Goal: Task Accomplishment & Management: Manage account settings

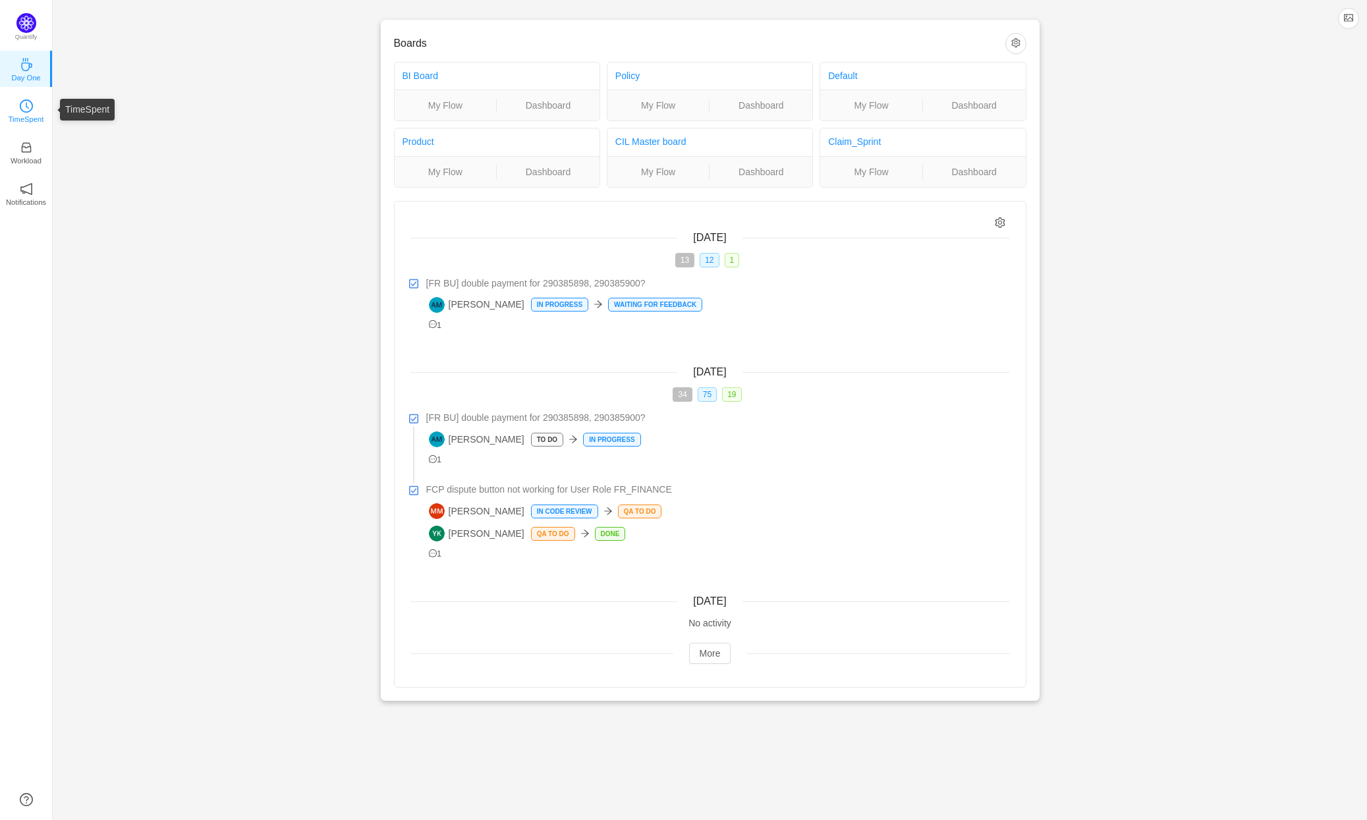
click at [24, 107] on icon "icon: clock-circle" at bounding box center [26, 105] width 13 height 13
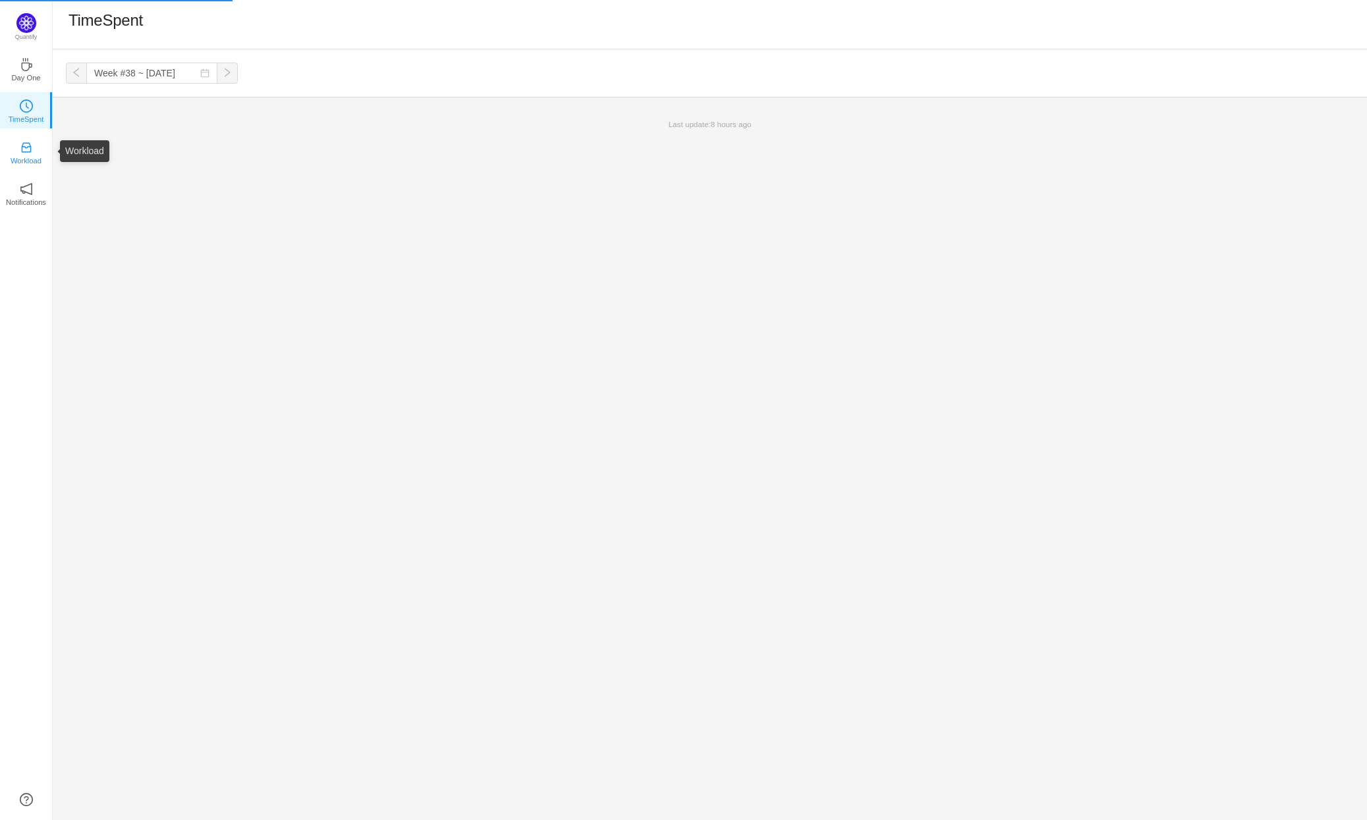
click at [28, 153] on icon "icon: inbox" at bounding box center [26, 147] width 13 height 13
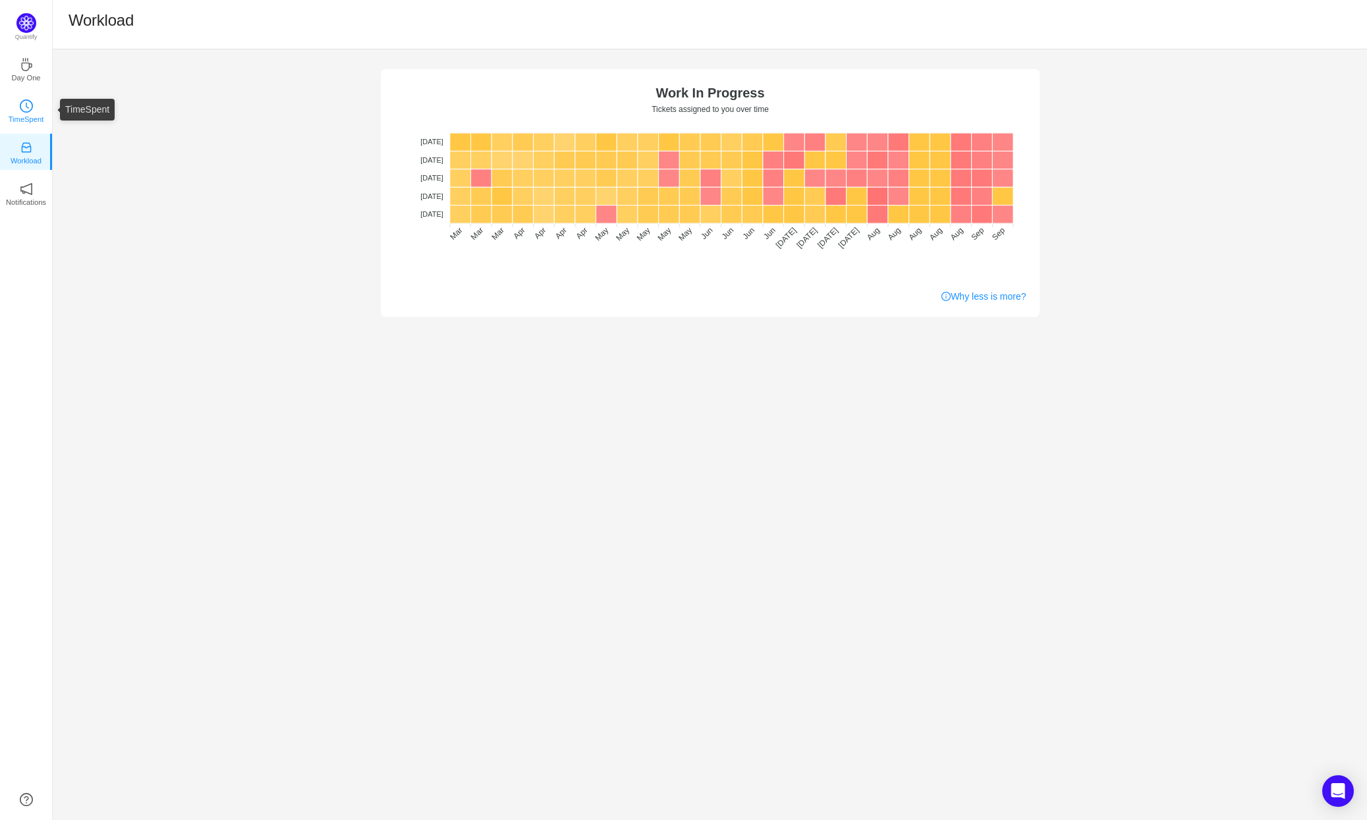
click at [21, 105] on icon "icon: clock-circle" at bounding box center [26, 105] width 13 height 13
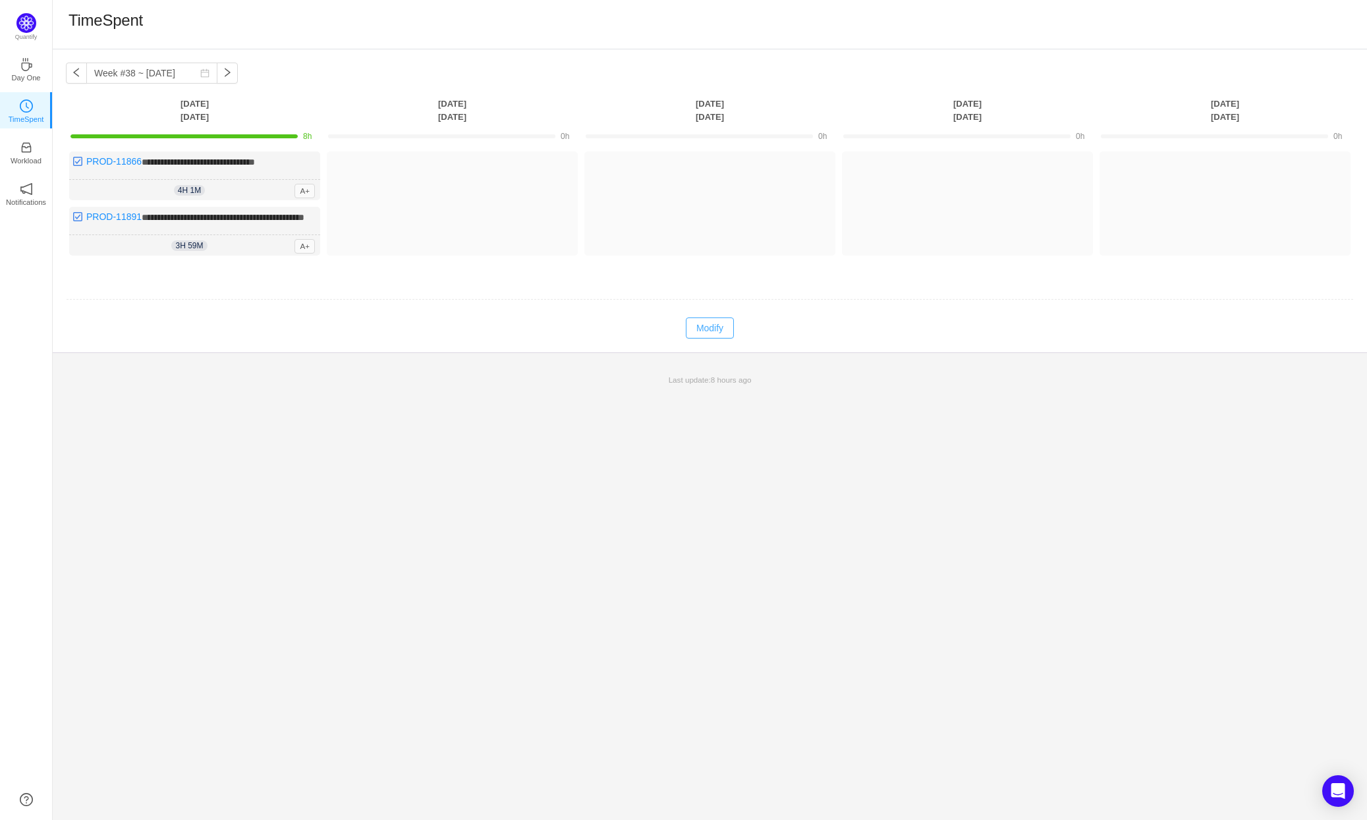
click at [721, 339] on button "Modify" at bounding box center [710, 327] width 48 height 21
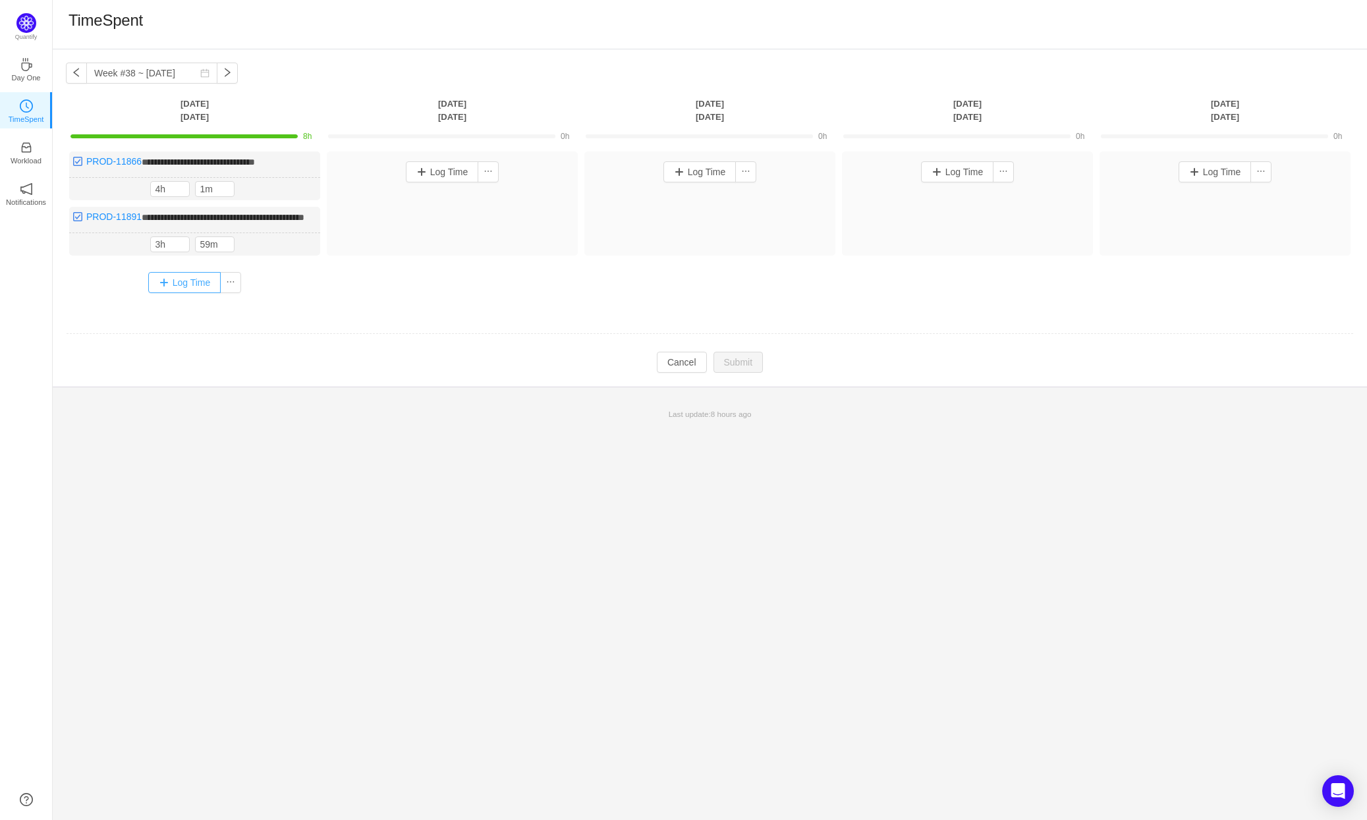
click at [196, 293] on button "Log Time" at bounding box center [184, 282] width 73 height 21
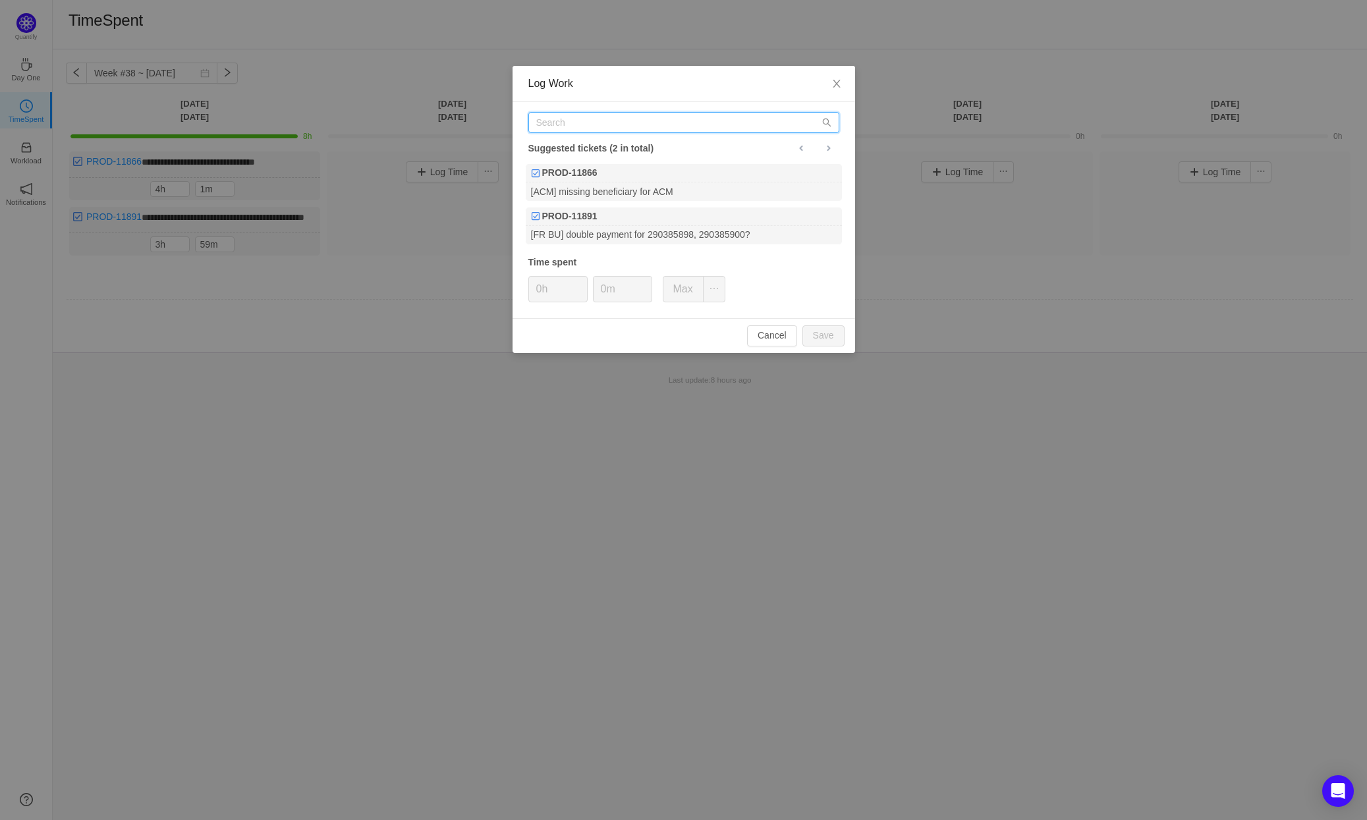
click at [583, 124] on input "text" at bounding box center [683, 122] width 311 height 21
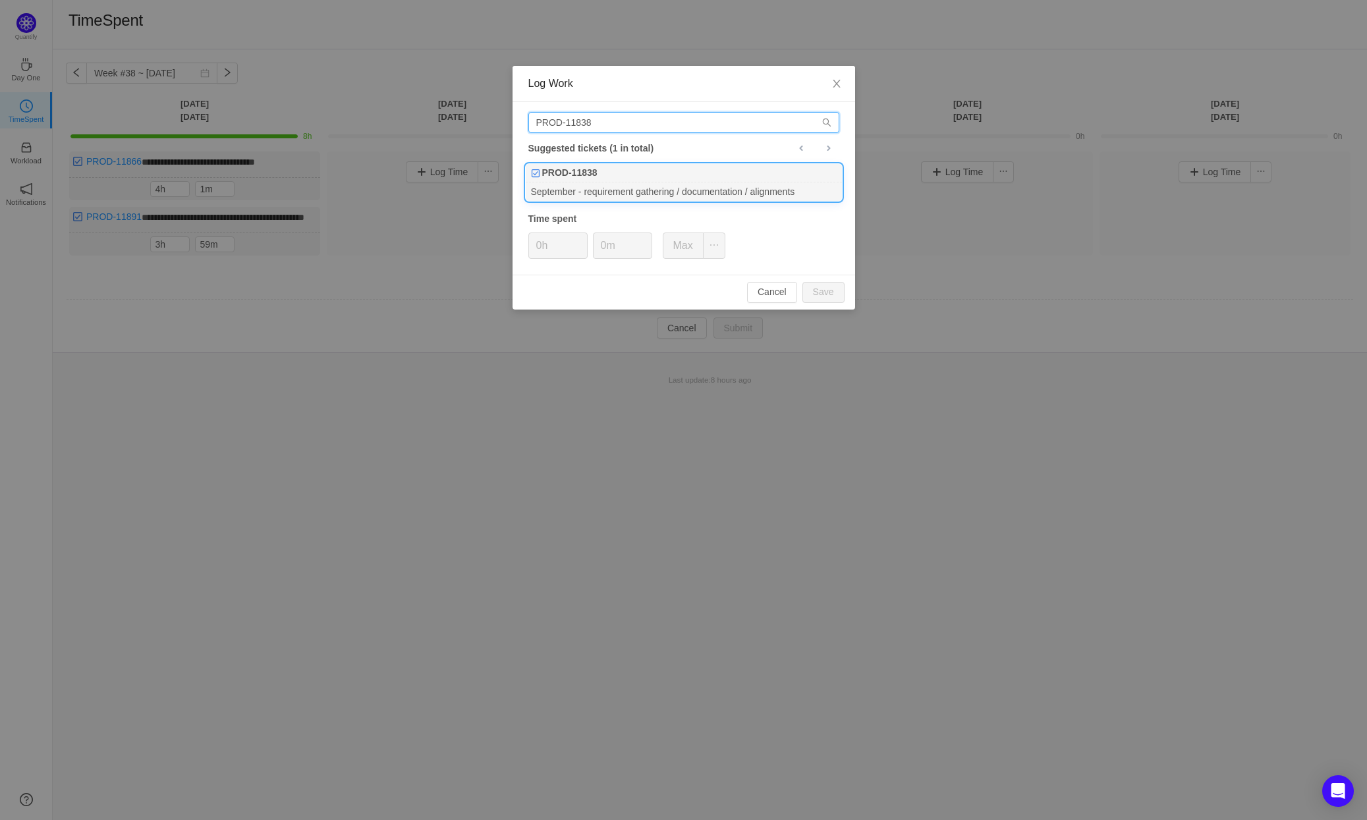
type input "PROD-11838"
click at [634, 184] on div "September - requirement gathering / documentation / alignments" at bounding box center [684, 191] width 316 height 18
click at [830, 291] on button "Save" at bounding box center [823, 292] width 42 height 21
type input "0h"
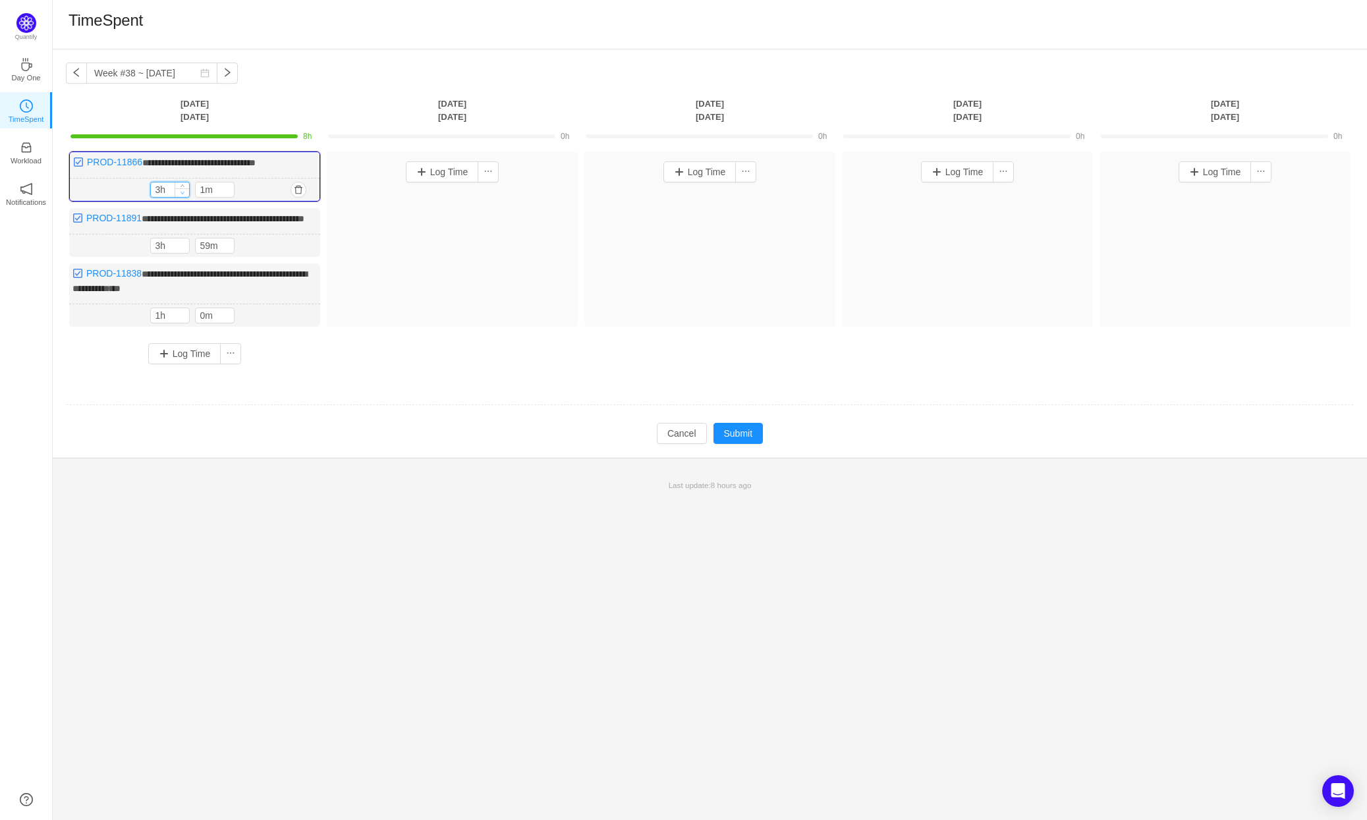
click at [184, 192] on icon "icon: down" at bounding box center [182, 192] width 5 height 5
type input "1h"
click at [185, 191] on span "Decrease Value" at bounding box center [182, 192] width 14 height 9
type input "0m"
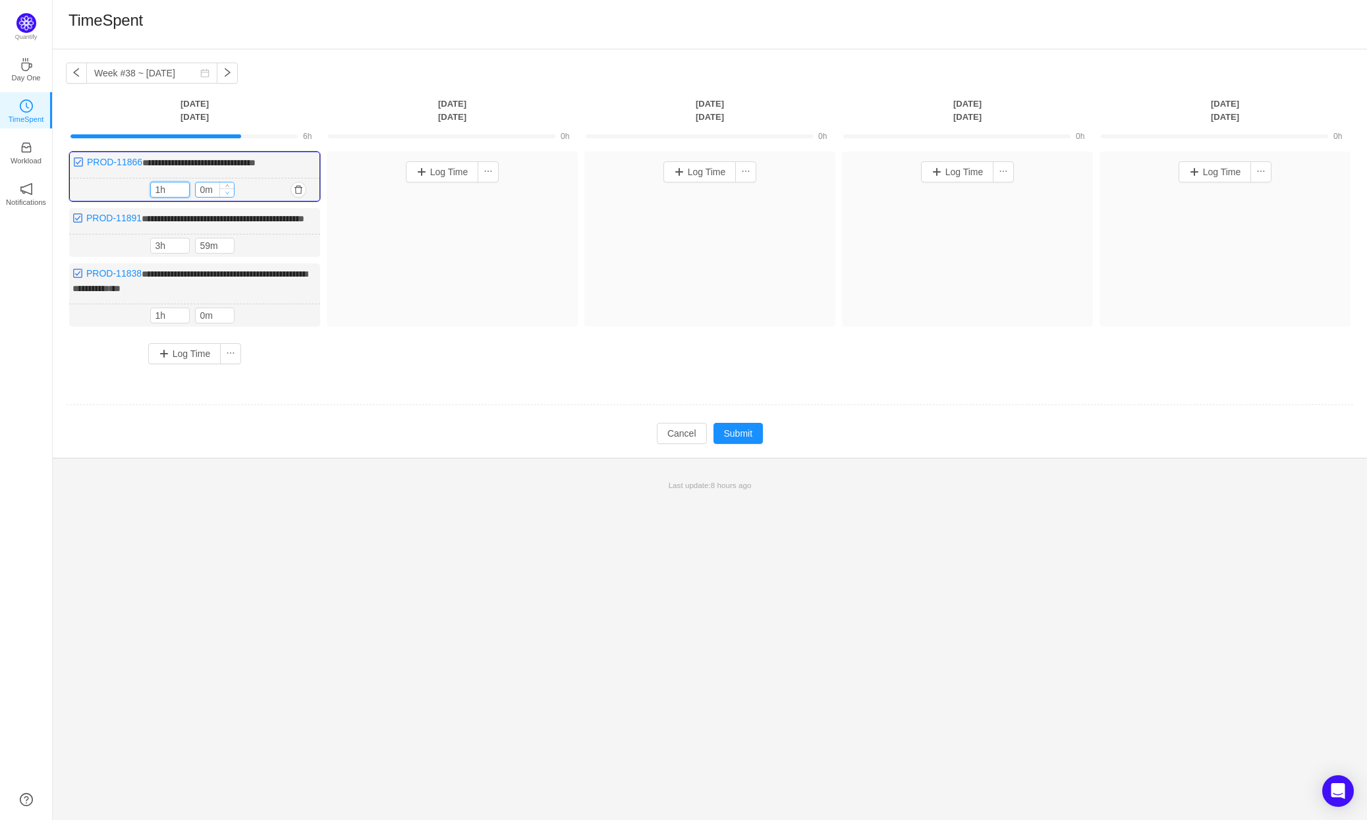
click at [227, 193] on icon "icon: down" at bounding box center [227, 193] width 4 height 3
click at [182, 251] on icon "icon: down" at bounding box center [182, 248] width 5 height 5
type input "1h"
click at [182, 251] on icon "icon: down" at bounding box center [182, 249] width 4 height 3
click at [227, 252] on icon "icon: down" at bounding box center [227, 249] width 5 height 5
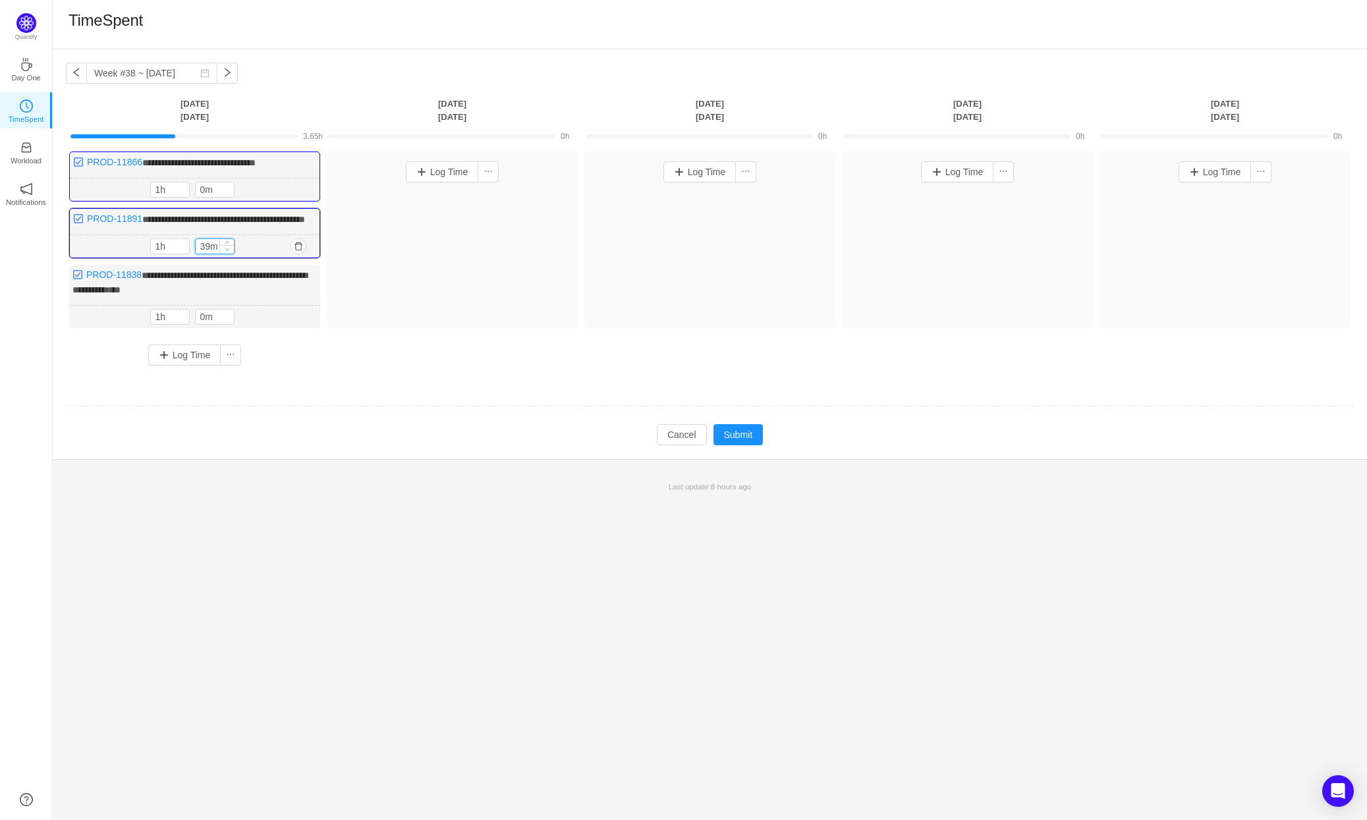
click at [227, 252] on icon "icon: down" at bounding box center [227, 249] width 5 height 5
type input "0m"
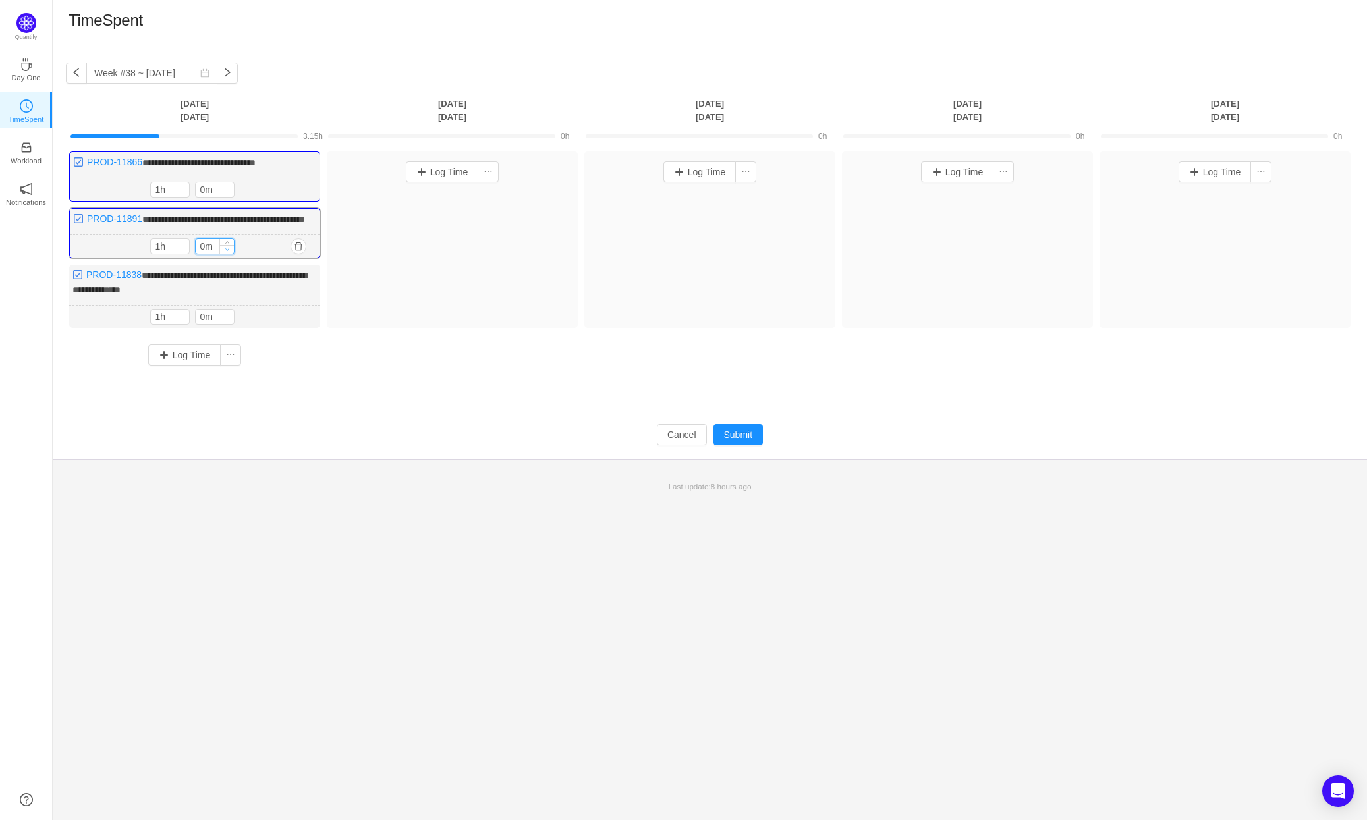
click at [227, 252] on icon "icon: down" at bounding box center [227, 249] width 5 height 5
click at [192, 366] on button "Log Time" at bounding box center [184, 355] width 73 height 21
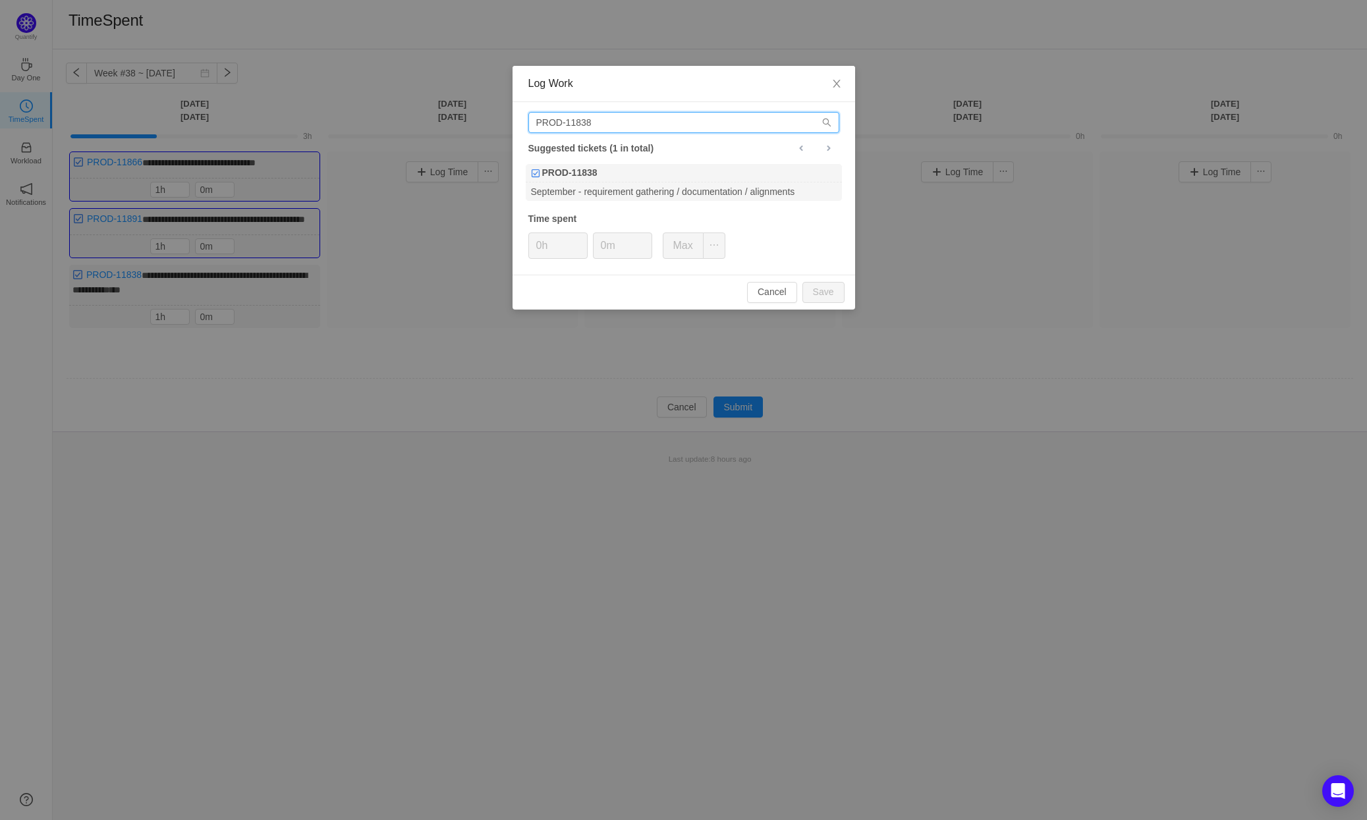
drag, startPoint x: 600, startPoint y: 121, endPoint x: 587, endPoint y: 123, distance: 13.2
click at [587, 123] on input "PROD-11838" at bounding box center [683, 122] width 311 height 21
type input "PROD-11839"
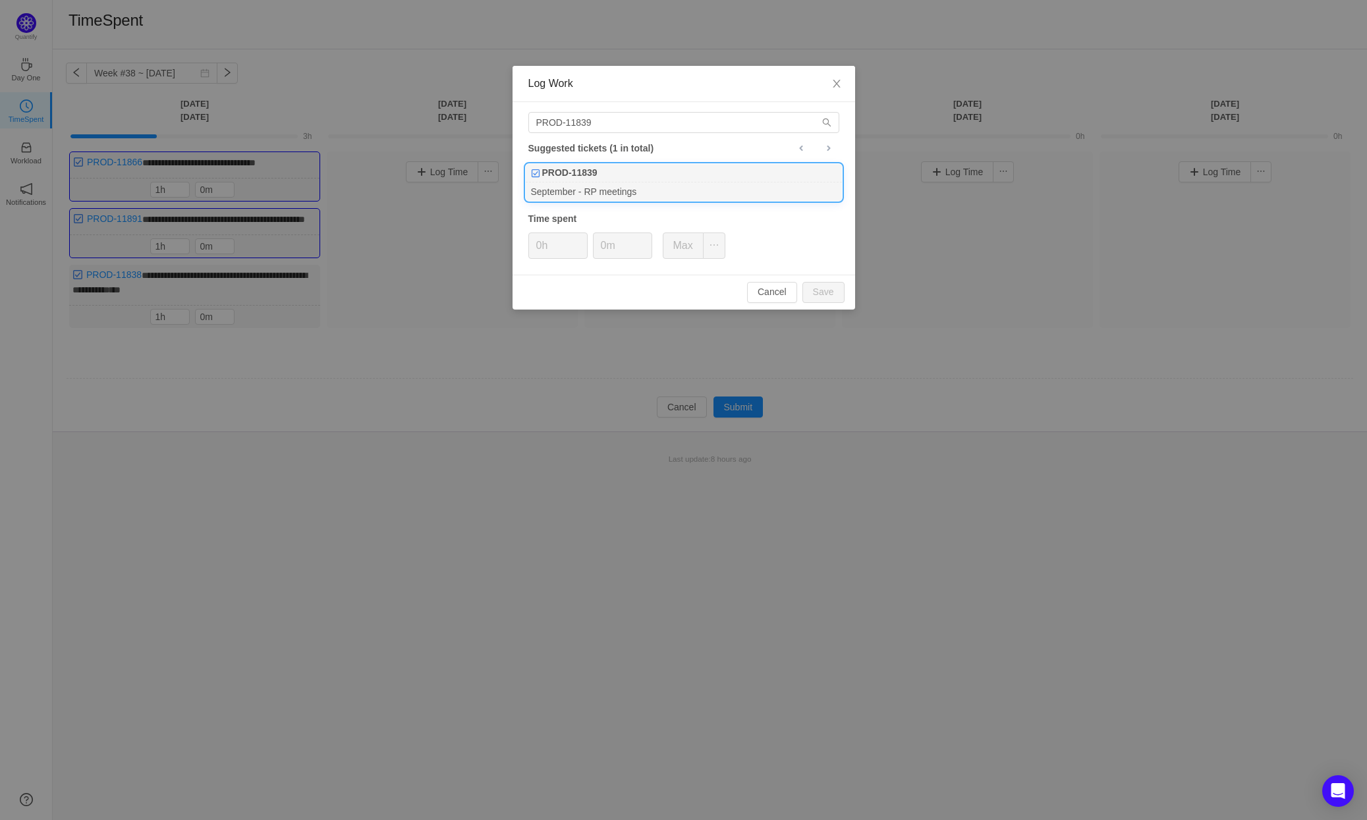
click at [632, 181] on div "PROD-11839" at bounding box center [684, 173] width 316 height 18
click at [822, 287] on button "Save" at bounding box center [823, 292] width 42 height 21
type input "0h"
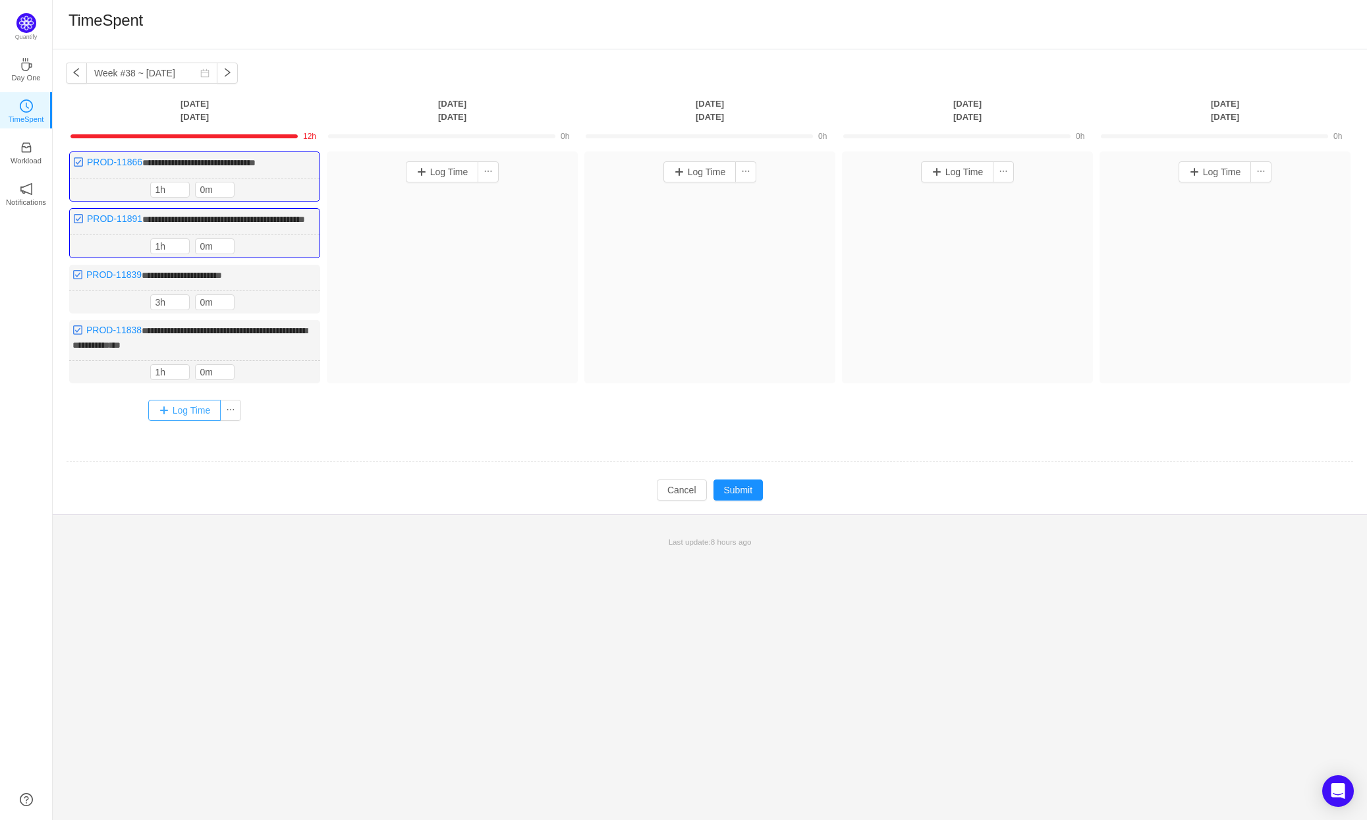
click at [188, 421] on button "Log Time" at bounding box center [184, 410] width 73 height 21
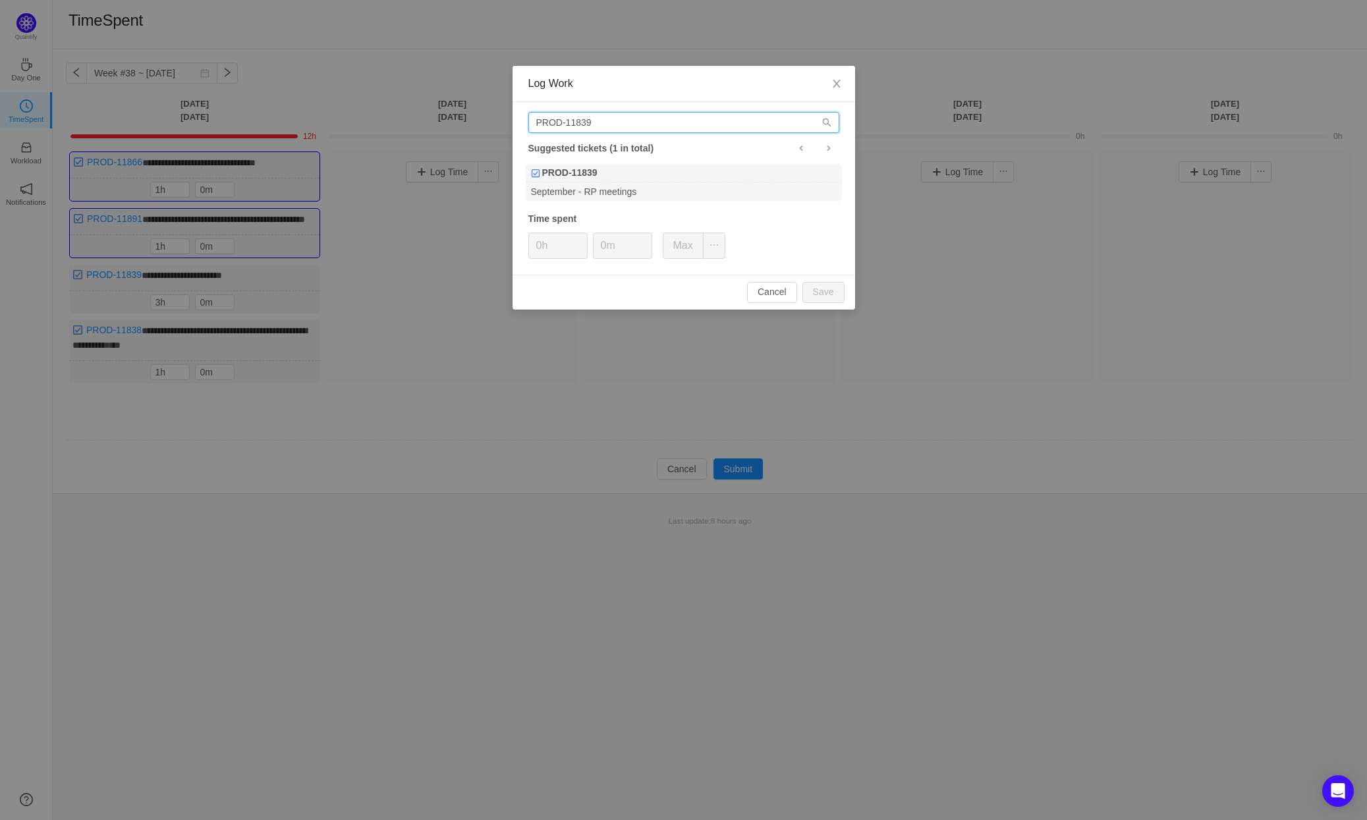
drag, startPoint x: 623, startPoint y: 121, endPoint x: 584, endPoint y: 123, distance: 39.0
click at [584, 123] on input "PROD-11839" at bounding box center [683, 122] width 311 height 21
type input "PROD-11840"
click at [644, 182] on div "September - sprint related meetings" at bounding box center [684, 191] width 316 height 18
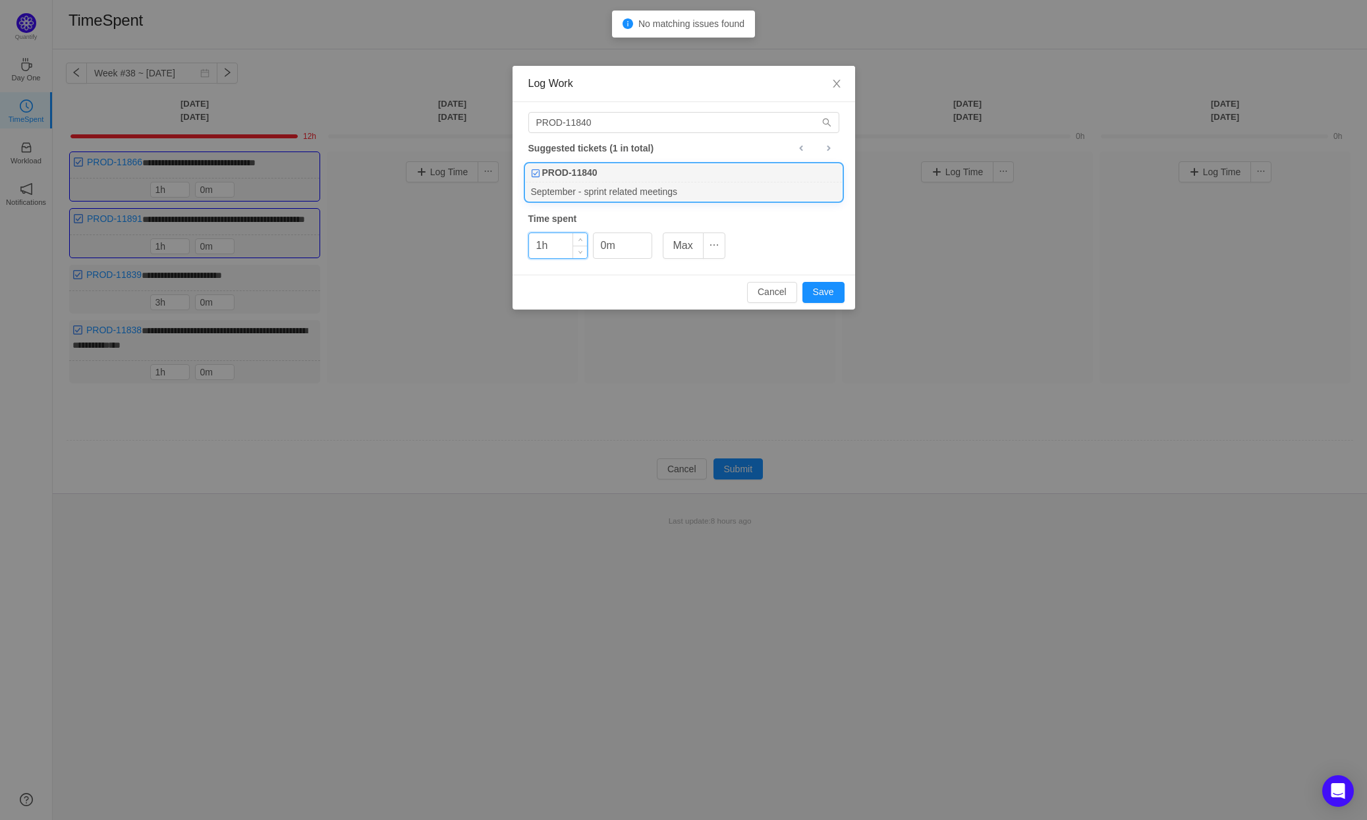
drag, startPoint x: 556, startPoint y: 246, endPoint x: 532, endPoint y: 244, distance: 24.5
click at [532, 244] on input "1h" at bounding box center [558, 245] width 58 height 25
click at [831, 290] on button "Save" at bounding box center [823, 292] width 42 height 21
type input "0h"
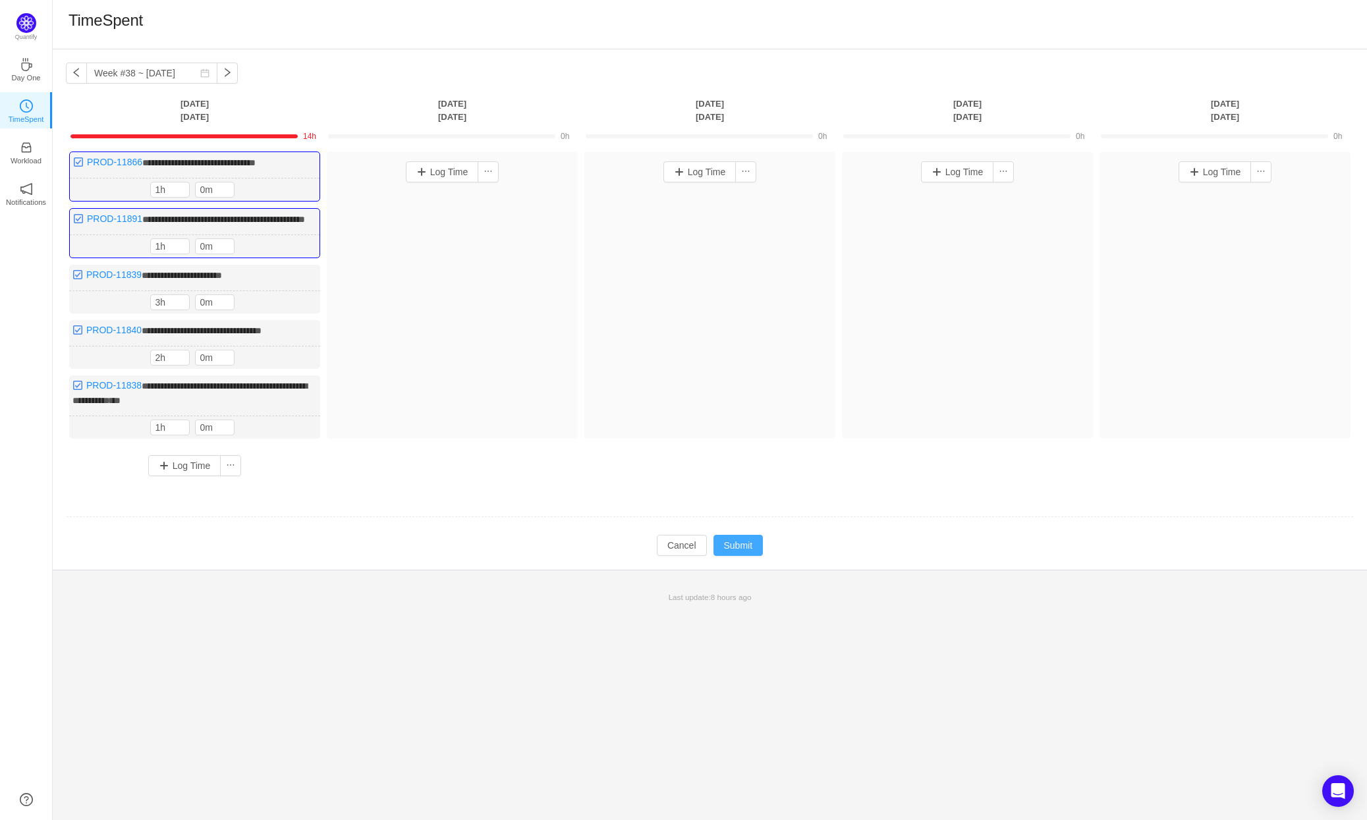
click at [741, 555] on button "Submit" at bounding box center [738, 545] width 50 height 21
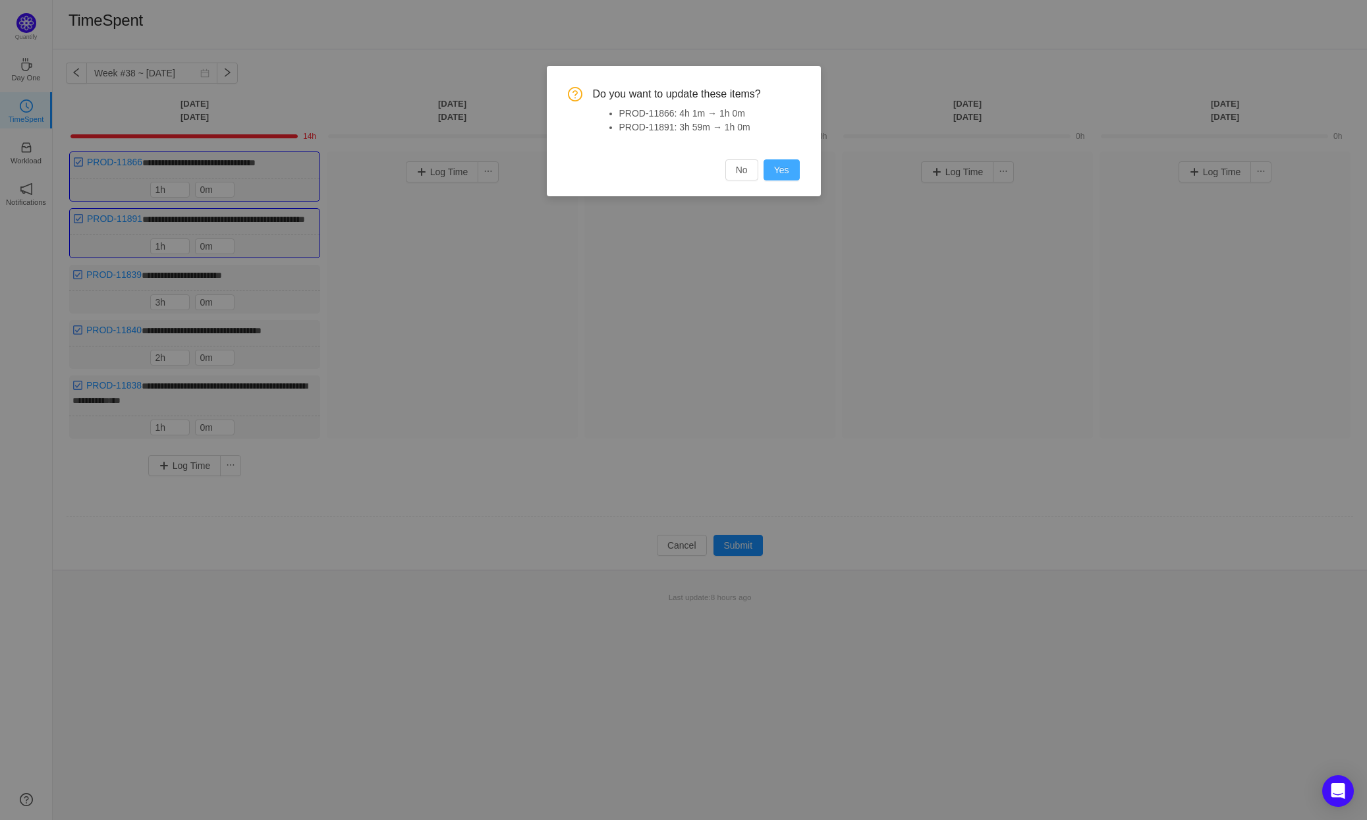
click at [786, 172] on button "Yes" at bounding box center [781, 169] width 36 height 21
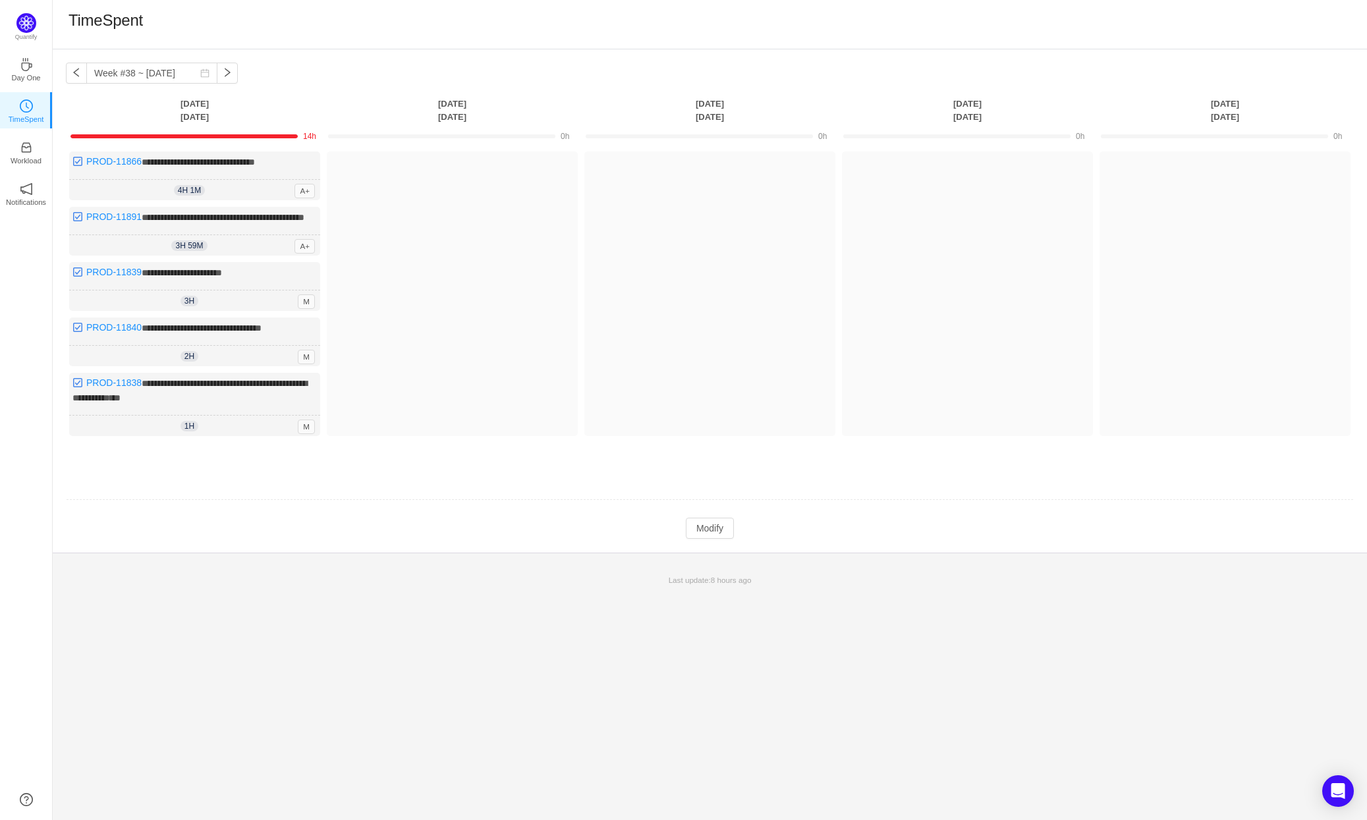
type input "4h"
type input "1m"
type input "3h"
type input "59m"
click at [722, 534] on button "Modify" at bounding box center [710, 528] width 48 height 21
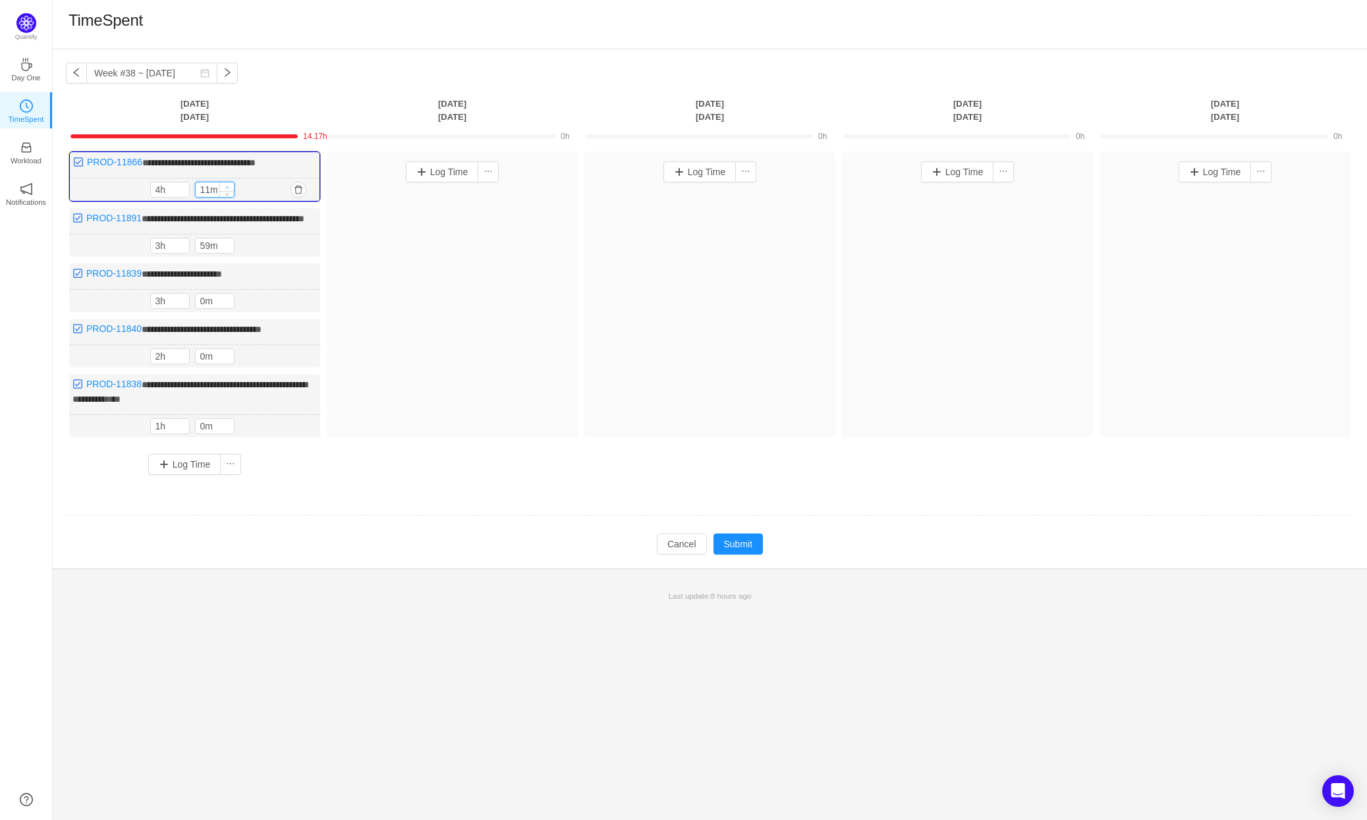
click at [228, 186] on icon "icon: up" at bounding box center [227, 187] width 5 height 5
type input "51m"
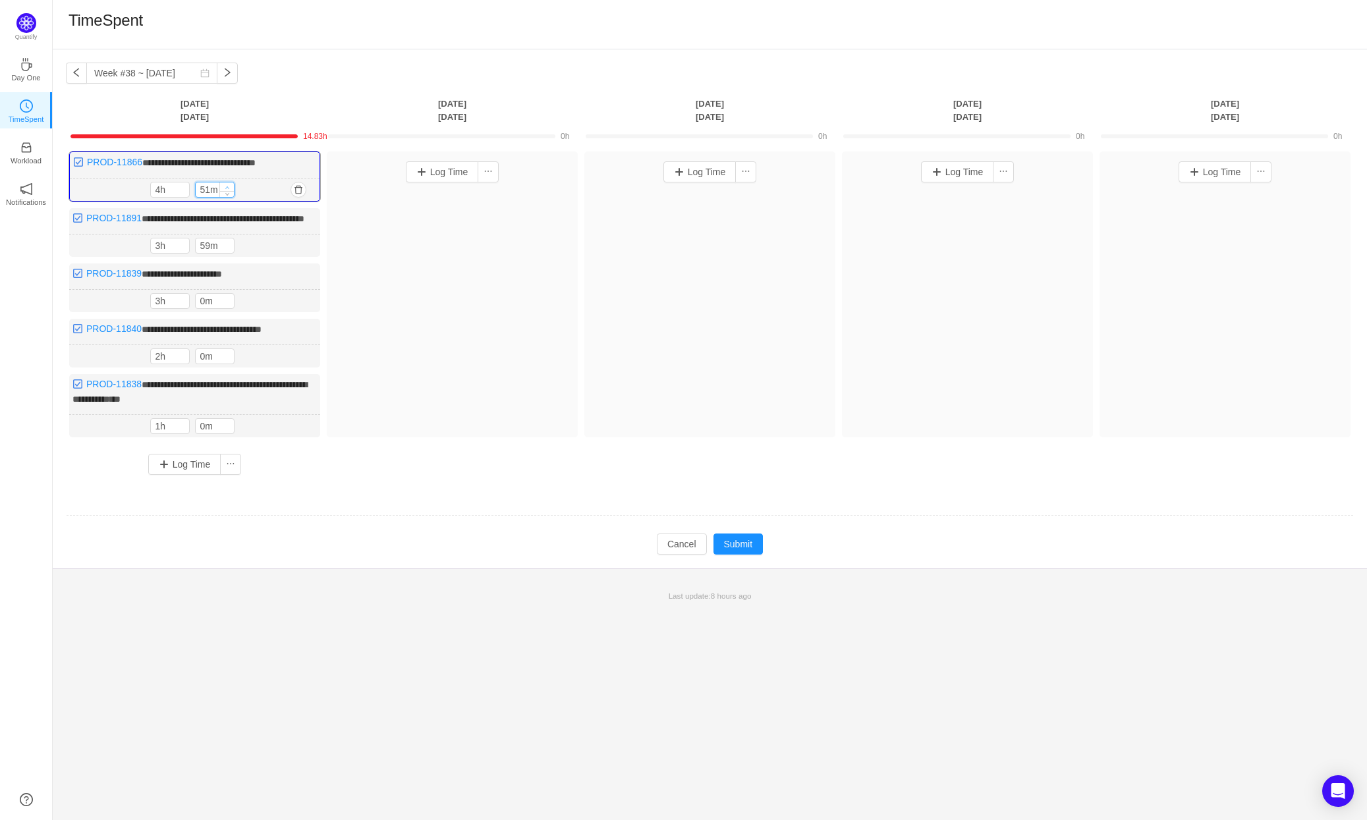
click at [228, 186] on icon "icon: up" at bounding box center [227, 187] width 5 height 5
type input "5h"
click at [228, 186] on icon "icon: up" at bounding box center [227, 187] width 5 height 5
type input "0m"
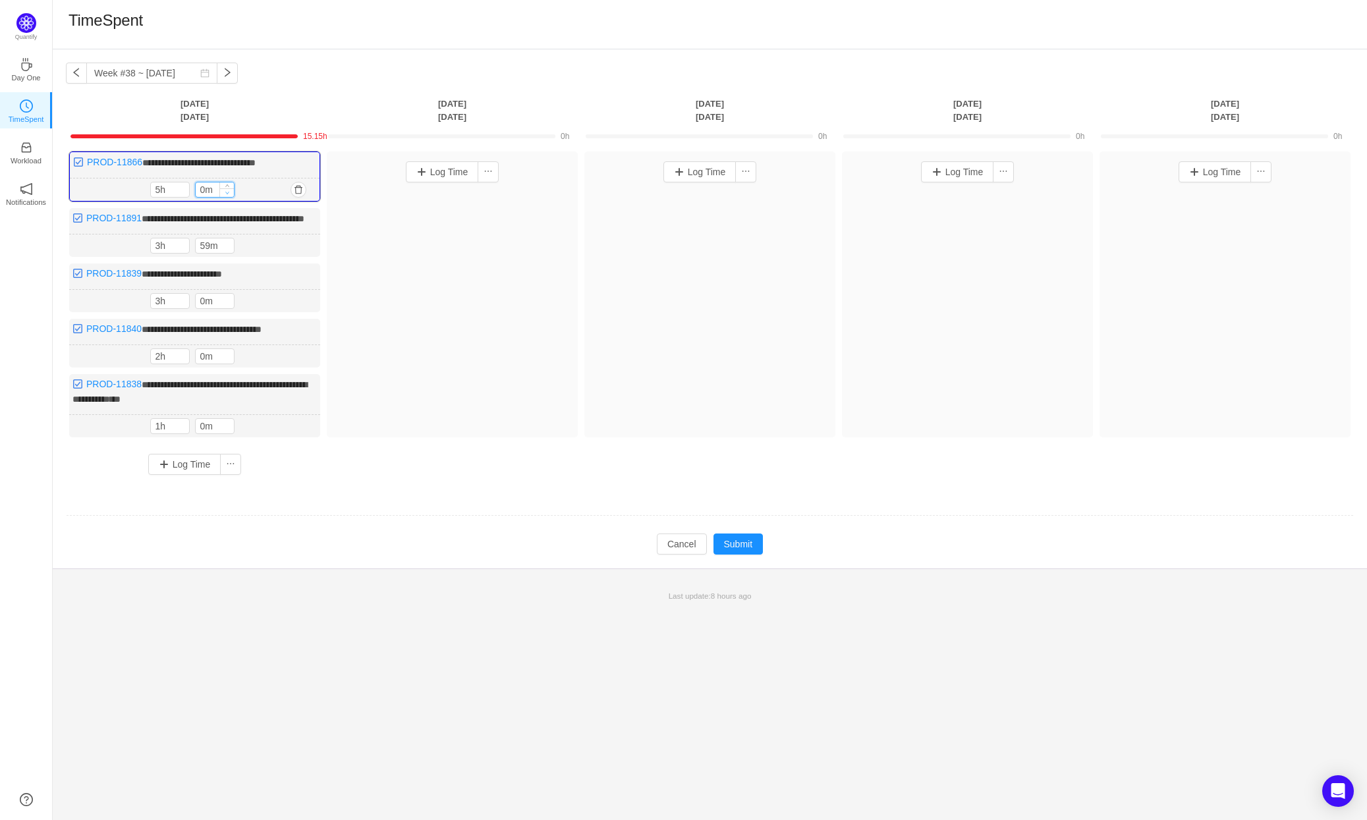
click at [228, 193] on icon "icon: down" at bounding box center [227, 192] width 5 height 5
click at [181, 192] on icon "icon: down" at bounding box center [182, 192] width 5 height 5
type input "1h"
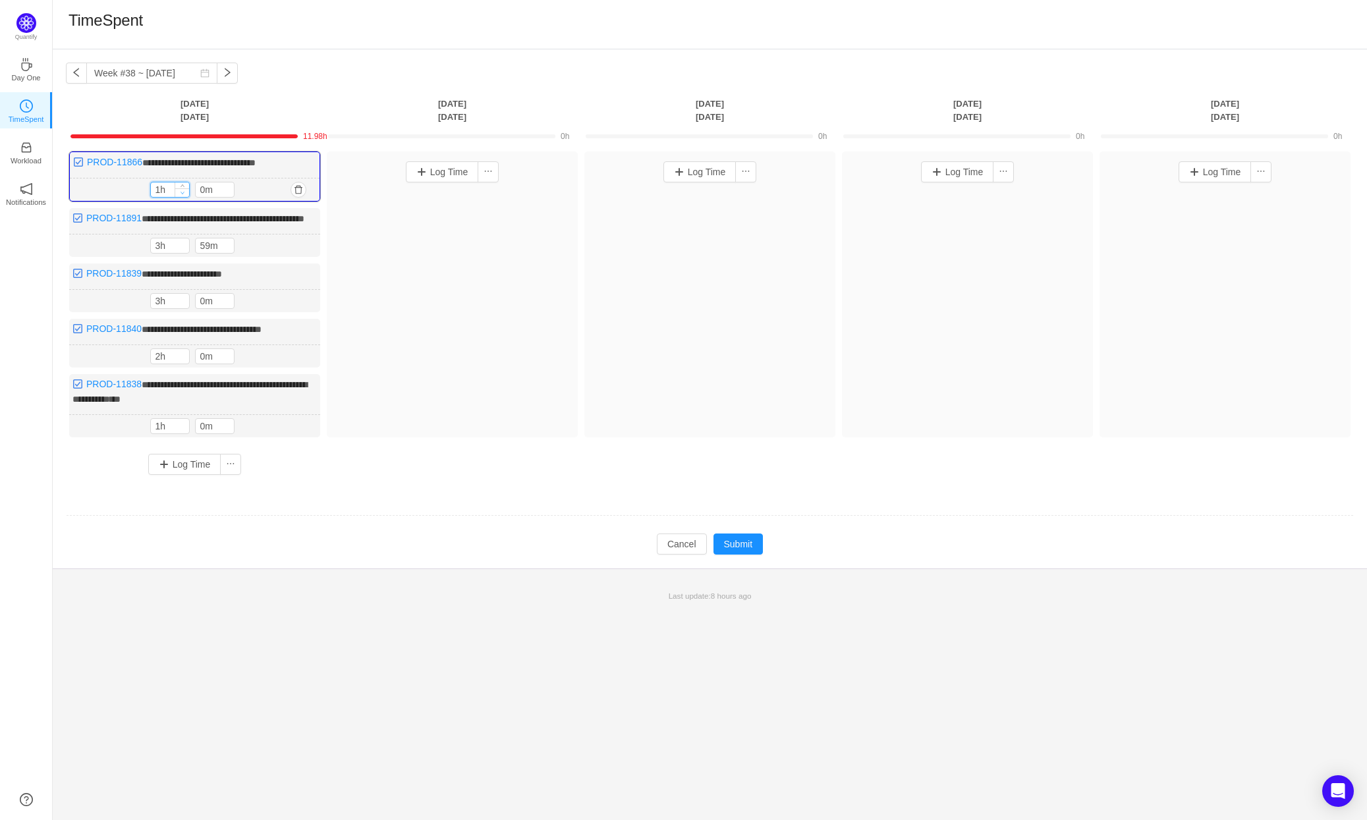
click at [181, 192] on icon "icon: down" at bounding box center [182, 192] width 5 height 5
click at [229, 246] on icon "icon: up" at bounding box center [227, 243] width 5 height 5
click at [227, 246] on icon "icon: up" at bounding box center [227, 243] width 5 height 5
type input "49m"
click at [227, 254] on span "Decrease Value" at bounding box center [227, 249] width 14 height 9
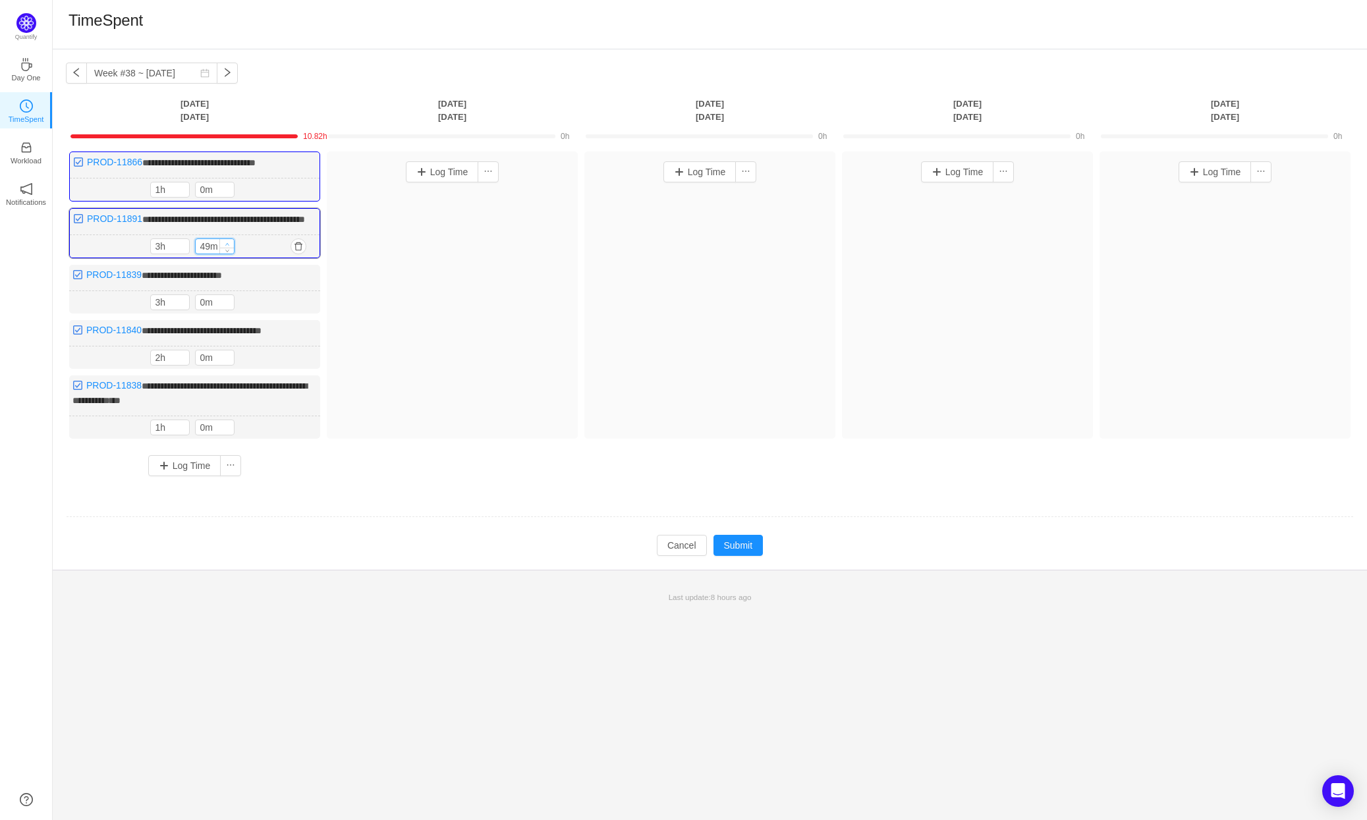
type input "4h"
type input "0m"
click at [228, 246] on icon "icon: up" at bounding box center [227, 244] width 5 height 5
click at [179, 254] on span "Decrease Value" at bounding box center [182, 249] width 14 height 9
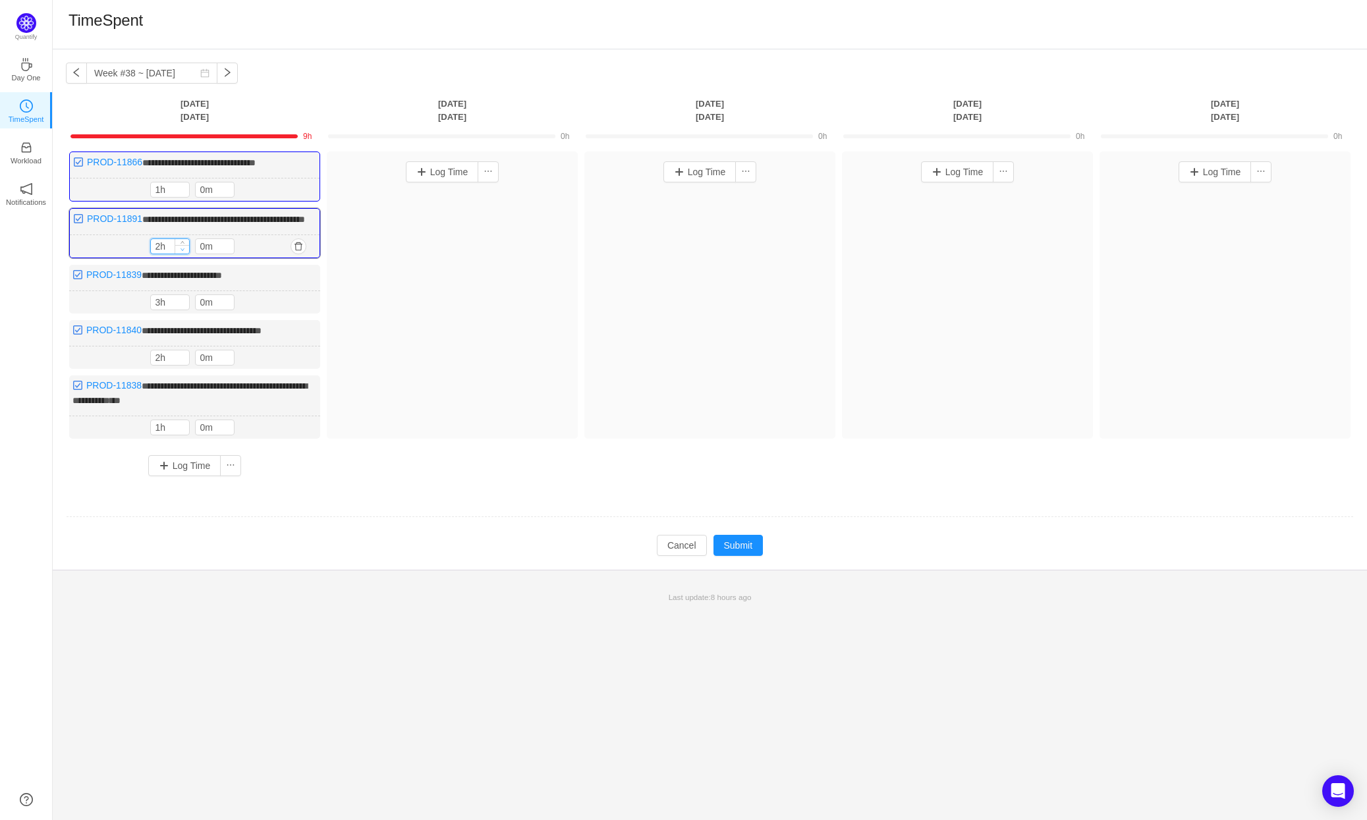
type input "1h"
click at [179, 254] on span "Decrease Value" at bounding box center [182, 249] width 14 height 9
click at [325, 511] on td at bounding box center [710, 518] width 1288 height 34
click at [445, 173] on button "Log Time" at bounding box center [442, 171] width 73 height 21
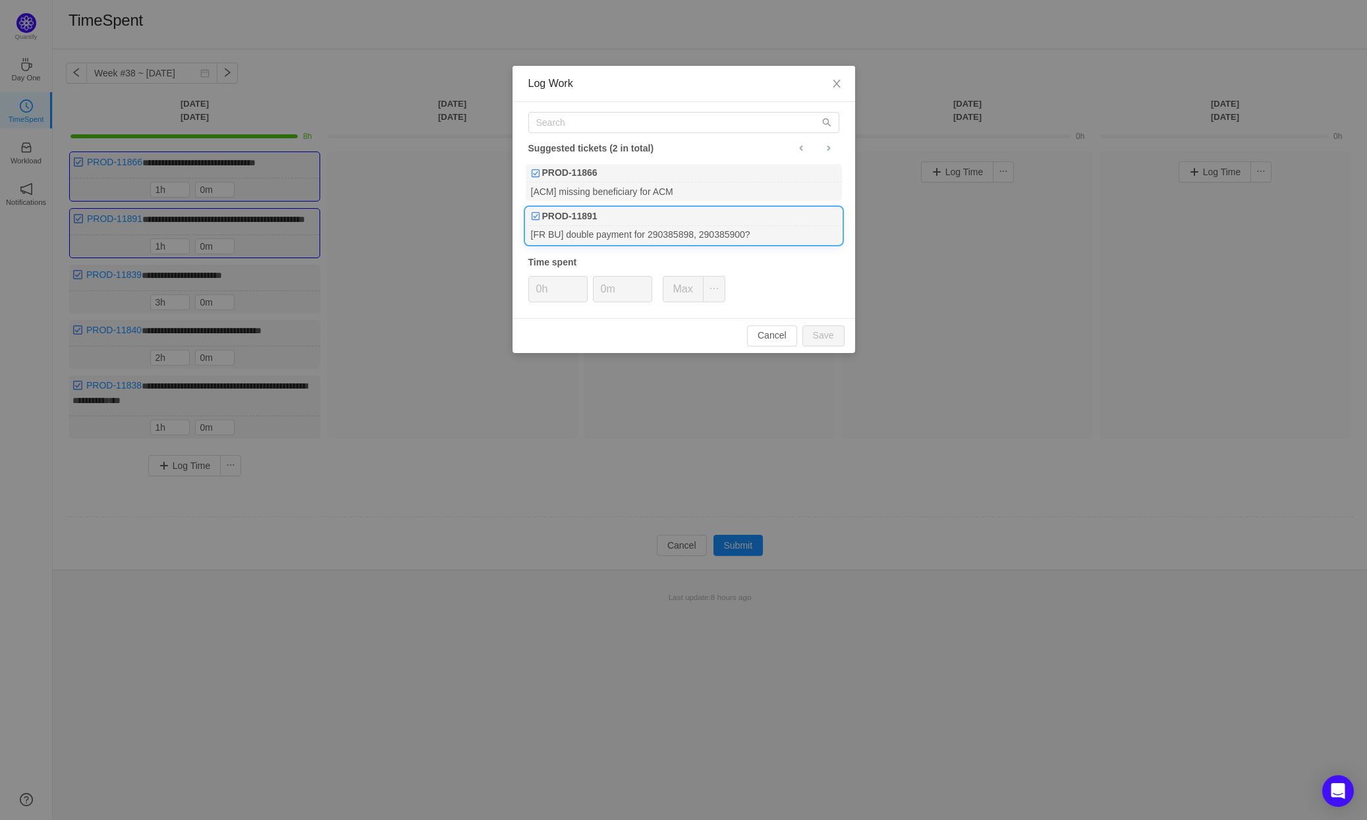
click at [612, 222] on div "PROD-11891" at bounding box center [684, 216] width 316 height 18
click at [833, 331] on button "Save" at bounding box center [823, 335] width 42 height 21
type input "0h"
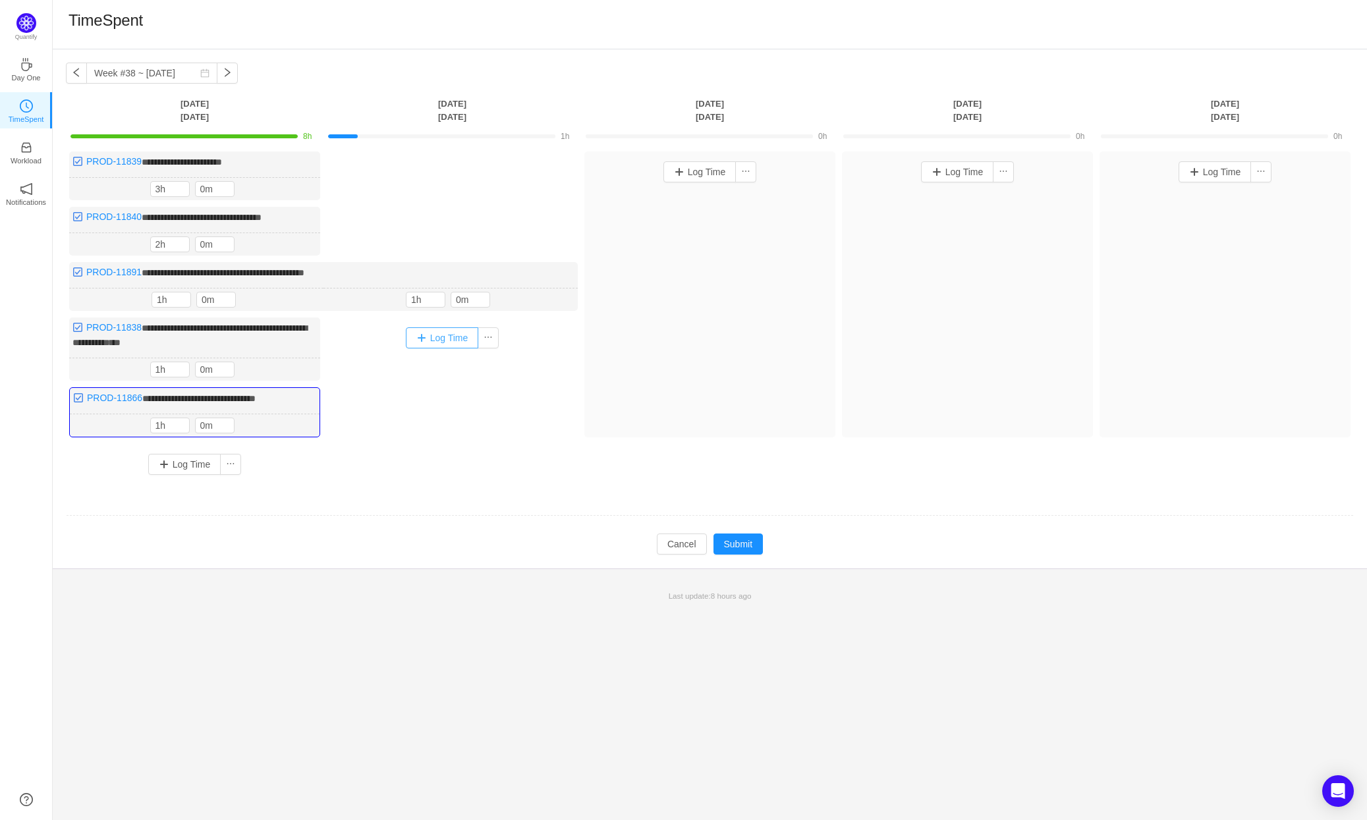
click at [451, 334] on button "Log Time" at bounding box center [442, 337] width 73 height 21
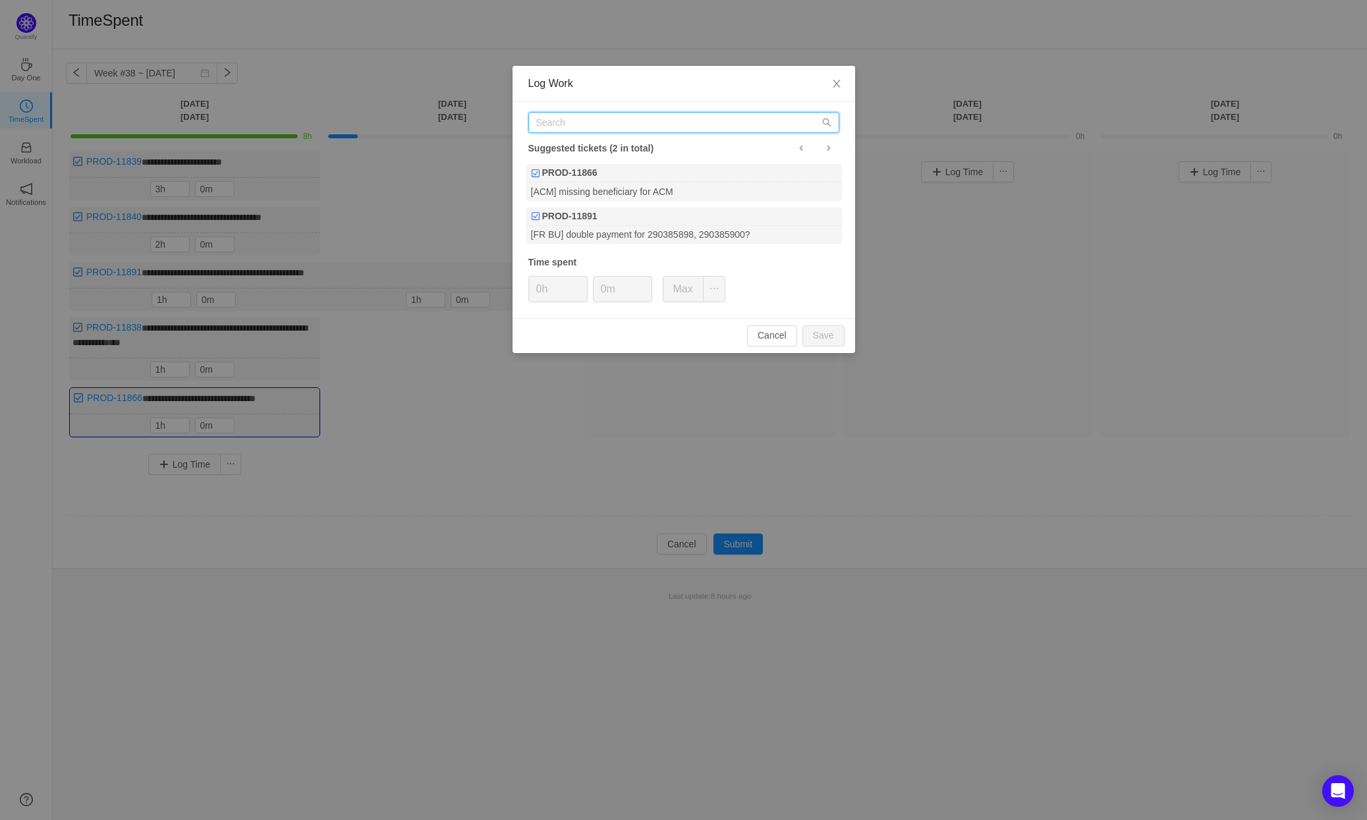
click at [592, 124] on input "text" at bounding box center [683, 122] width 311 height 21
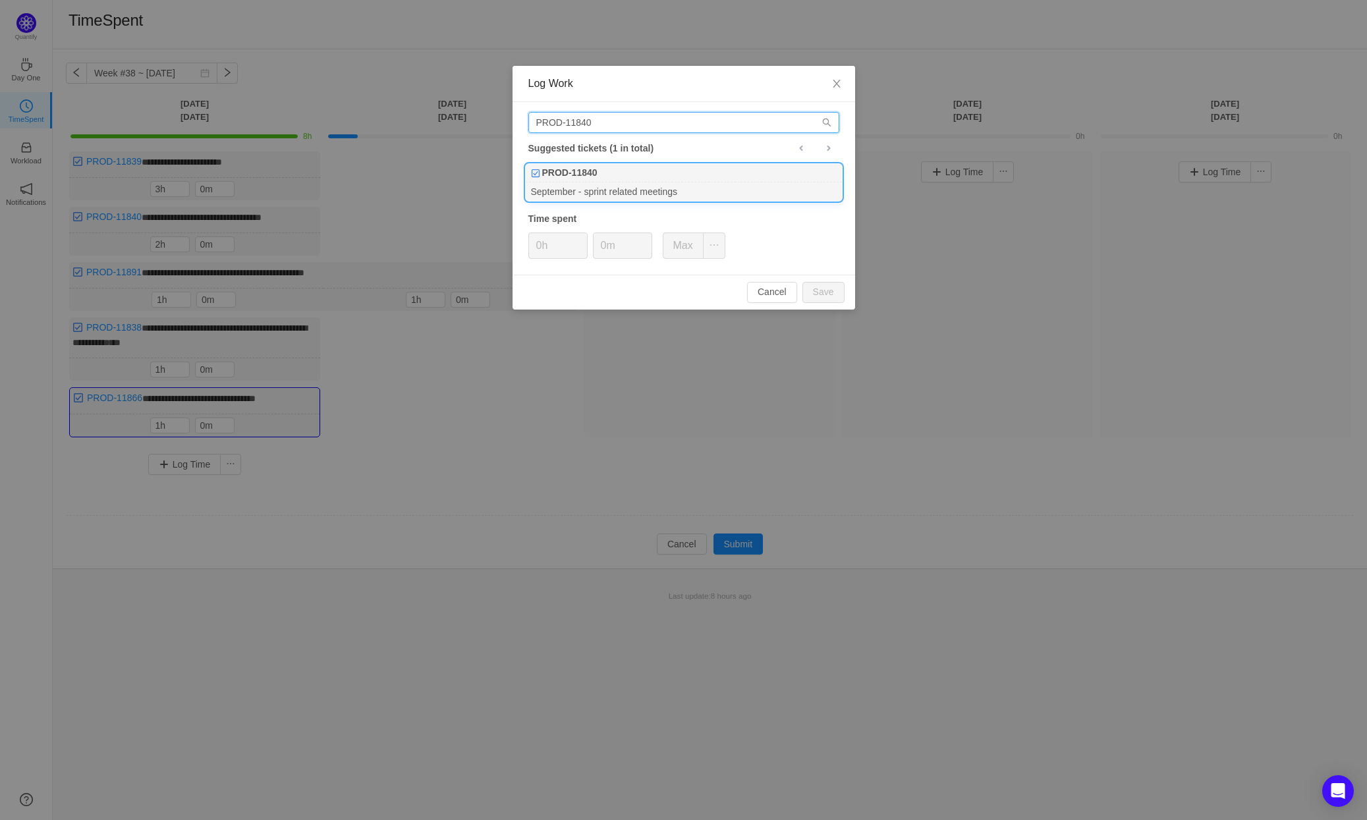
type input "PROD-11840"
click at [630, 175] on div "PROD-11840" at bounding box center [684, 173] width 316 height 18
click at [581, 239] on icon "icon: up" at bounding box center [580, 241] width 5 height 5
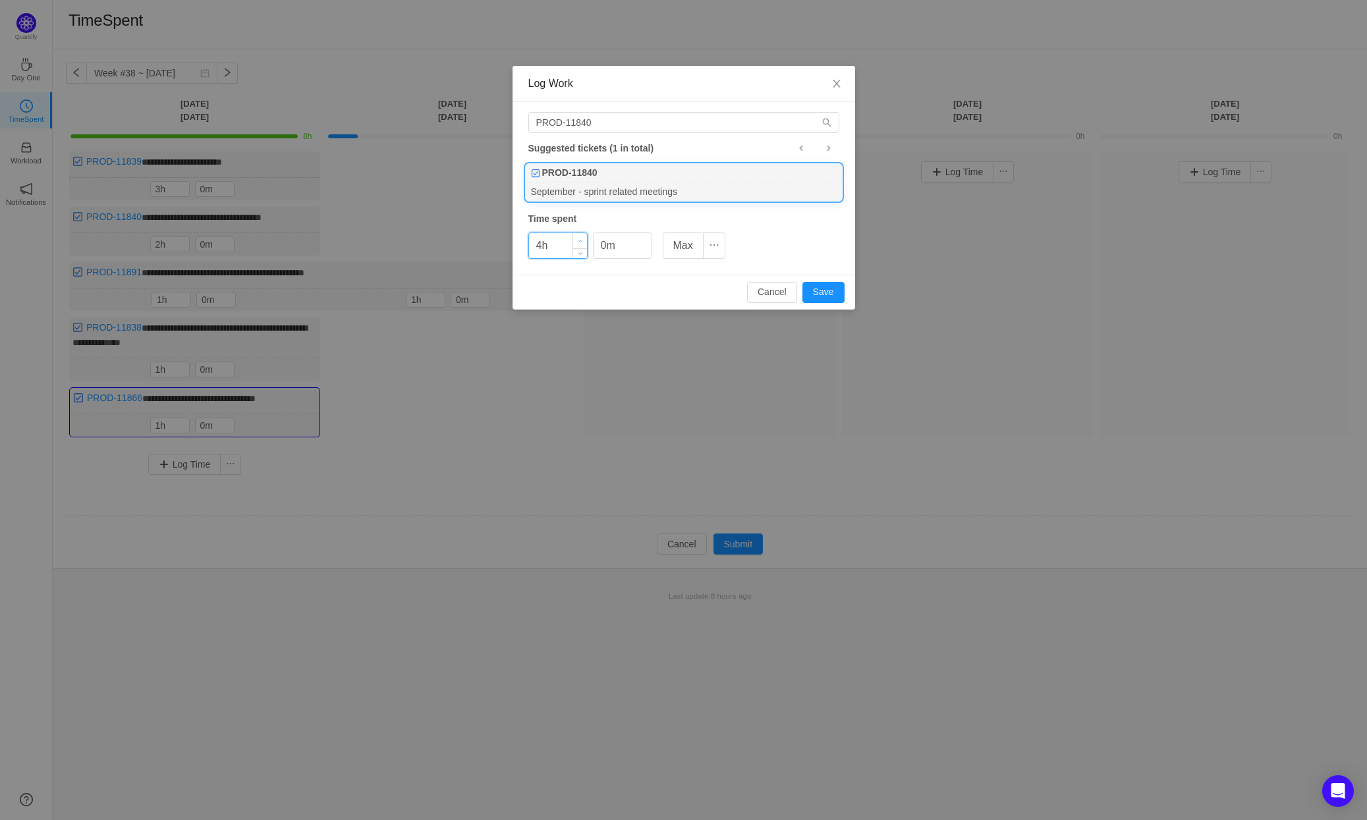
click at [581, 239] on icon "icon: up" at bounding box center [580, 241] width 5 height 5
click at [827, 290] on button "Save" at bounding box center [823, 292] width 42 height 21
type input "0h"
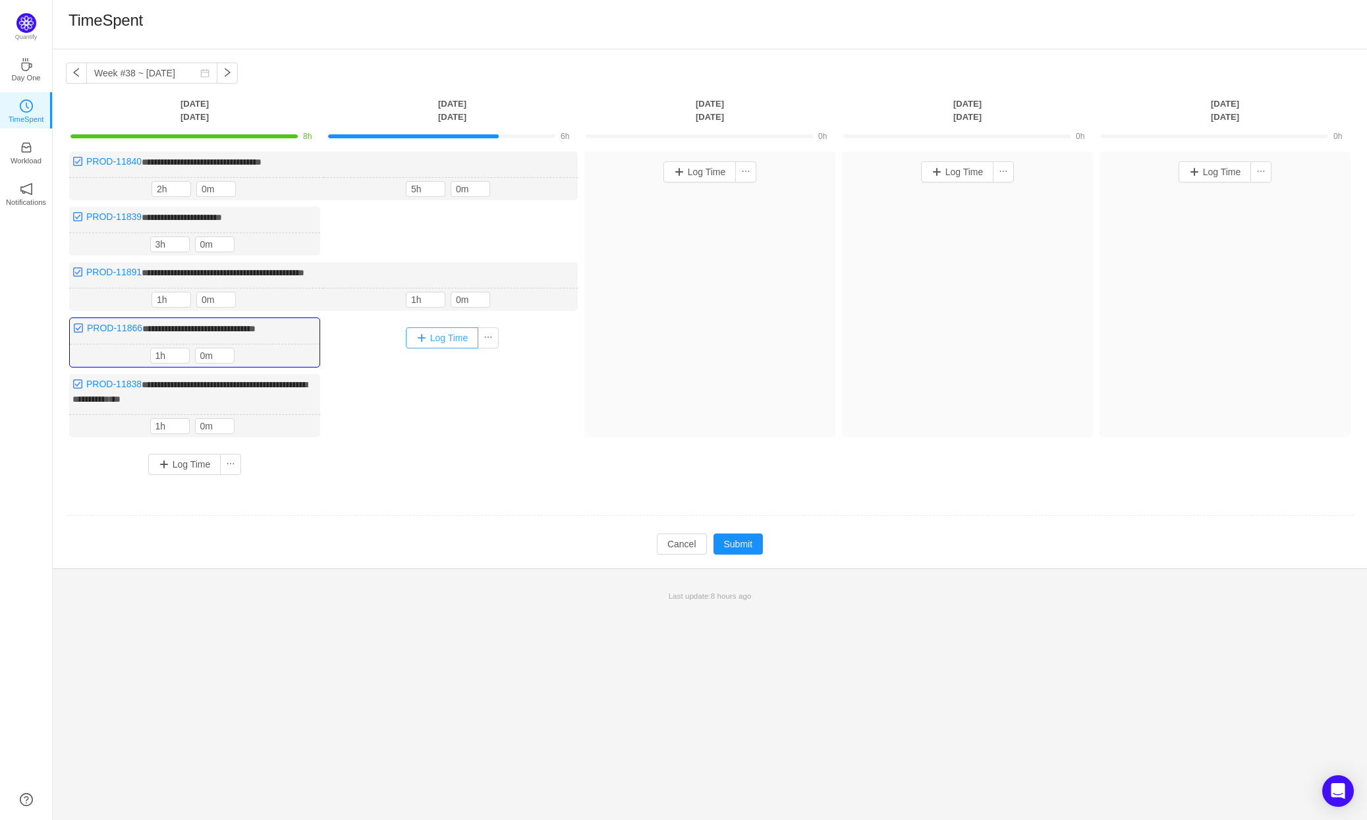
click at [451, 334] on button "Log Time" at bounding box center [442, 337] width 73 height 21
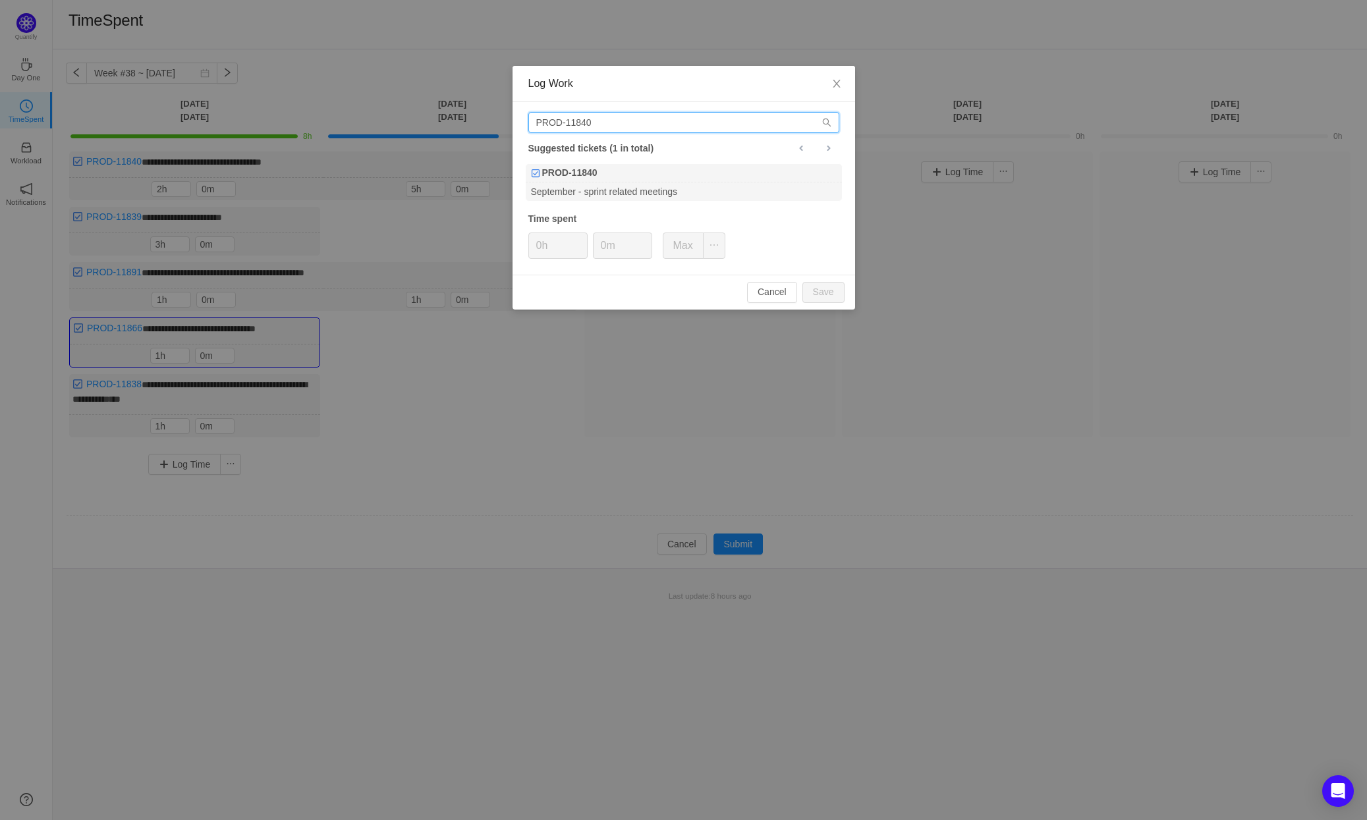
drag, startPoint x: 614, startPoint y: 123, endPoint x: 584, endPoint y: 122, distance: 29.7
click at [584, 122] on input "PROD-11840" at bounding box center [683, 122] width 311 height 21
type input "PROD-11839"
click at [634, 174] on div "PROD-11839" at bounding box center [684, 173] width 316 height 18
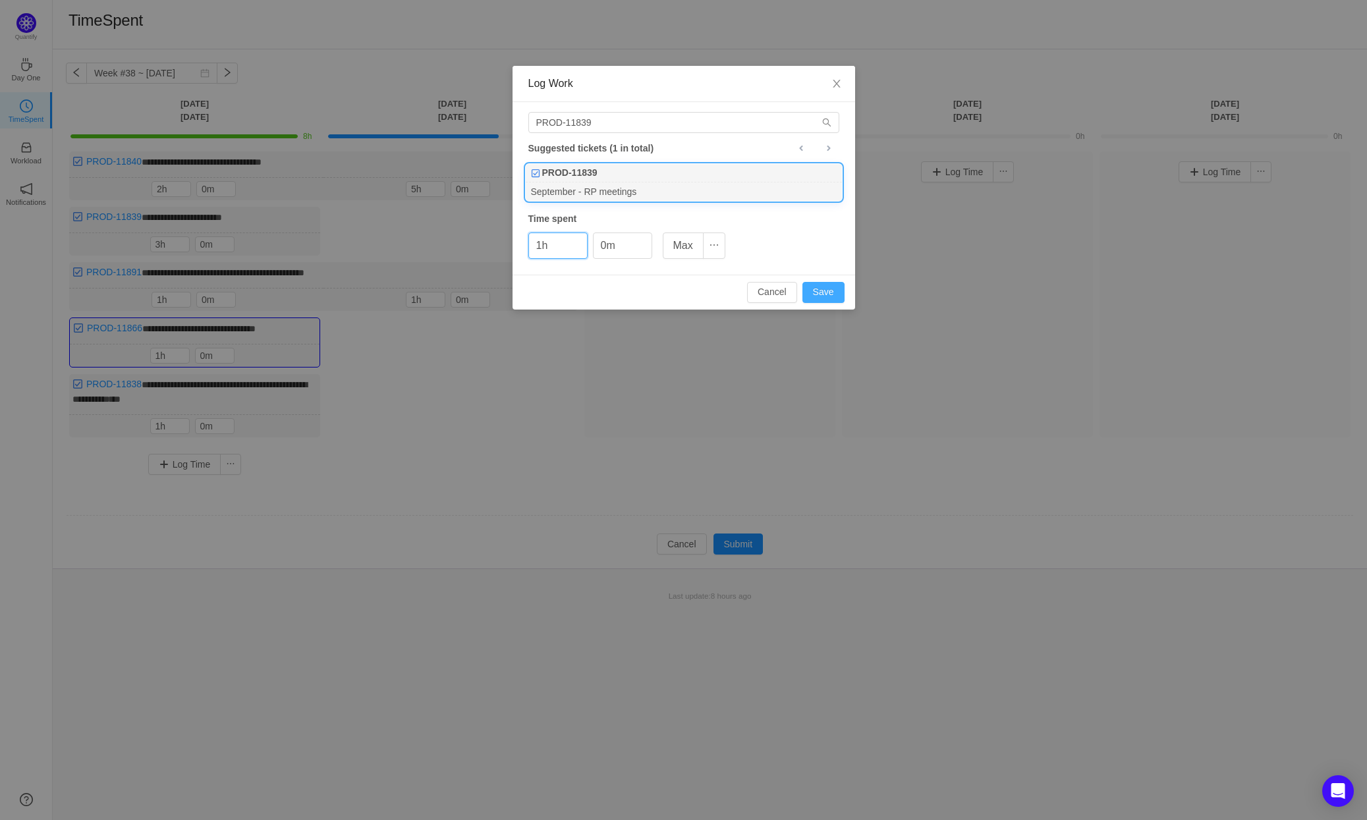
click at [827, 292] on button "Save" at bounding box center [823, 292] width 42 height 21
type input "0h"
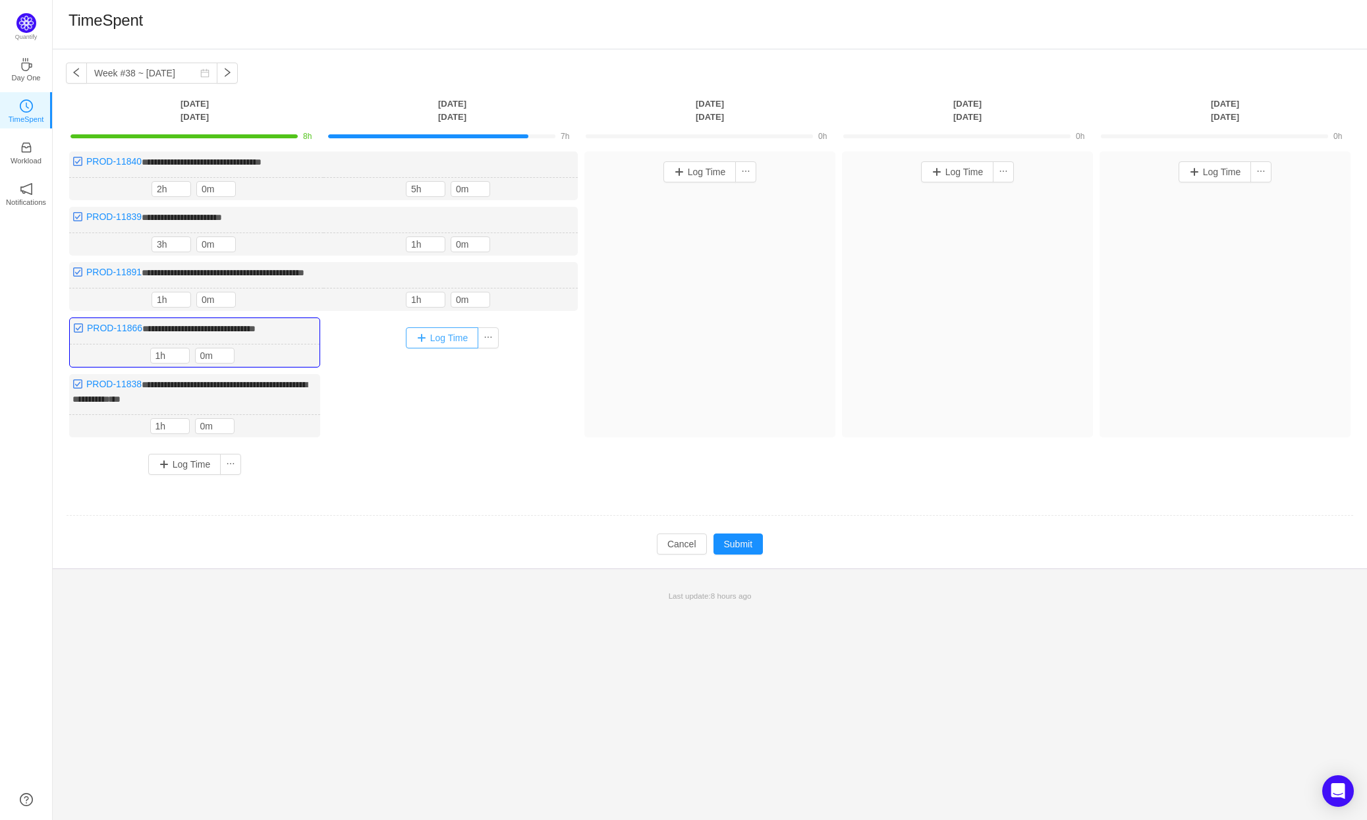
click at [440, 332] on button "Log Time" at bounding box center [442, 337] width 73 height 21
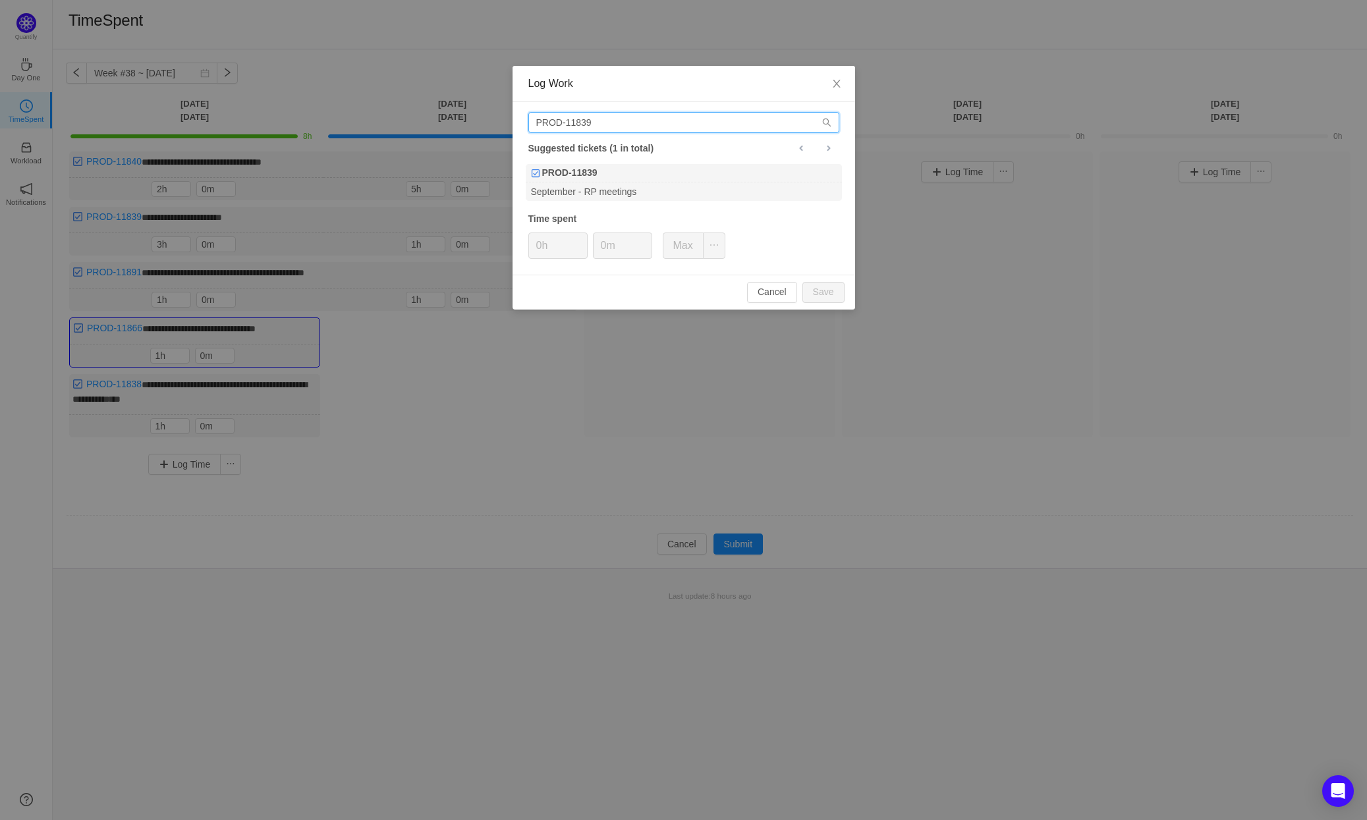
click at [590, 121] on input "PROD-11839" at bounding box center [683, 122] width 311 height 21
type input "PROD-11838"
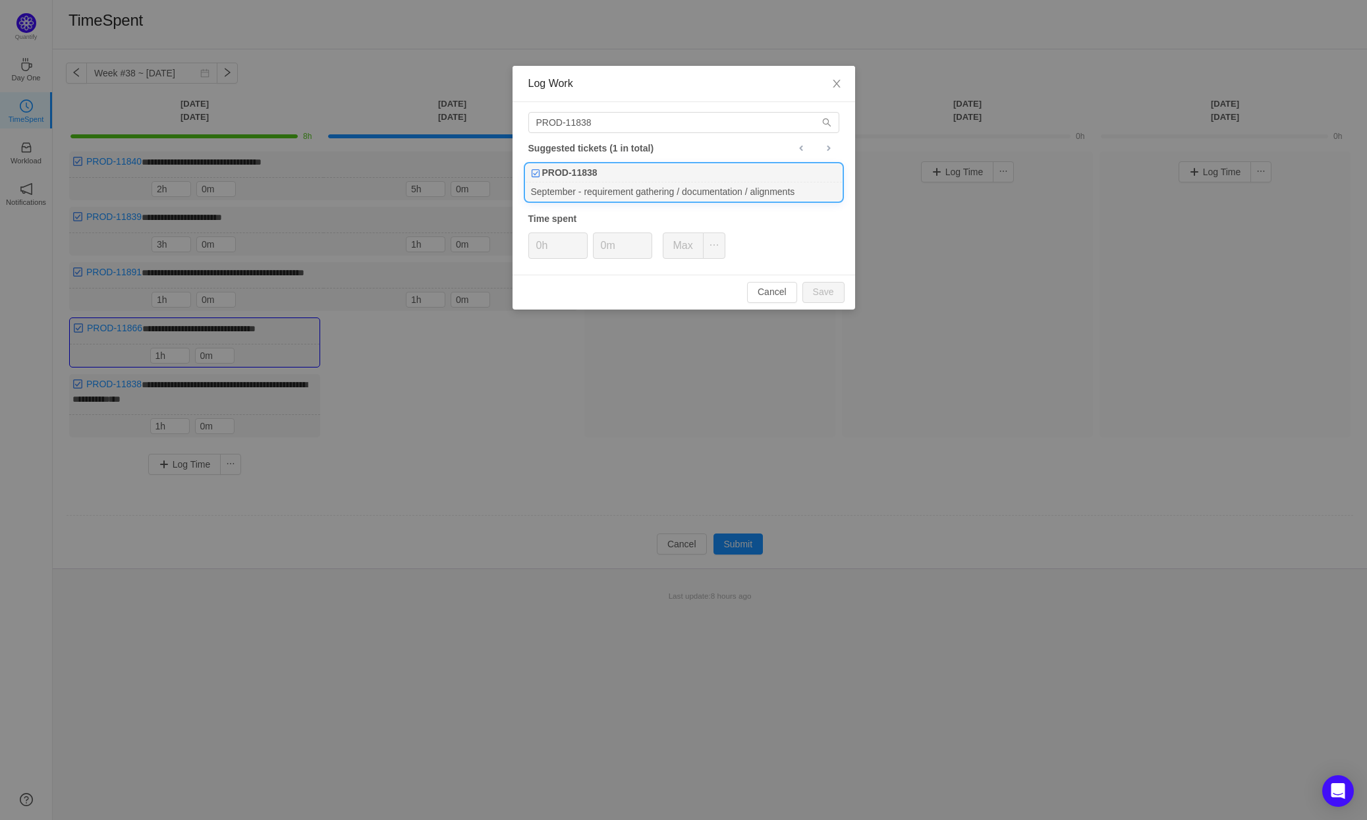
click at [617, 182] on div "September - requirement gathering / documentation / alignments" at bounding box center [684, 191] width 316 height 18
click at [827, 289] on button "Save" at bounding box center [823, 292] width 42 height 21
type input "0h"
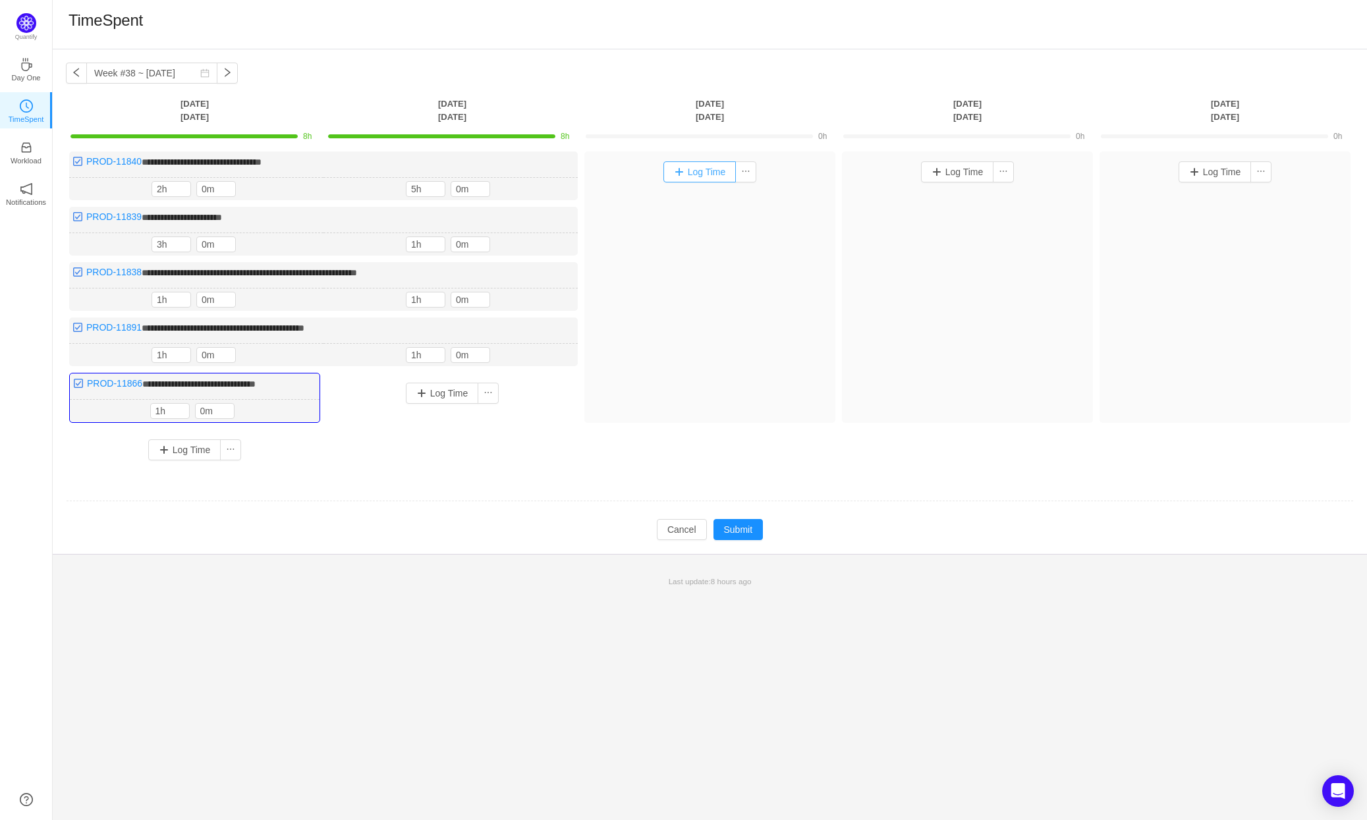
click at [715, 170] on button "Log Time" at bounding box center [699, 171] width 73 height 21
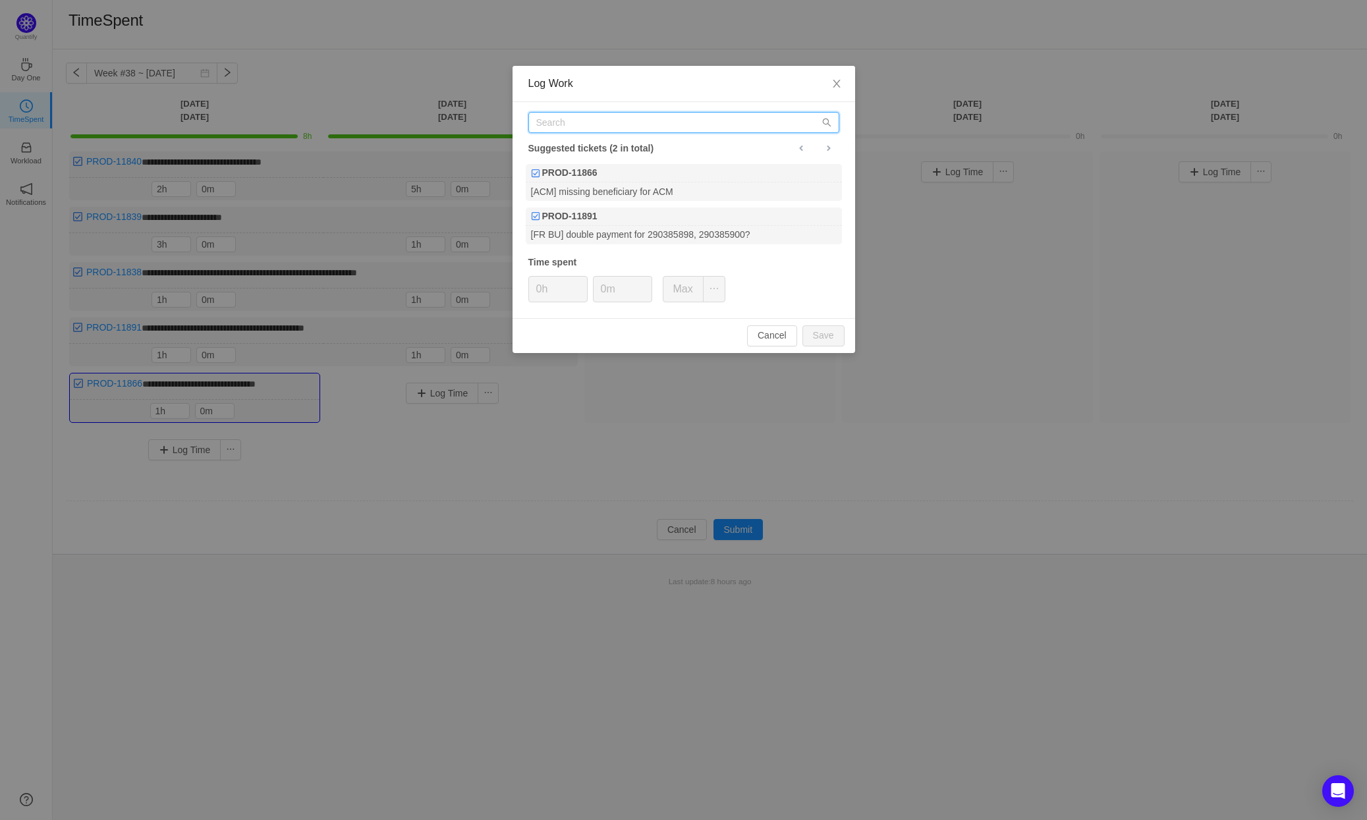
drag, startPoint x: 618, startPoint y: 123, endPoint x: 572, endPoint y: 119, distance: 46.2
click at [572, 119] on input "text" at bounding box center [683, 122] width 311 height 21
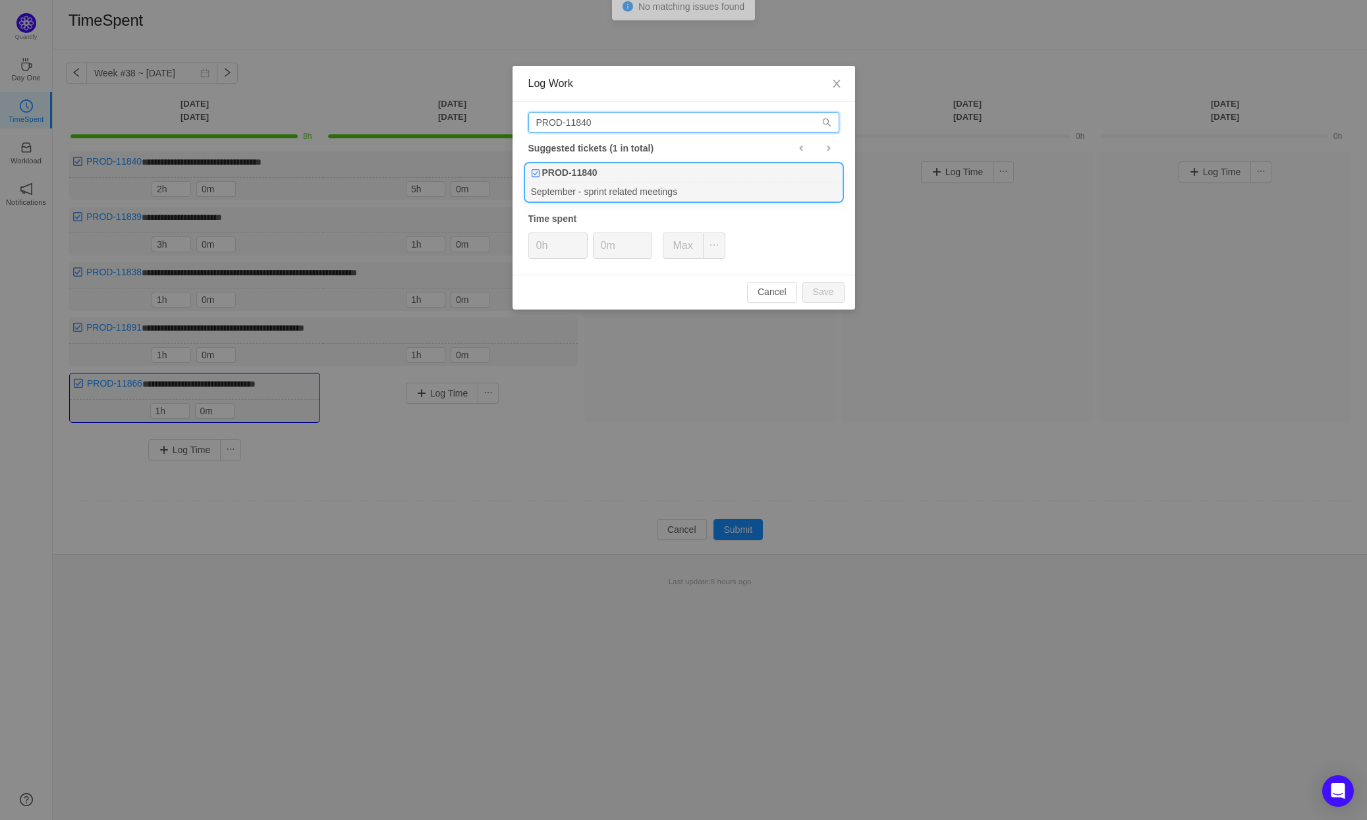
type input "PROD-11840"
click at [669, 175] on div "PROD-11840" at bounding box center [684, 173] width 316 height 18
click at [580, 239] on icon "icon: up" at bounding box center [580, 241] width 5 height 5
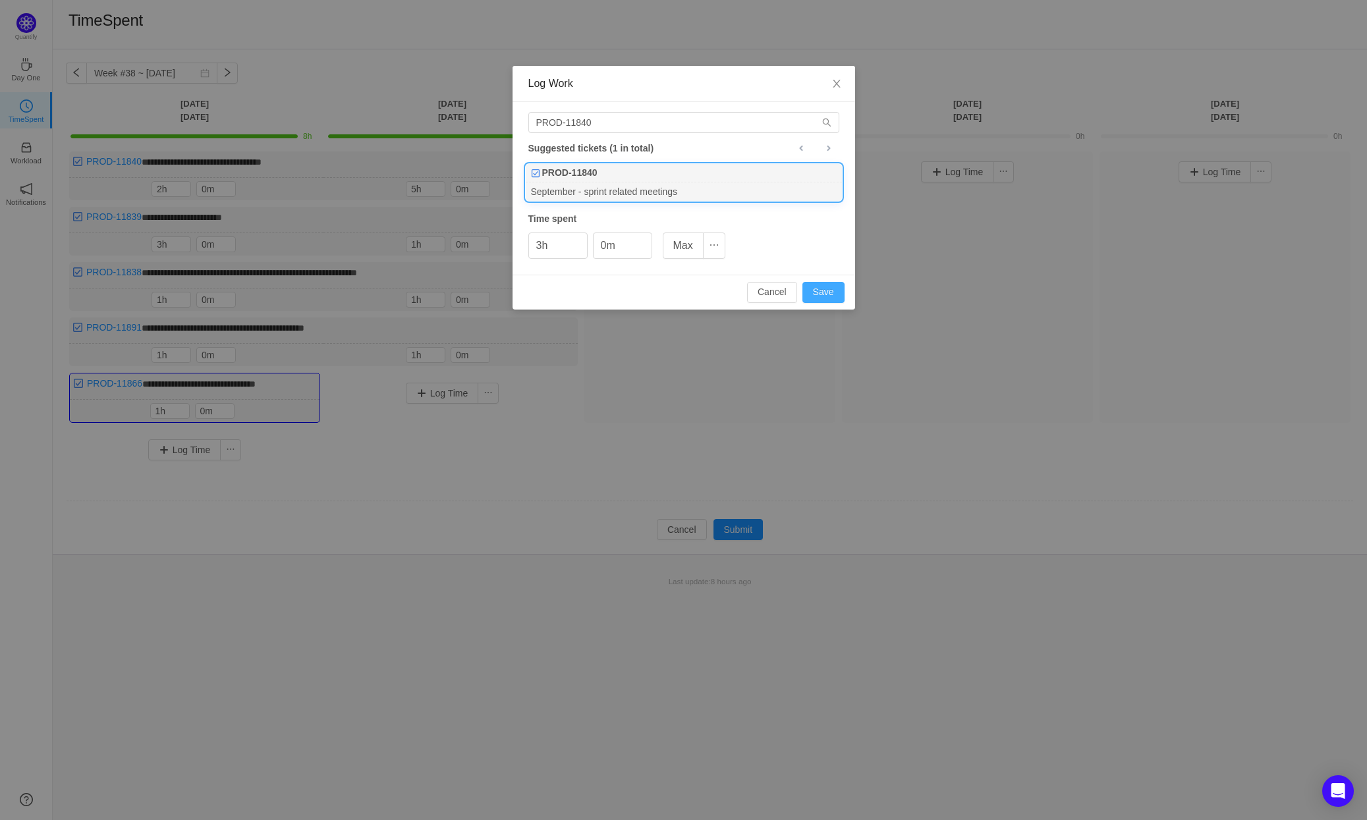
click at [836, 288] on button "Save" at bounding box center [823, 292] width 42 height 21
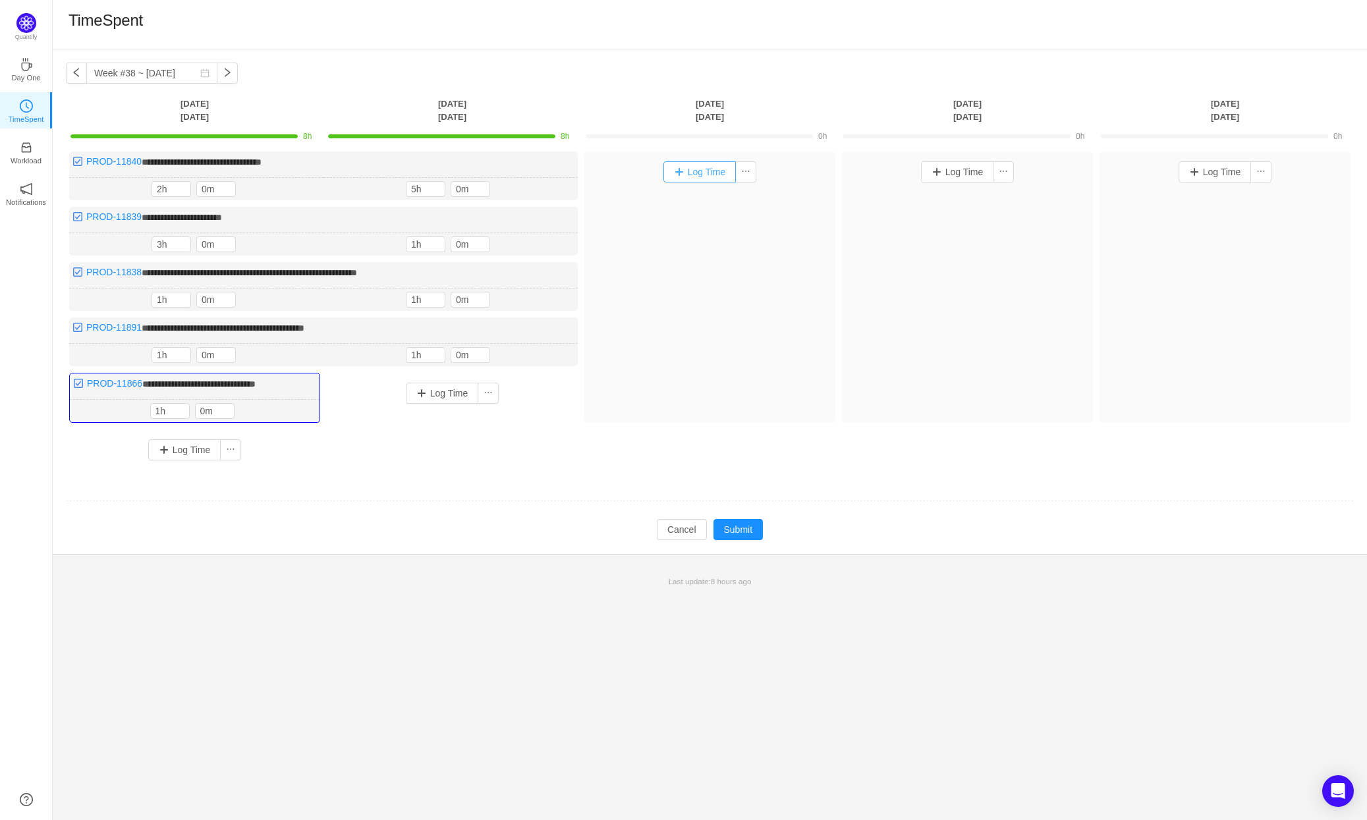
click at [706, 176] on button "Log Time" at bounding box center [699, 171] width 73 height 21
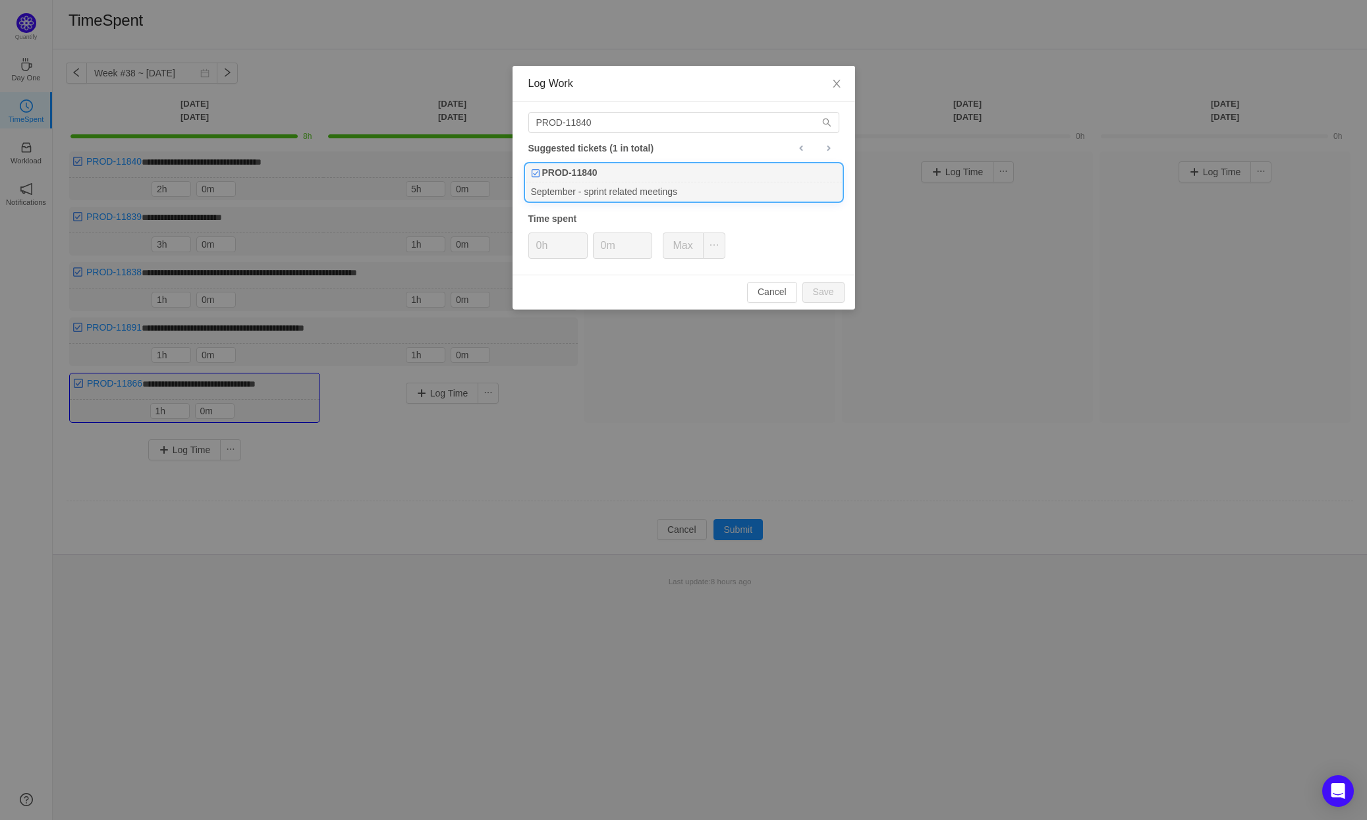
click at [616, 181] on div "PROD-11840" at bounding box center [684, 173] width 316 height 18
click at [835, 293] on button "Save" at bounding box center [823, 292] width 42 height 21
type input "0h"
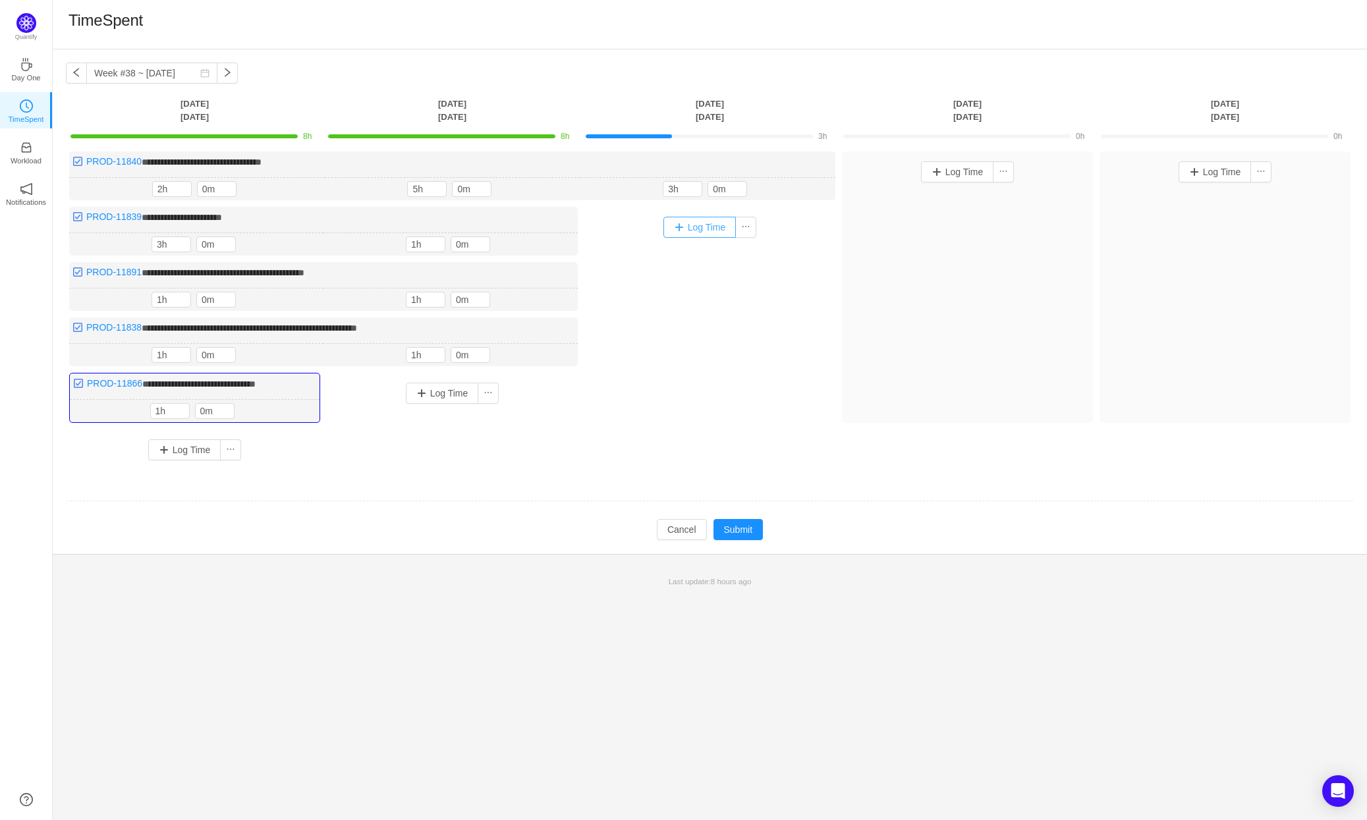
click at [718, 225] on button "Log Time" at bounding box center [699, 227] width 73 height 21
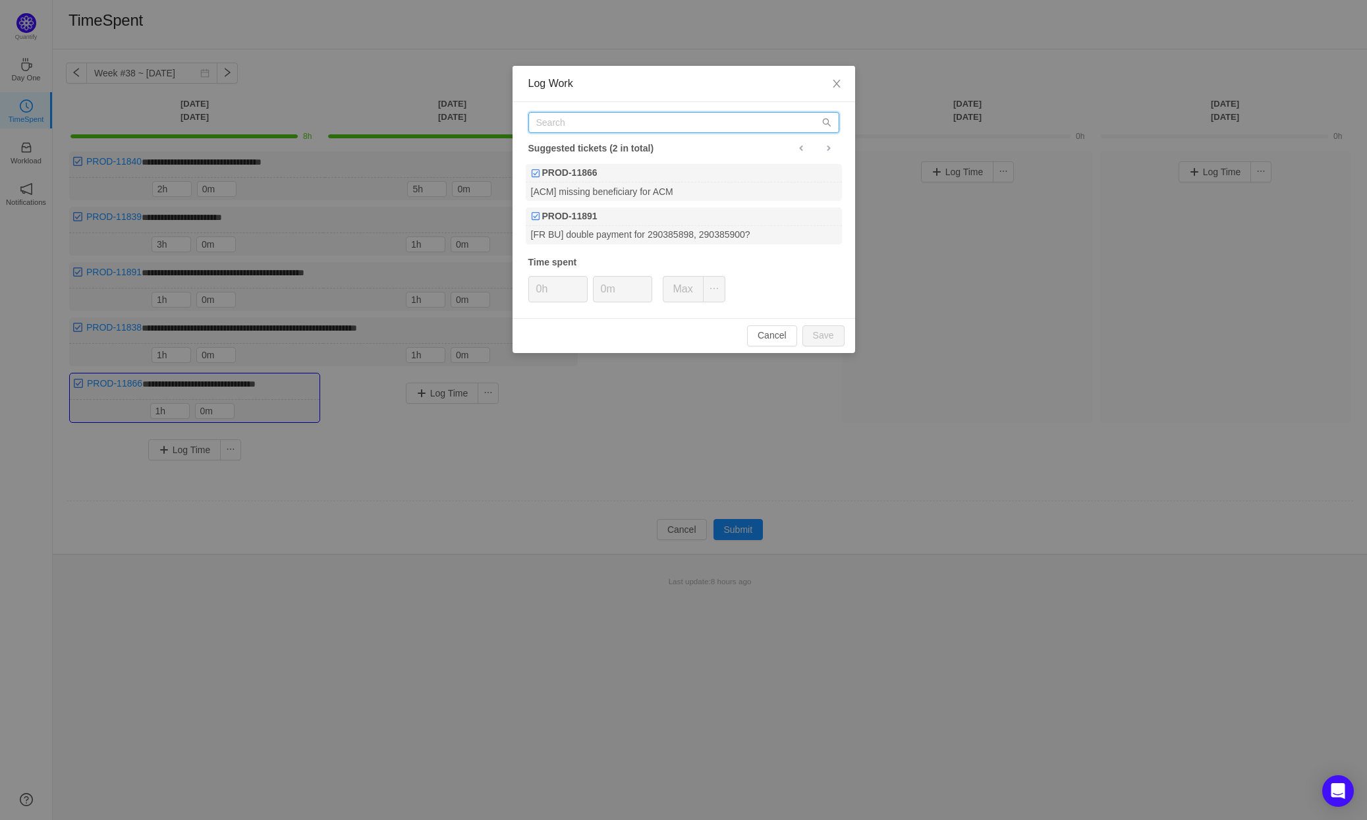
click at [593, 123] on input "text" at bounding box center [683, 122] width 311 height 21
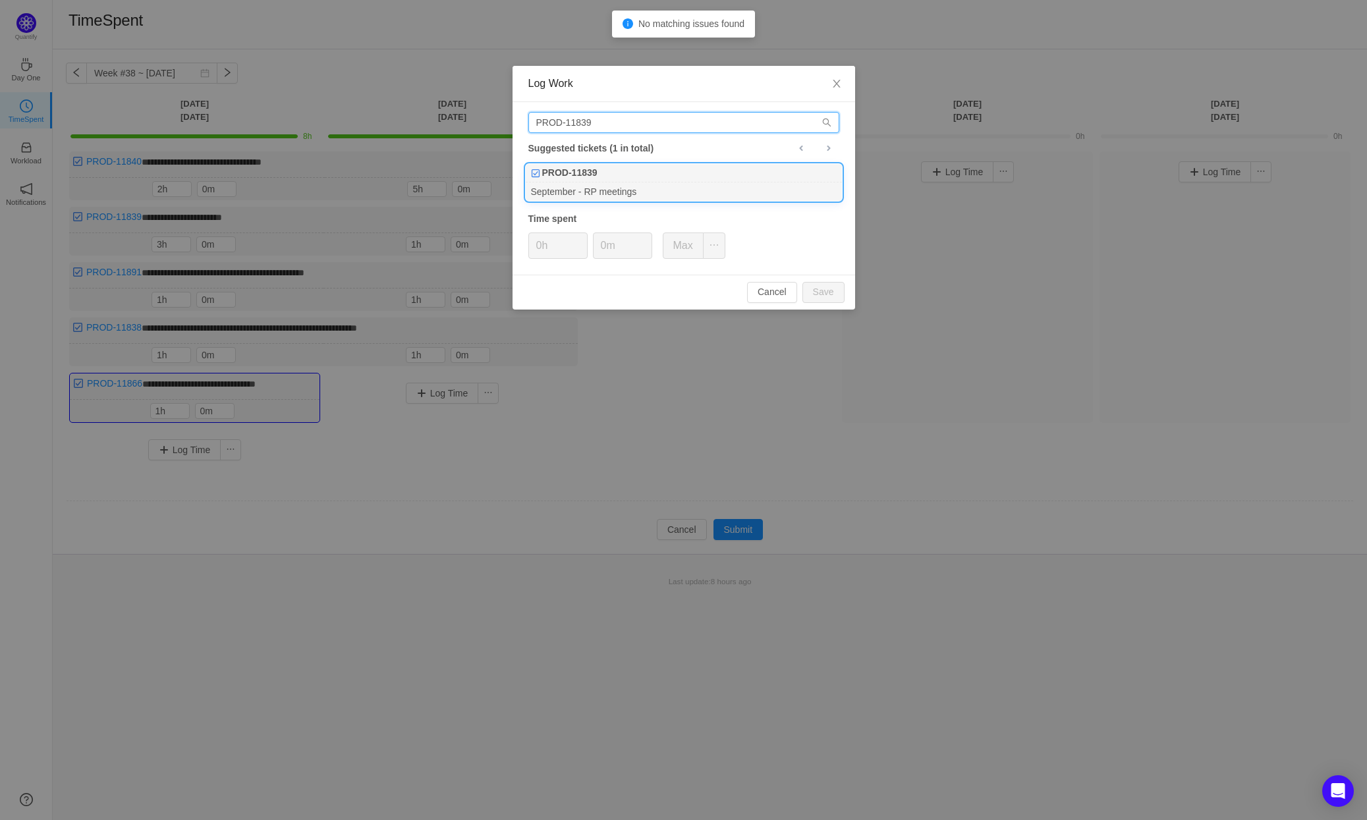
type input "PROD-11839"
click at [667, 182] on div "September - RP meetings" at bounding box center [684, 191] width 316 height 18
click at [825, 291] on button "Save" at bounding box center [823, 292] width 42 height 21
type input "0h"
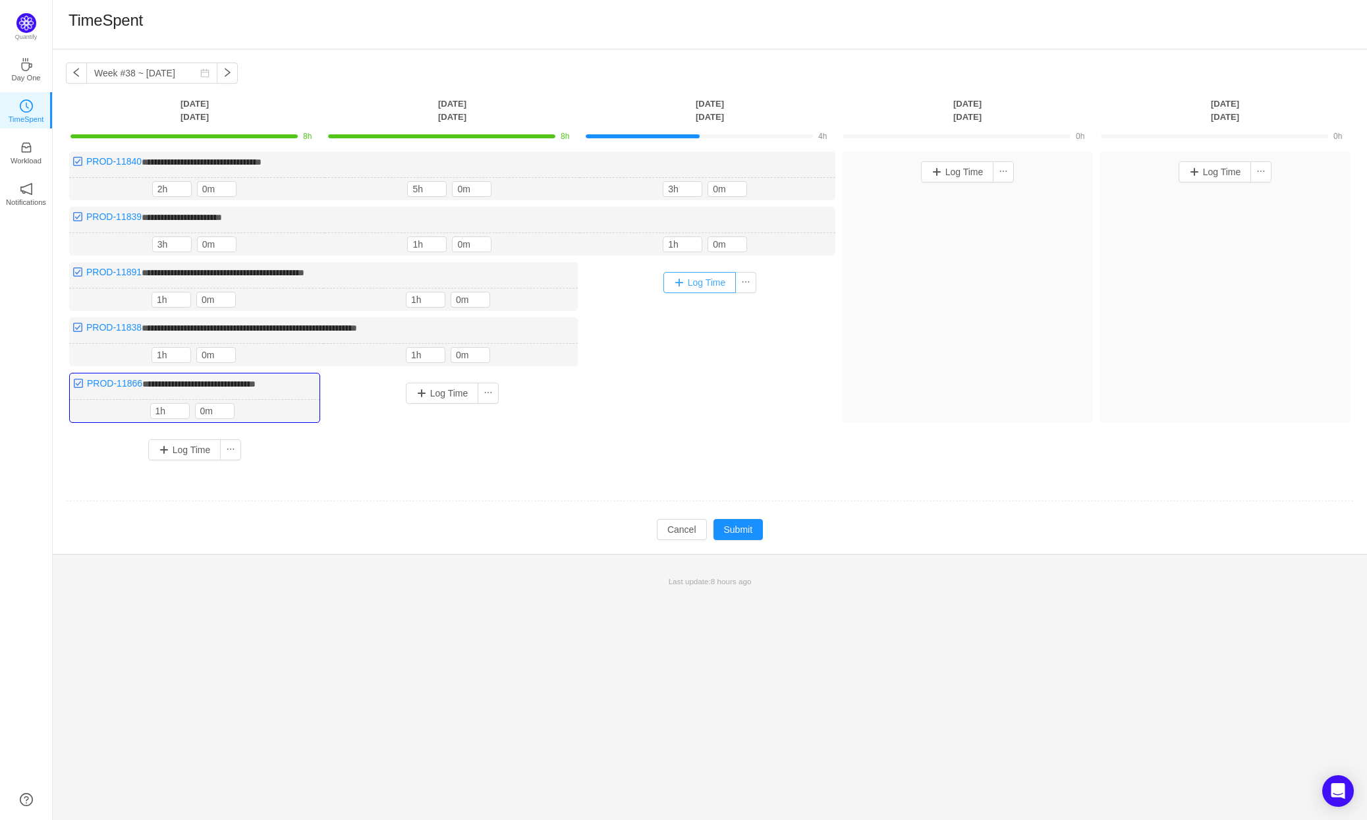
click at [712, 281] on button "Log Time" at bounding box center [699, 282] width 73 height 21
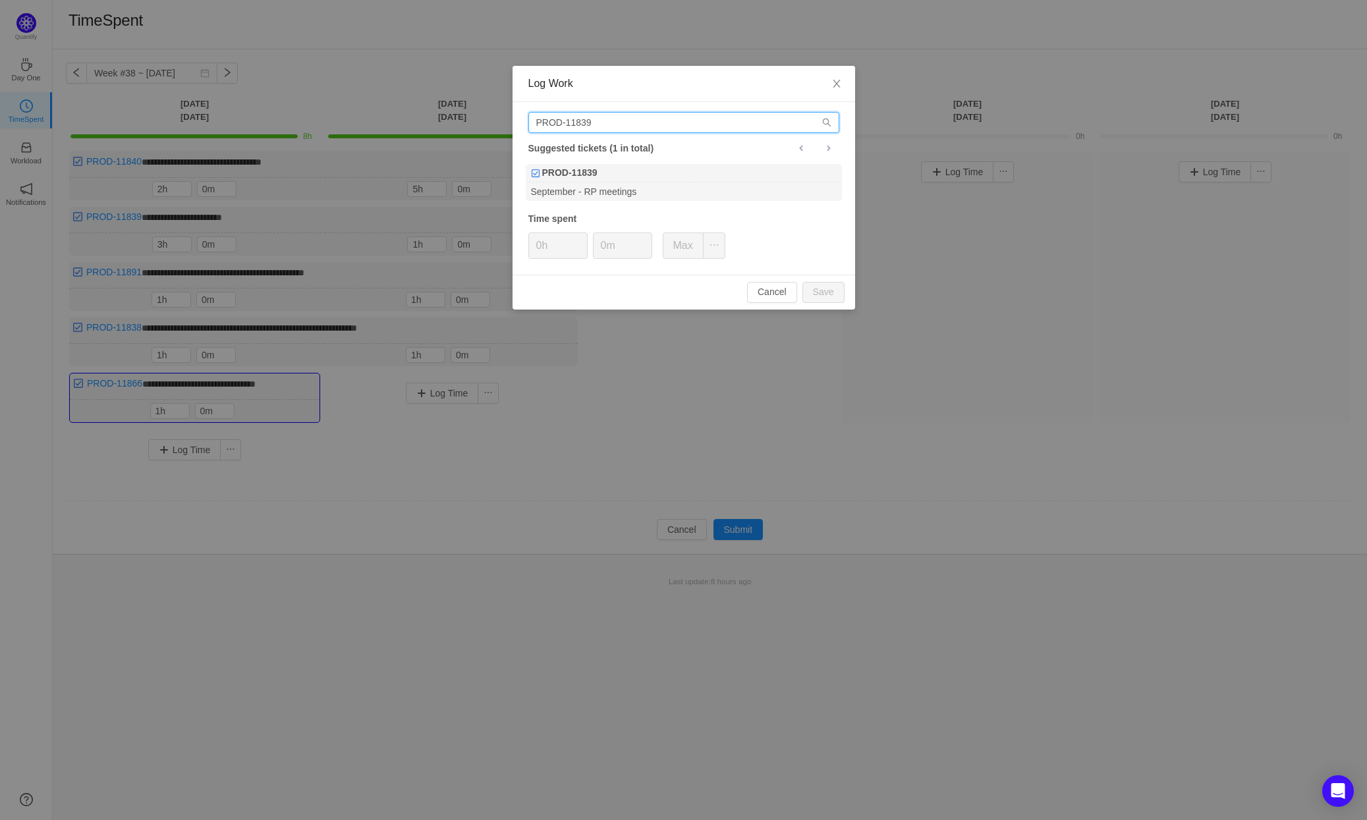
drag, startPoint x: 611, startPoint y: 124, endPoint x: 590, endPoint y: 124, distance: 21.1
click at [590, 124] on input "PROD-11839" at bounding box center [683, 122] width 311 height 21
type input "PROD-11838"
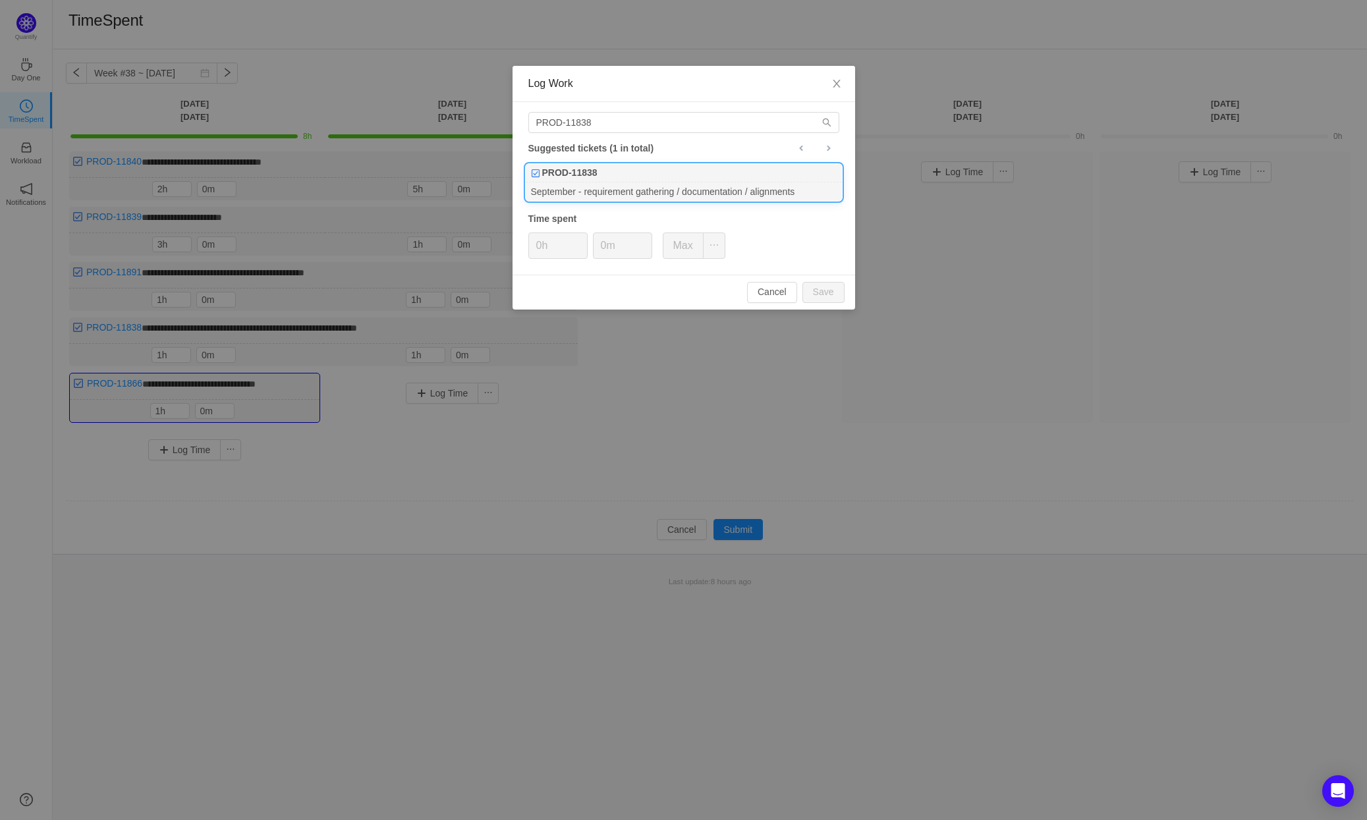
click at [713, 179] on div "PROD-11838" at bounding box center [684, 173] width 316 height 18
click at [829, 290] on button "Save" at bounding box center [823, 292] width 42 height 21
type input "0h"
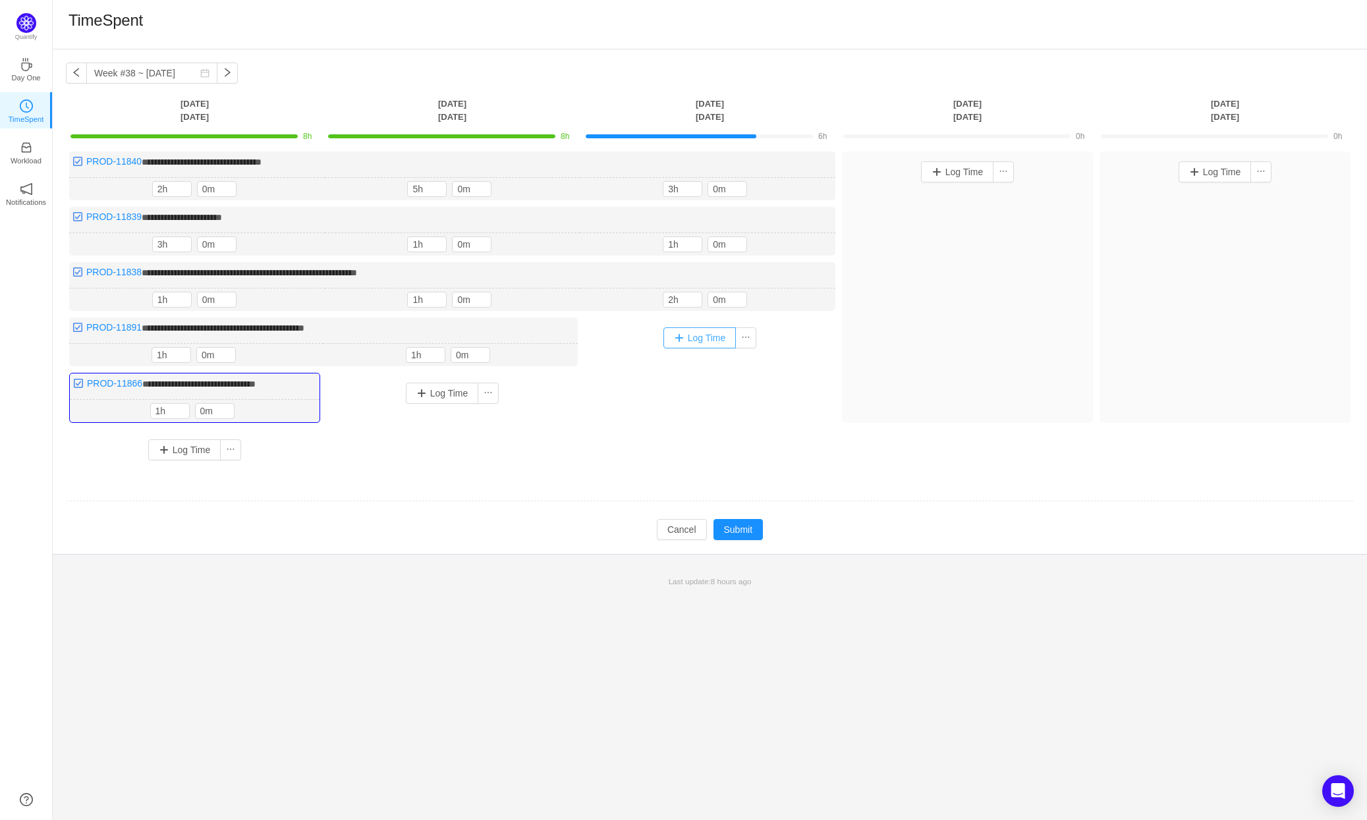
click at [711, 338] on button "Log Time" at bounding box center [699, 337] width 73 height 21
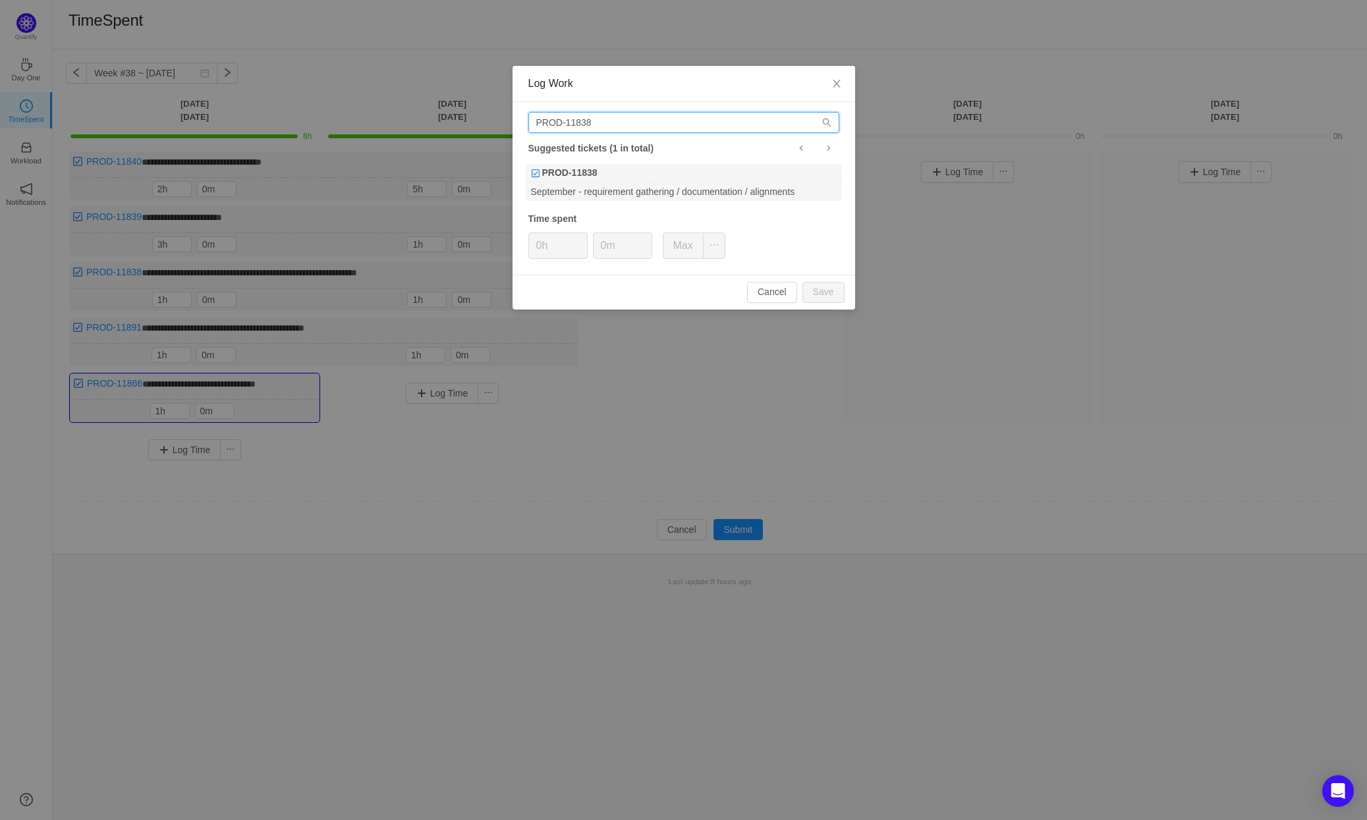
drag, startPoint x: 604, startPoint y: 125, endPoint x: 533, endPoint y: 119, distance: 71.4
click at [533, 119] on input "PROD-11838" at bounding box center [683, 122] width 311 height 21
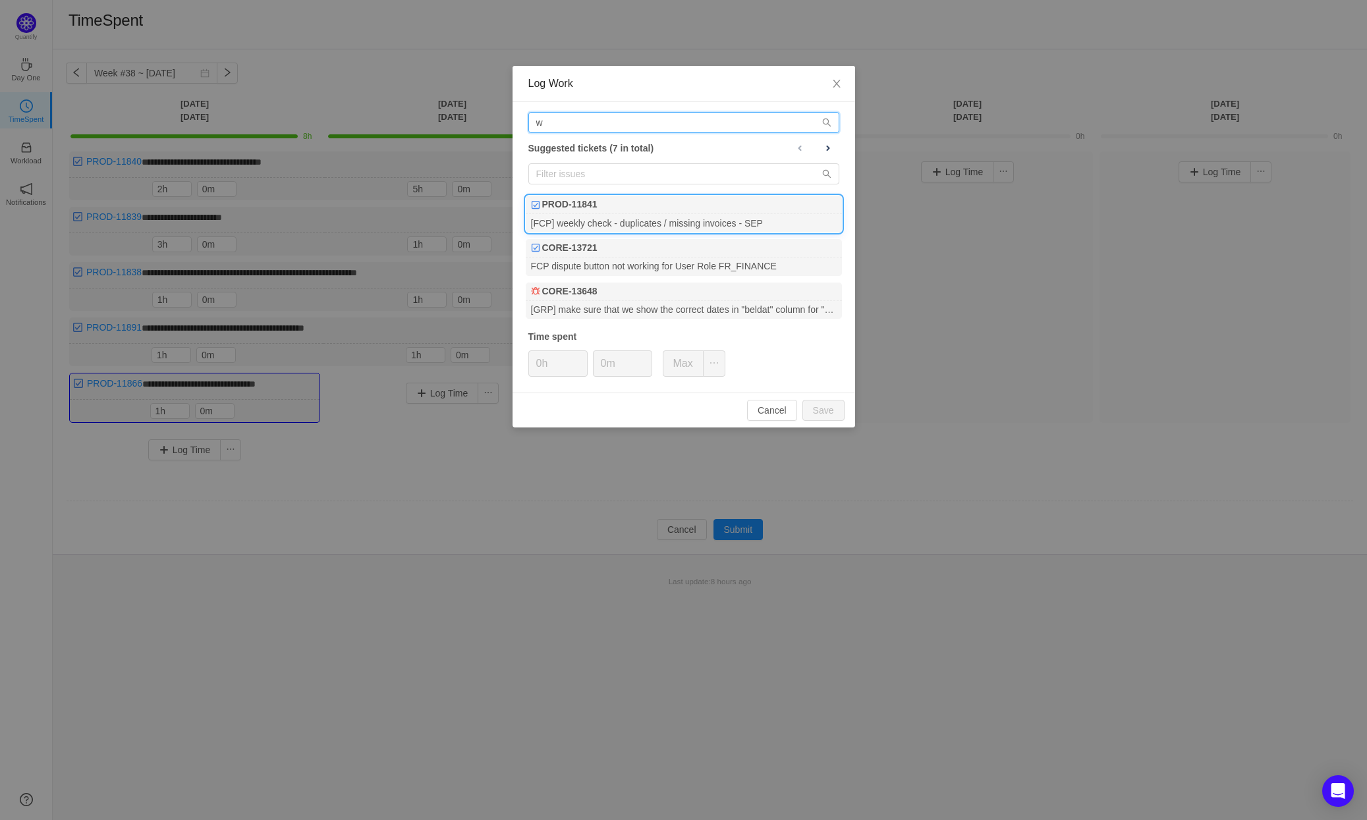
type input "w"
click at [686, 215] on div "[FCP] weekly check - duplicates / missing invoices - SEP" at bounding box center [684, 223] width 316 height 18
click at [825, 406] on button "Save" at bounding box center [823, 410] width 42 height 21
type input "0h"
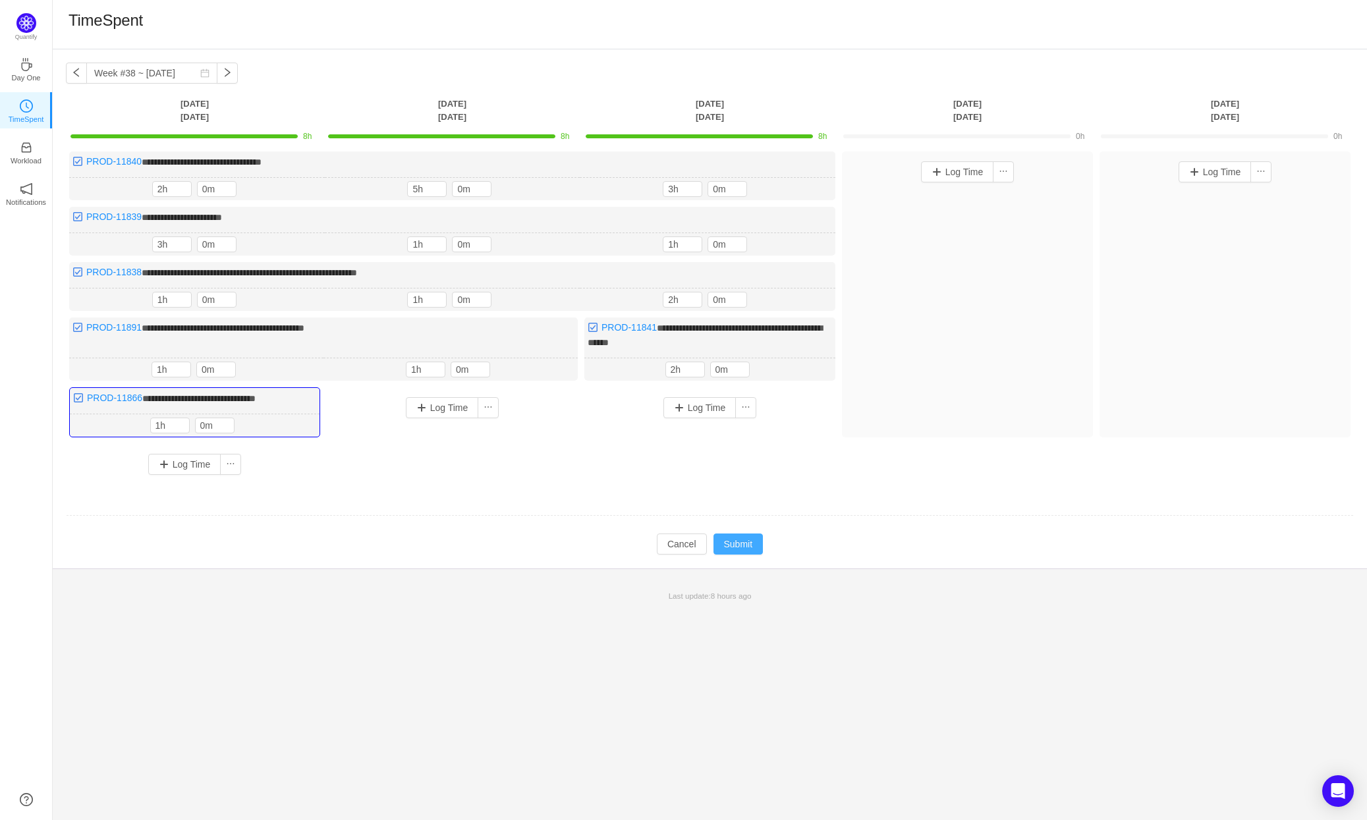
click at [731, 543] on button "Submit" at bounding box center [738, 544] width 50 height 21
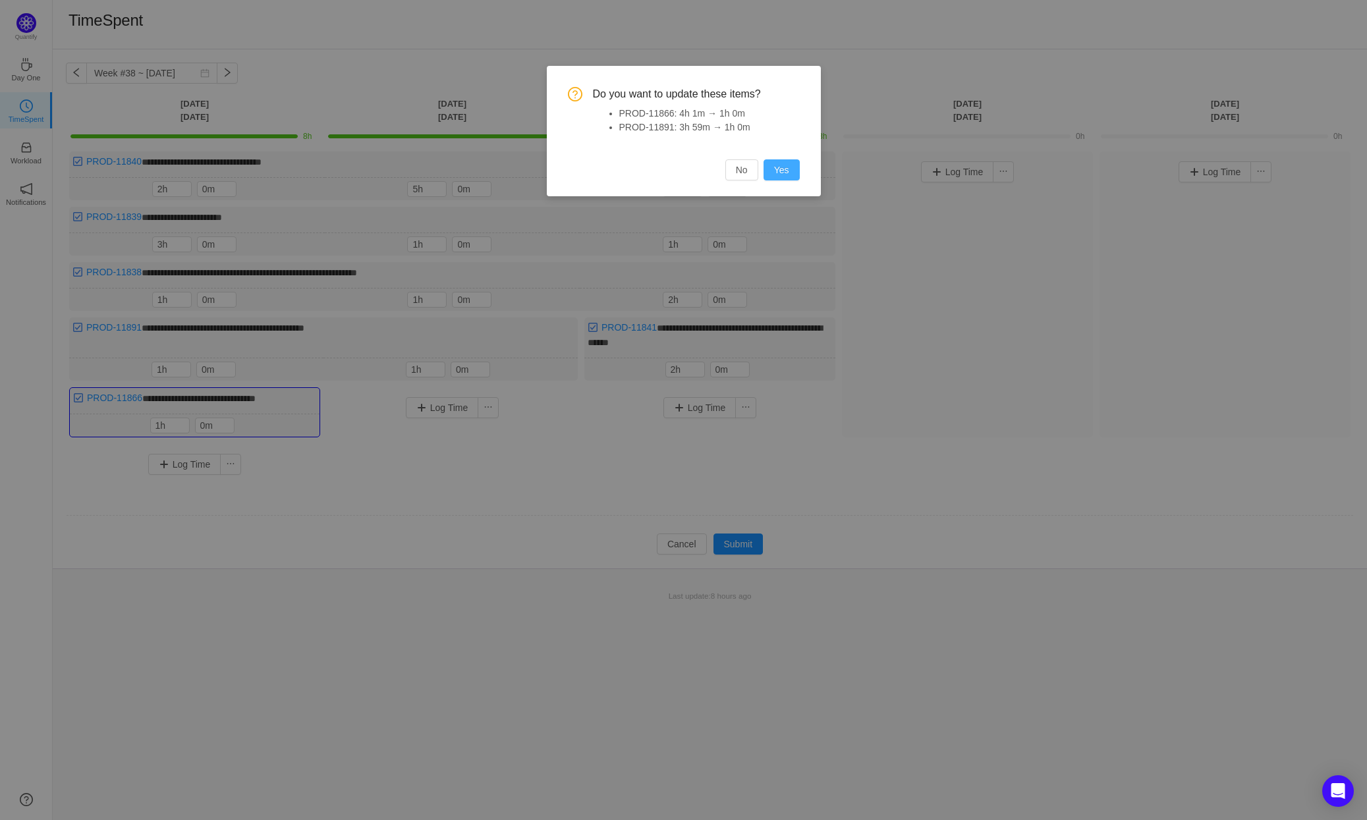
click at [779, 168] on button "Yes" at bounding box center [781, 169] width 36 height 21
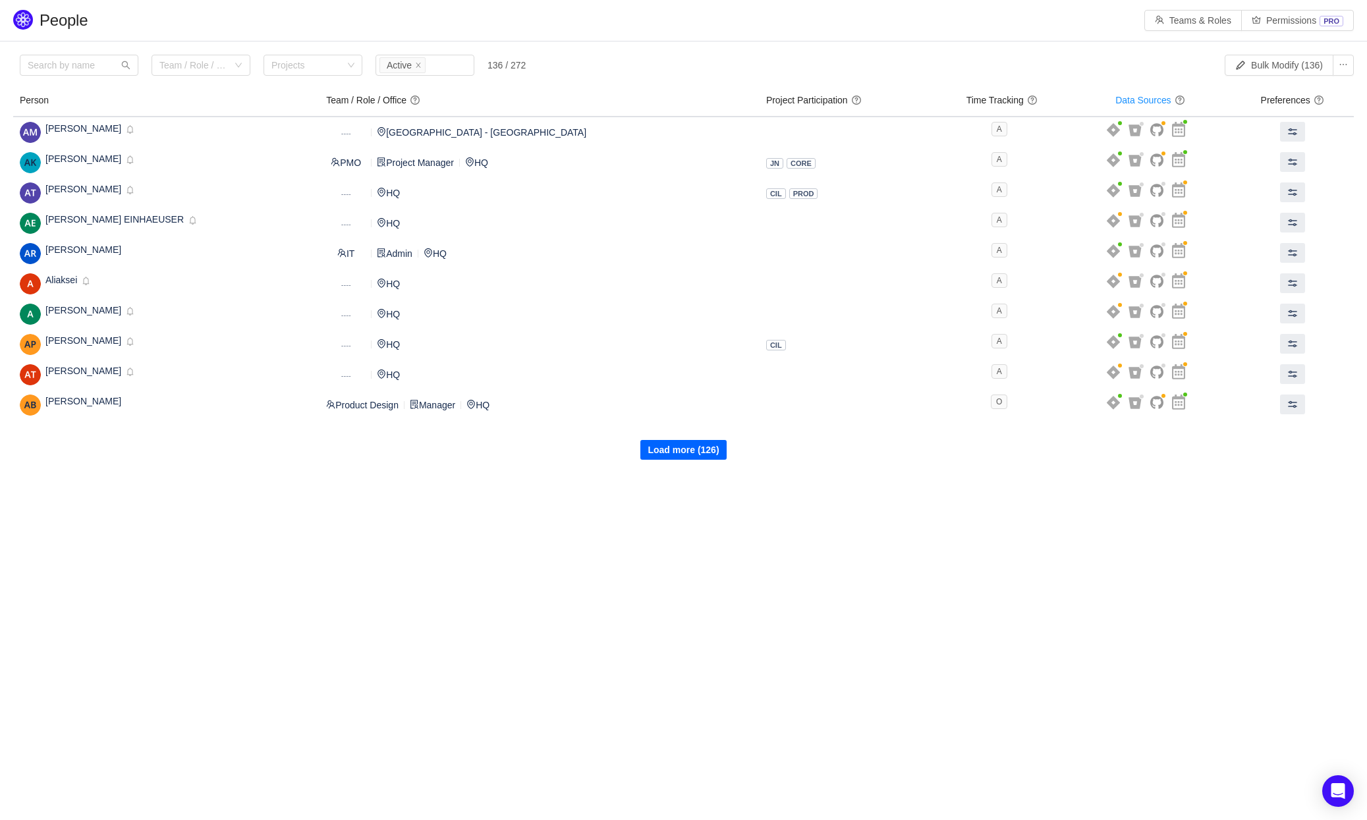
click at [688, 449] on button "Load more (126)" at bounding box center [683, 450] width 86 height 20
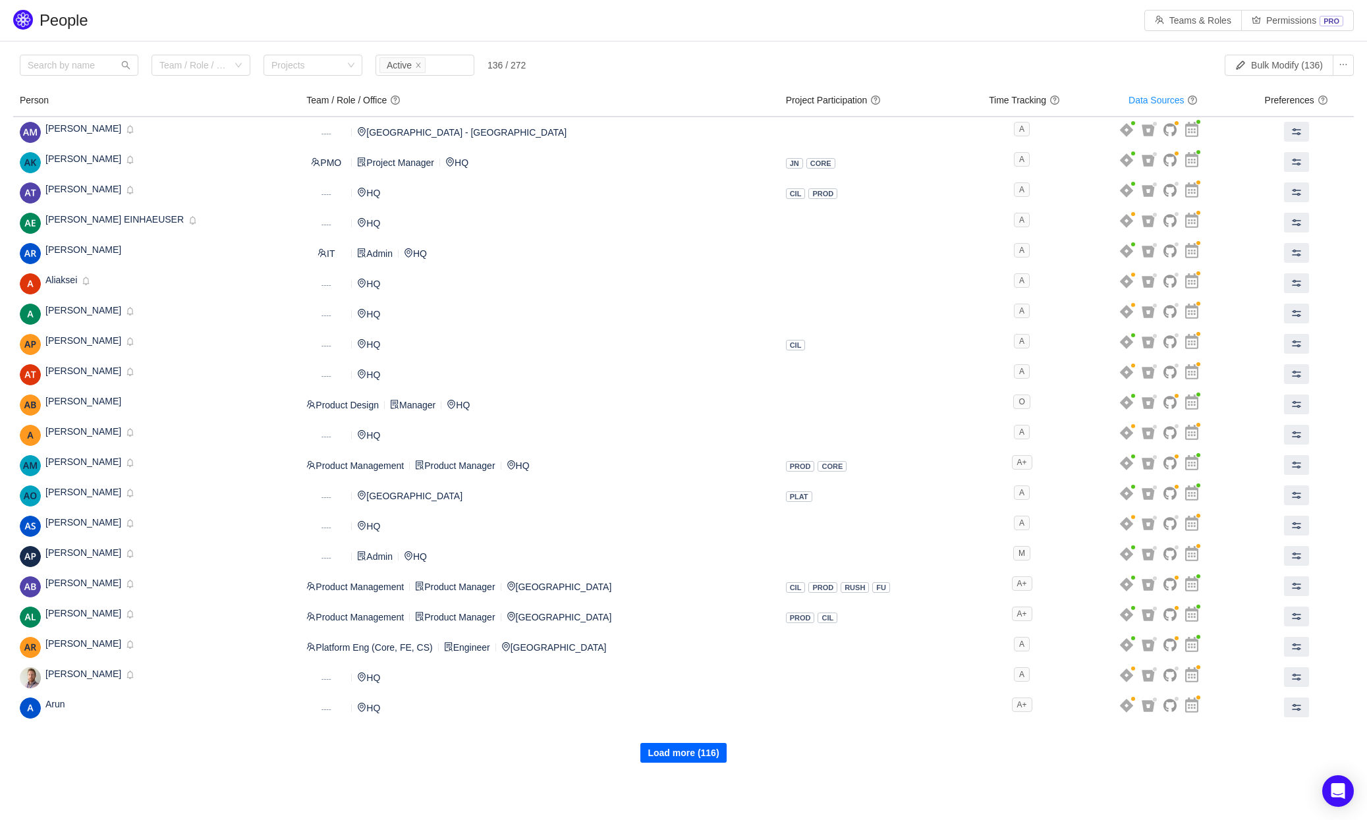
click at [676, 753] on button "Load more (116)" at bounding box center [683, 753] width 86 height 20
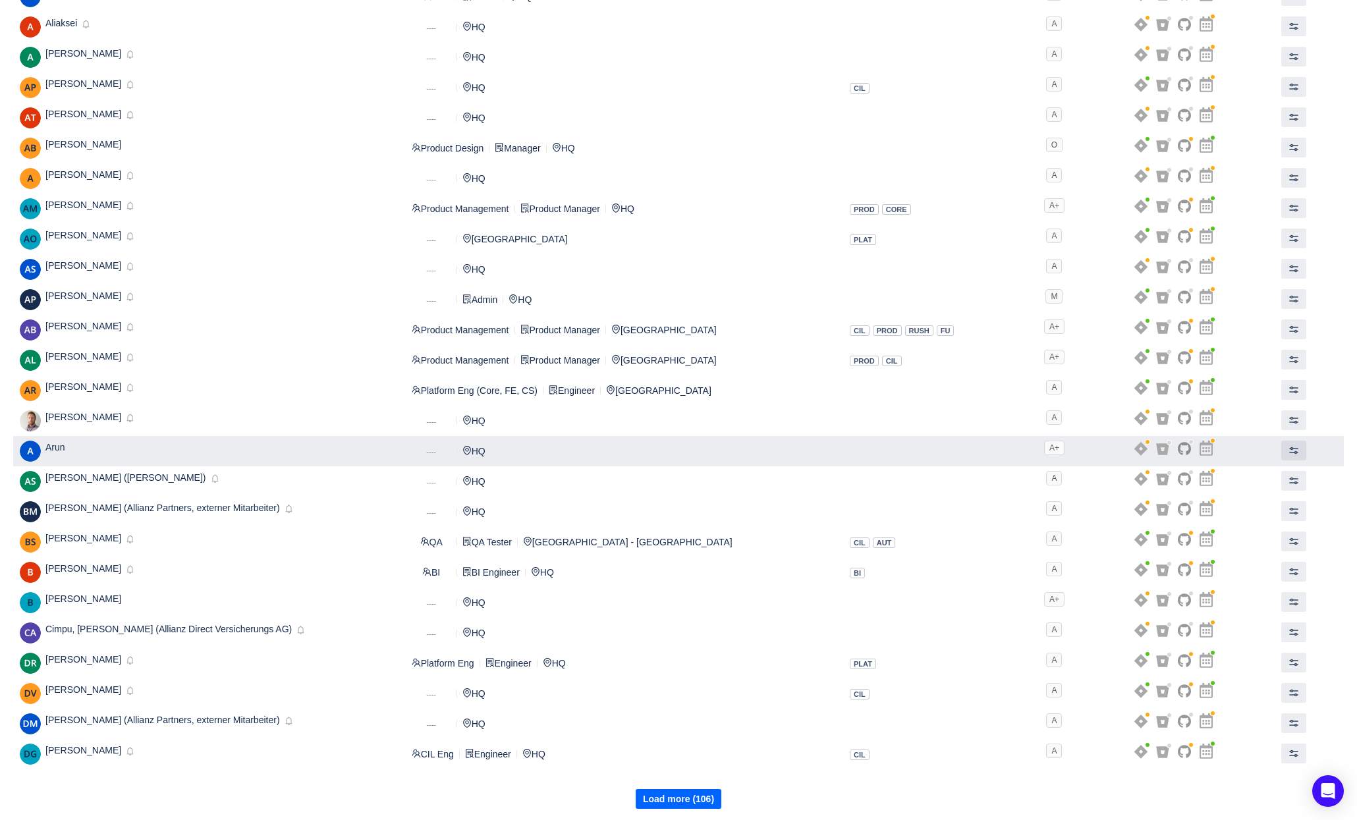
scroll to position [260, 0]
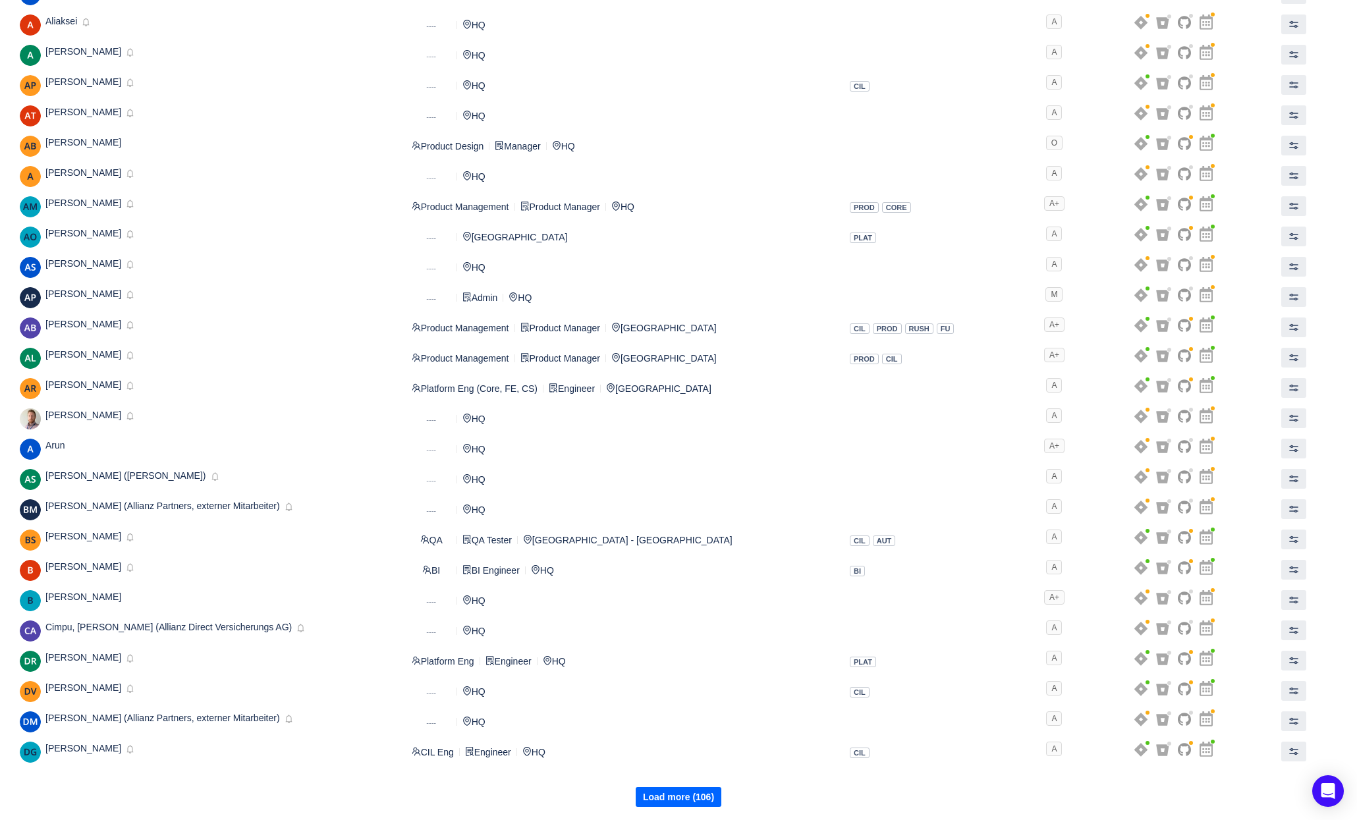
click at [702, 799] on button "Load more (106)" at bounding box center [679, 797] width 86 height 20
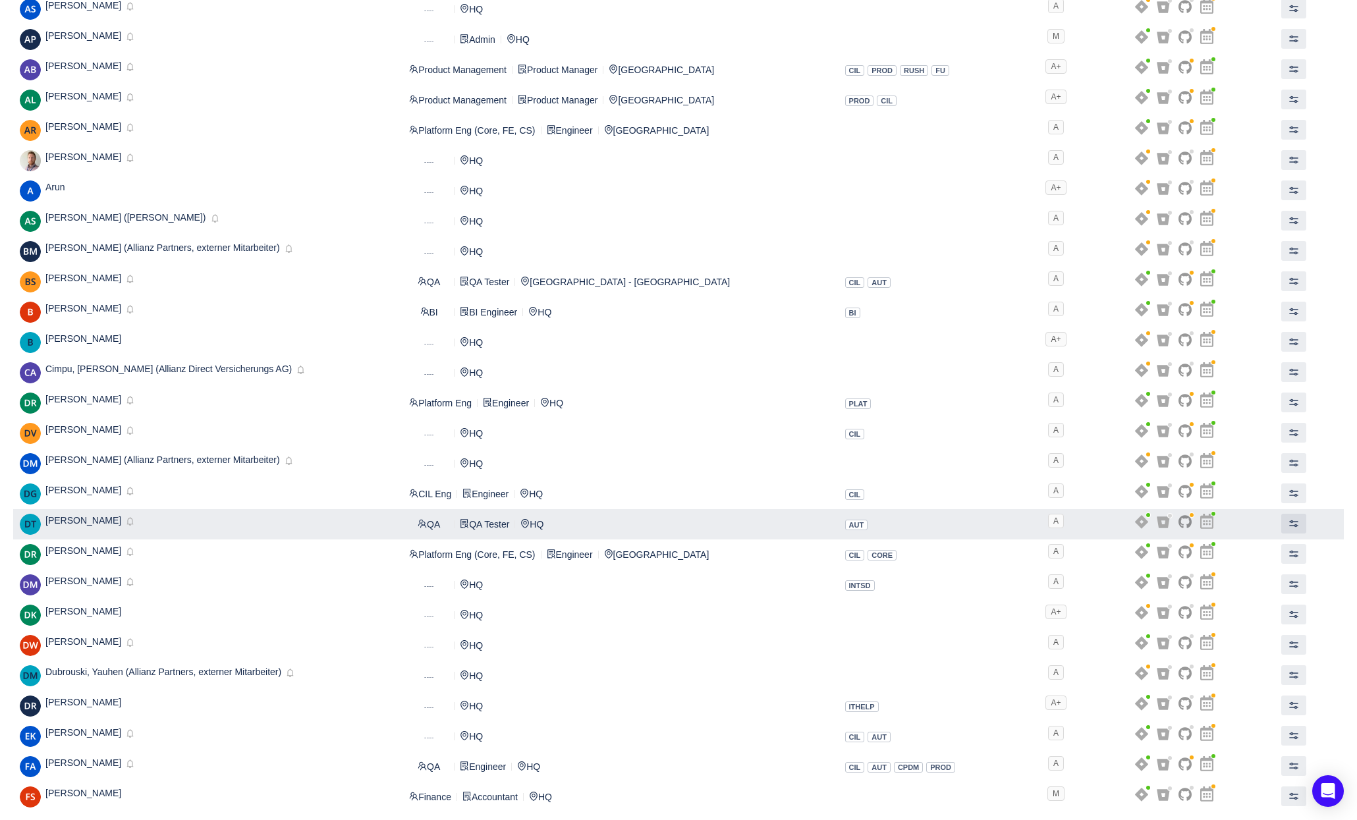
scroll to position [563, 0]
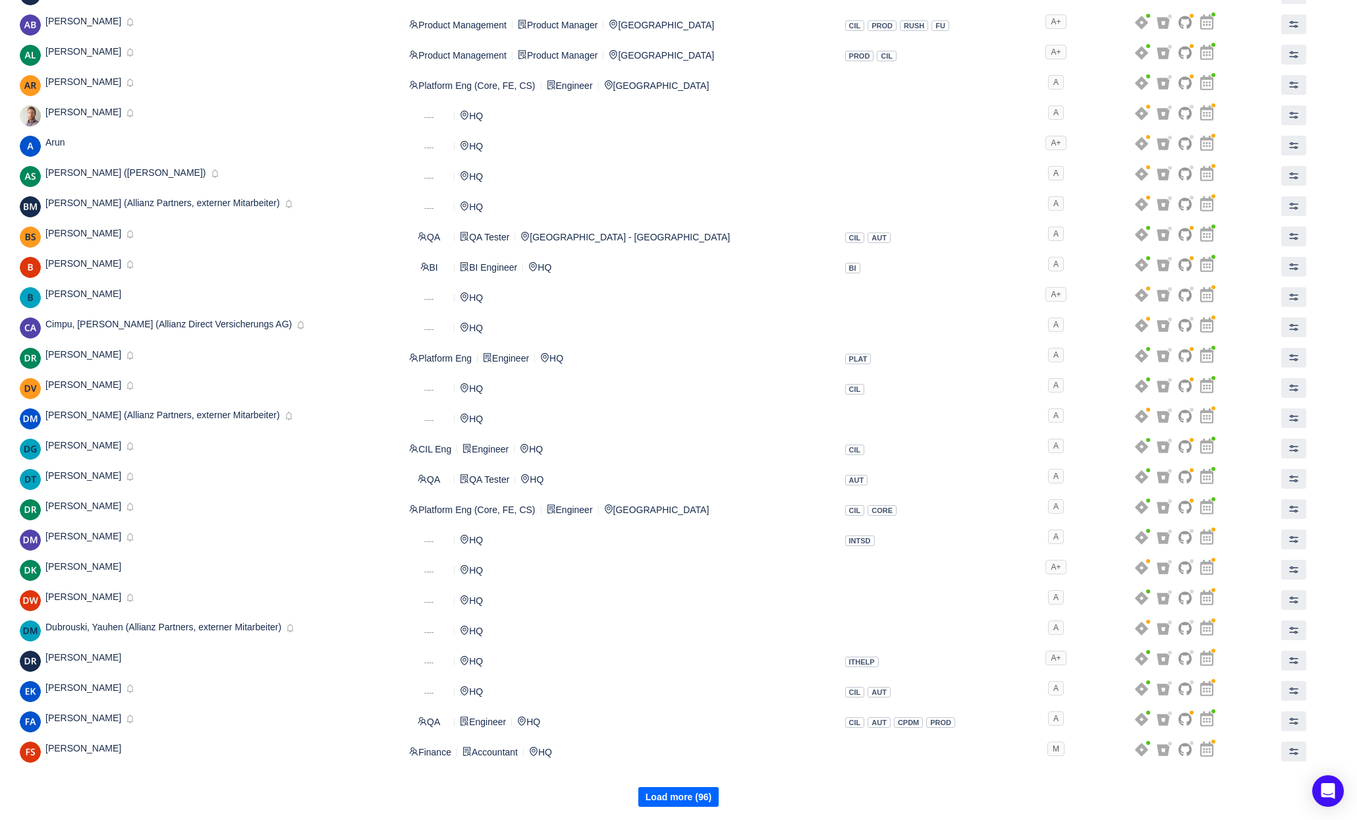
click at [680, 795] on button "Load more (96)" at bounding box center [678, 797] width 80 height 20
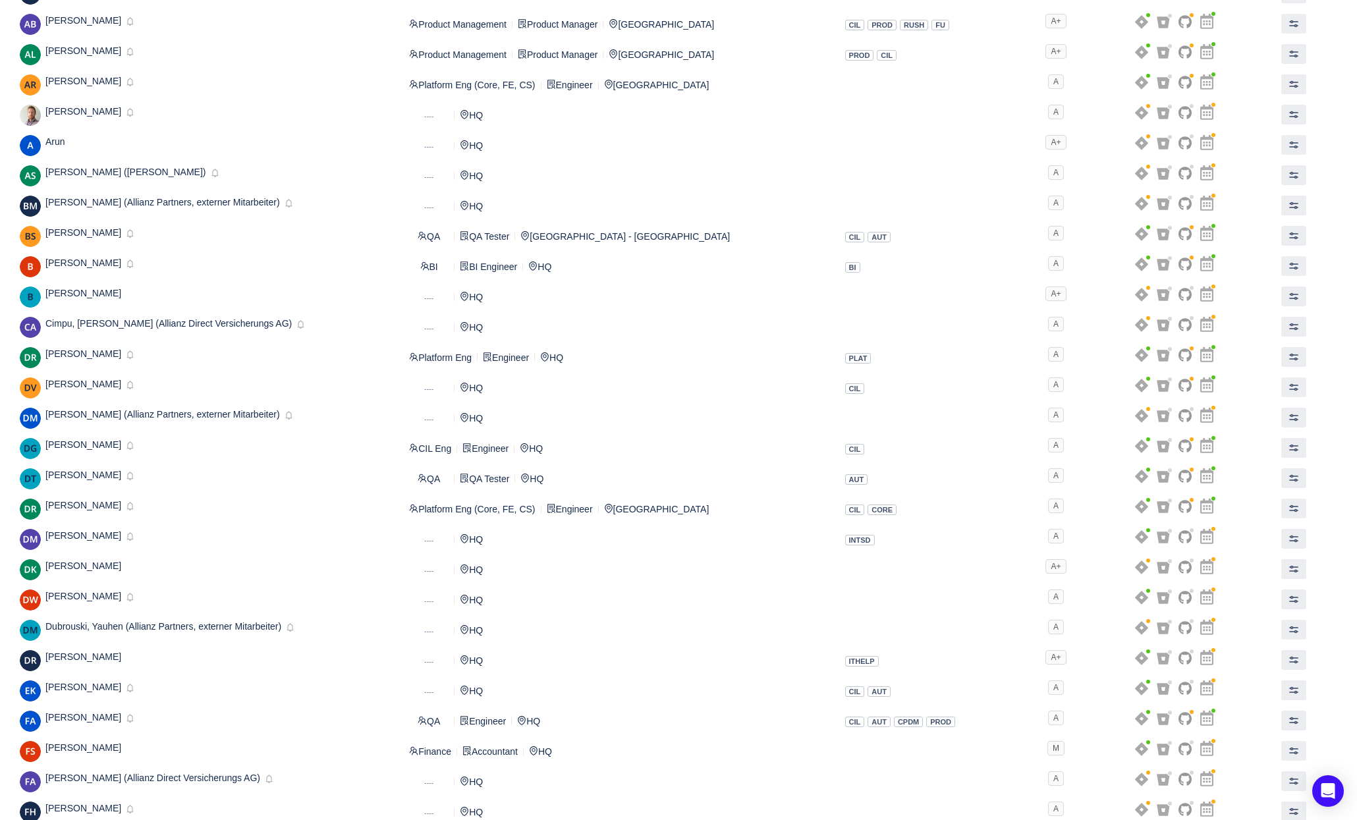
scroll to position [866, 0]
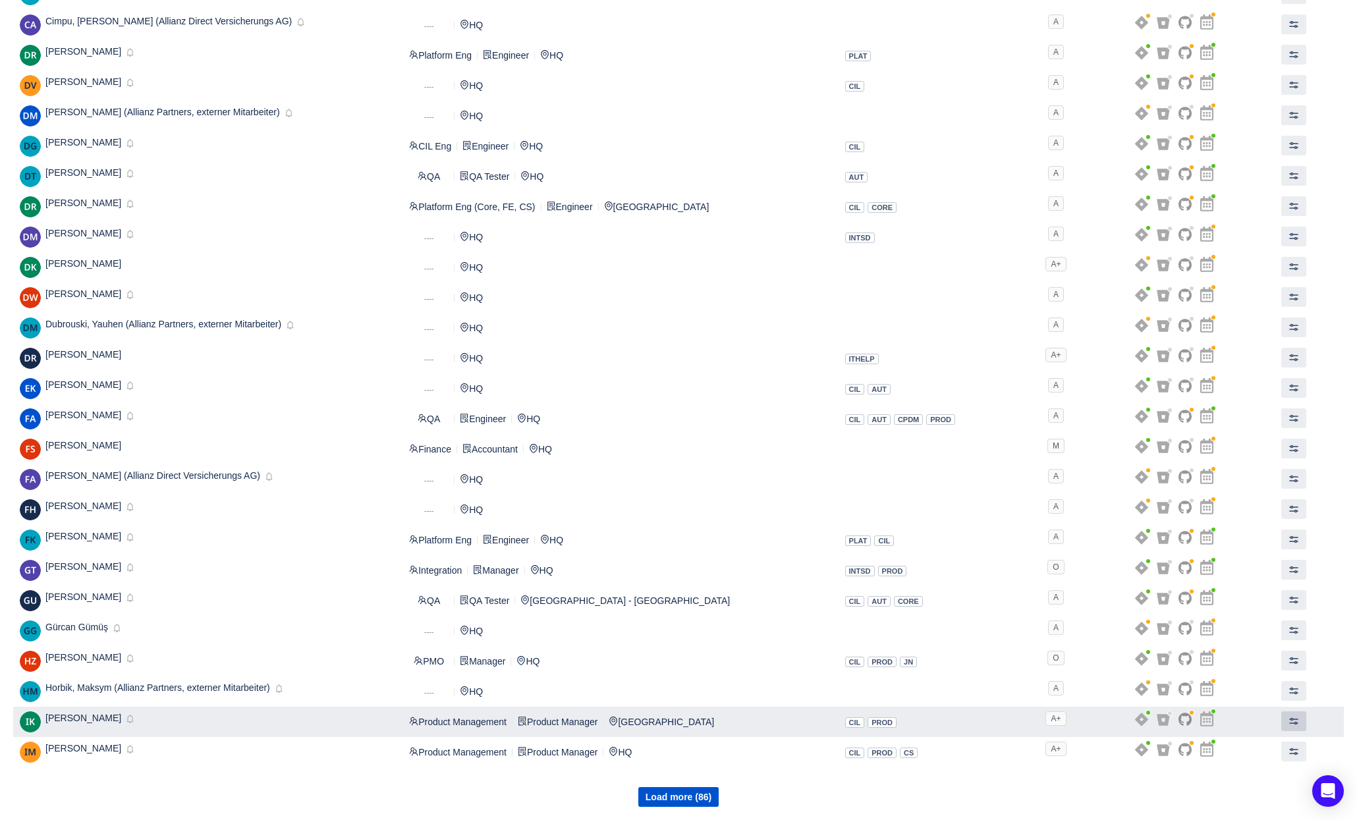
click at [1288, 720] on span at bounding box center [1293, 721] width 11 height 11
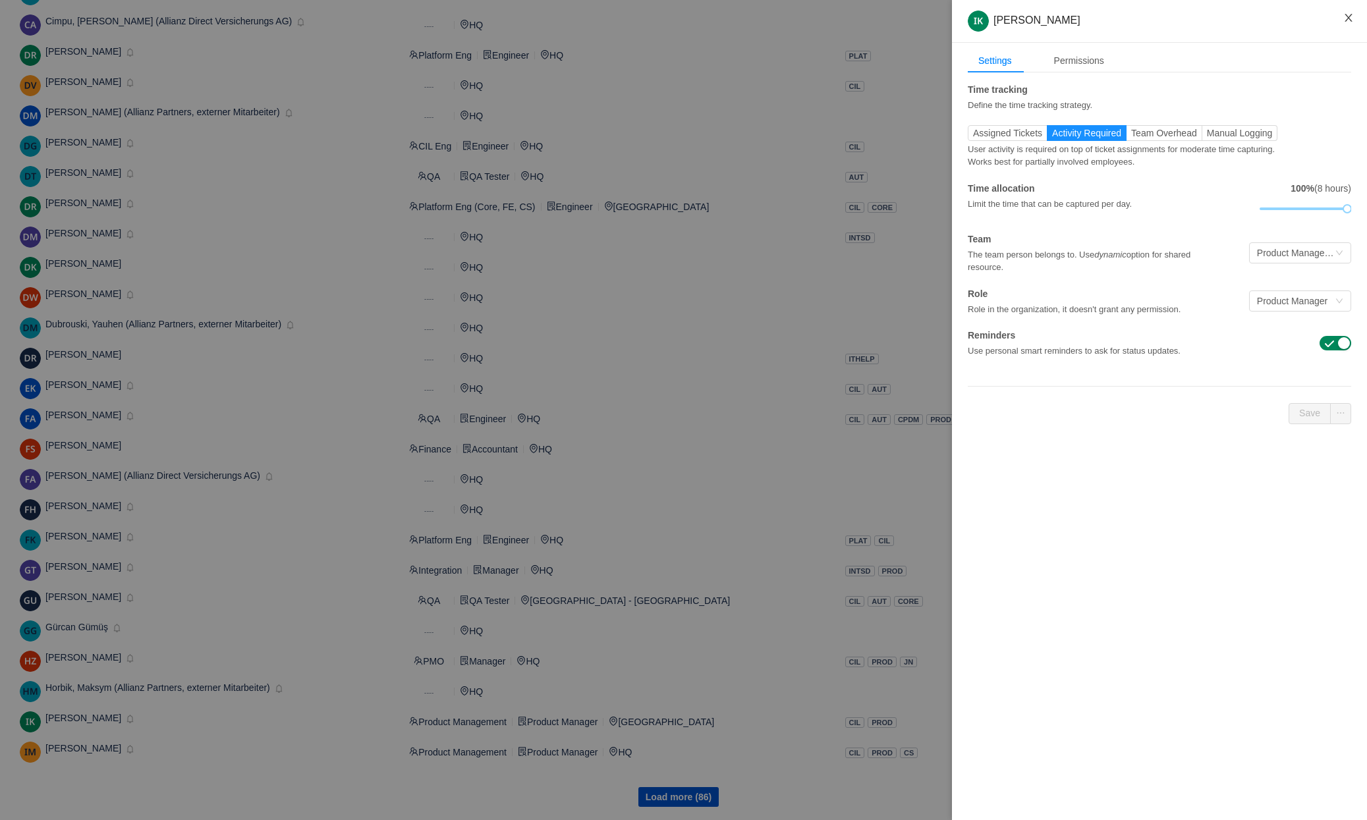
click at [1348, 15] on icon "icon: close" at bounding box center [1348, 18] width 11 height 11
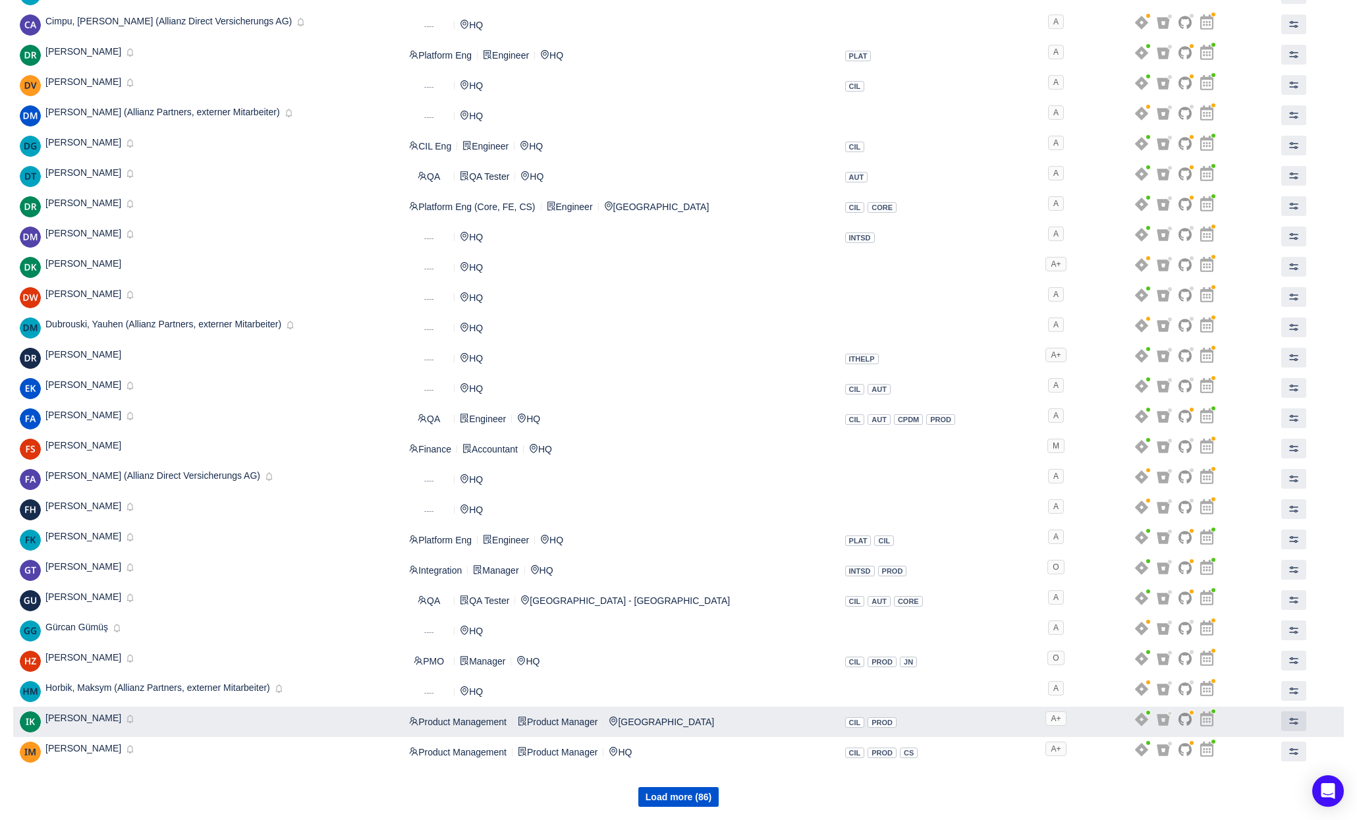
click at [94, 720] on span "[PERSON_NAME]" at bounding box center [83, 718] width 76 height 11
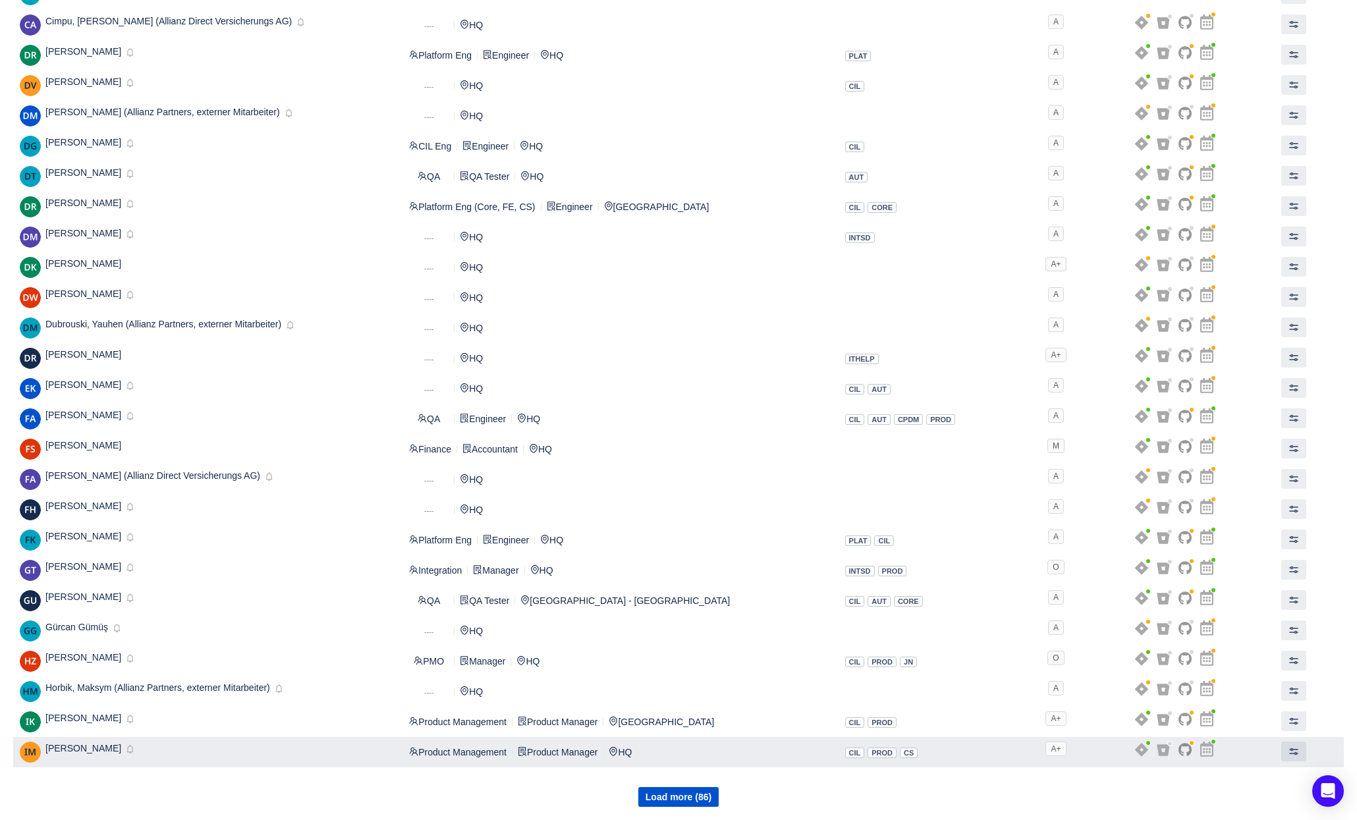
click at [69, 750] on span "[PERSON_NAME]" at bounding box center [83, 748] width 76 height 11
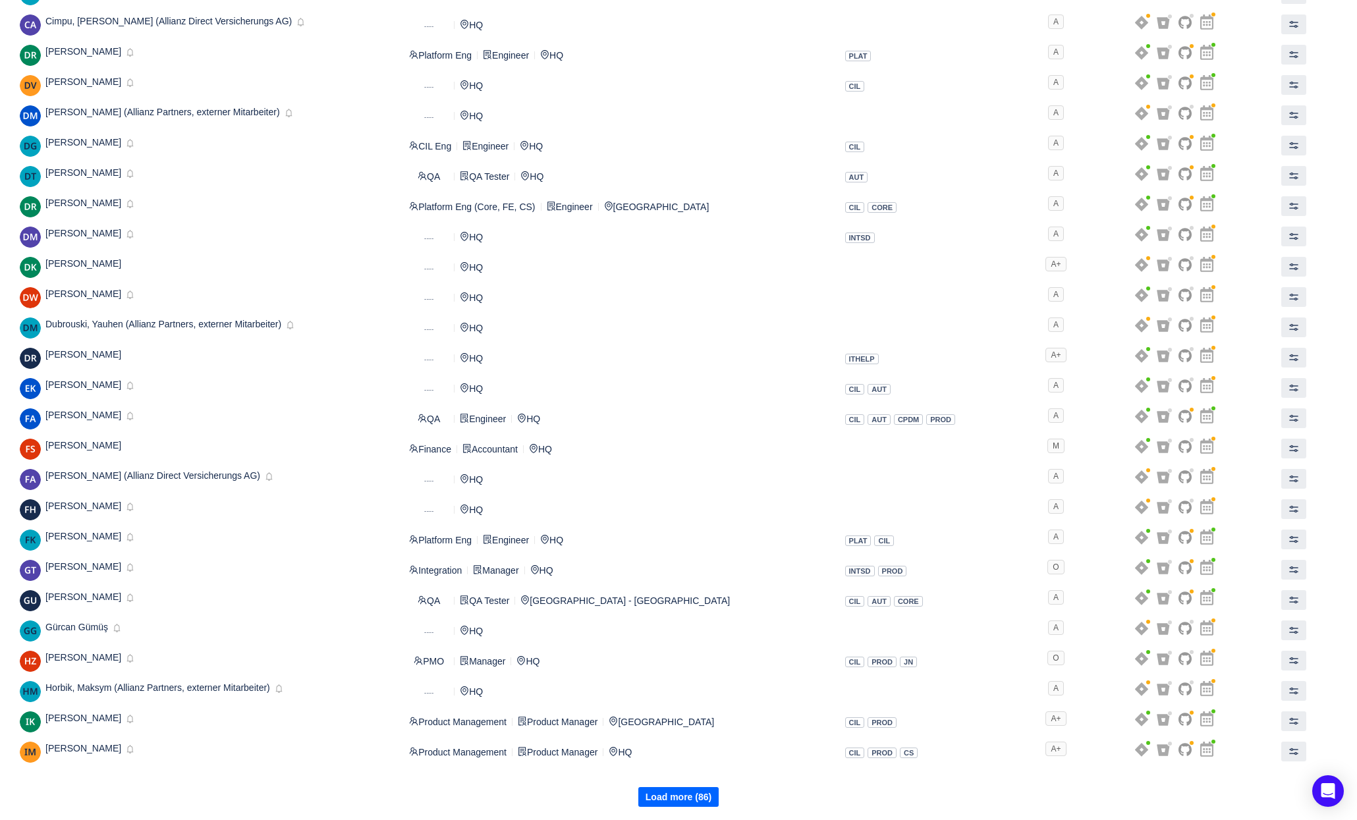
click at [688, 797] on button "Load more (86)" at bounding box center [678, 797] width 80 height 20
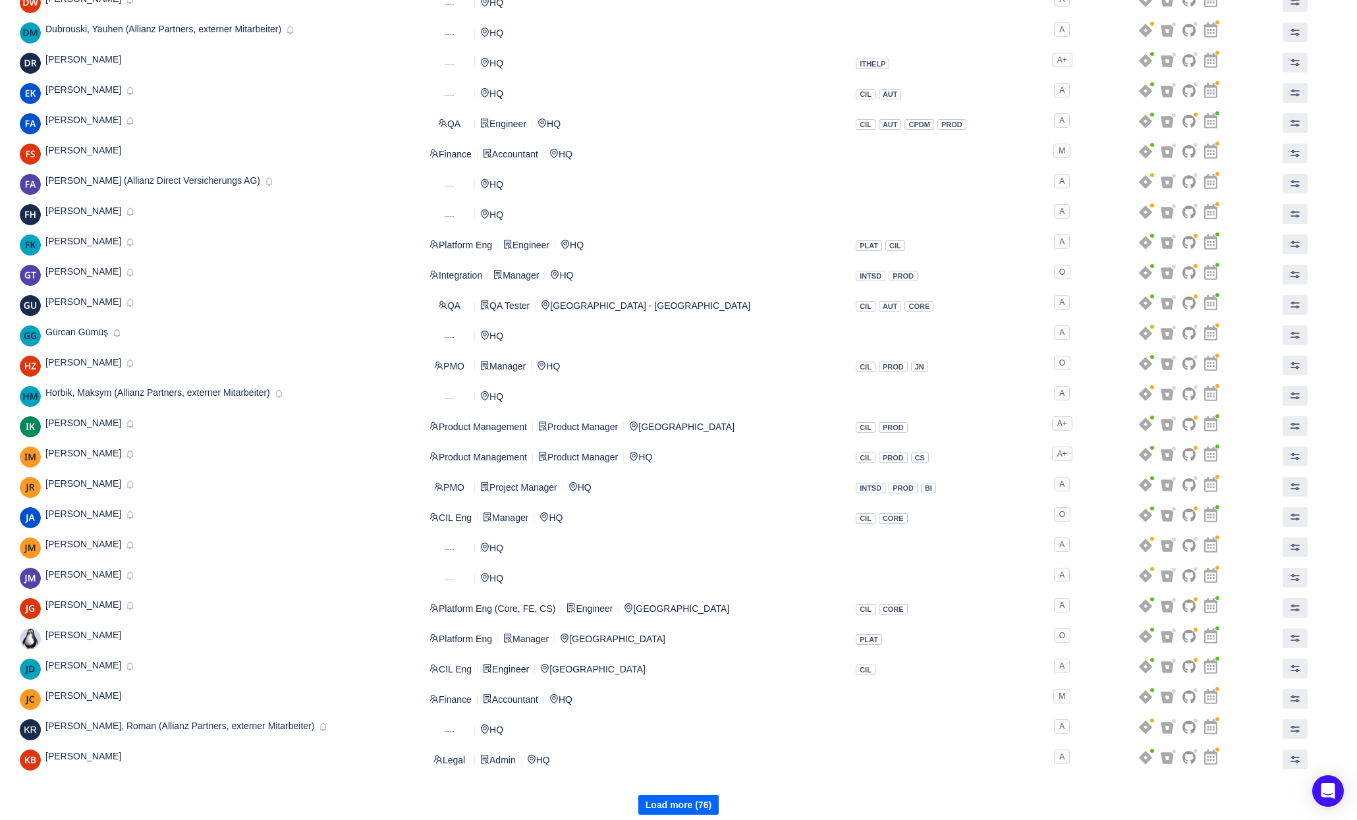
scroll to position [1169, 0]
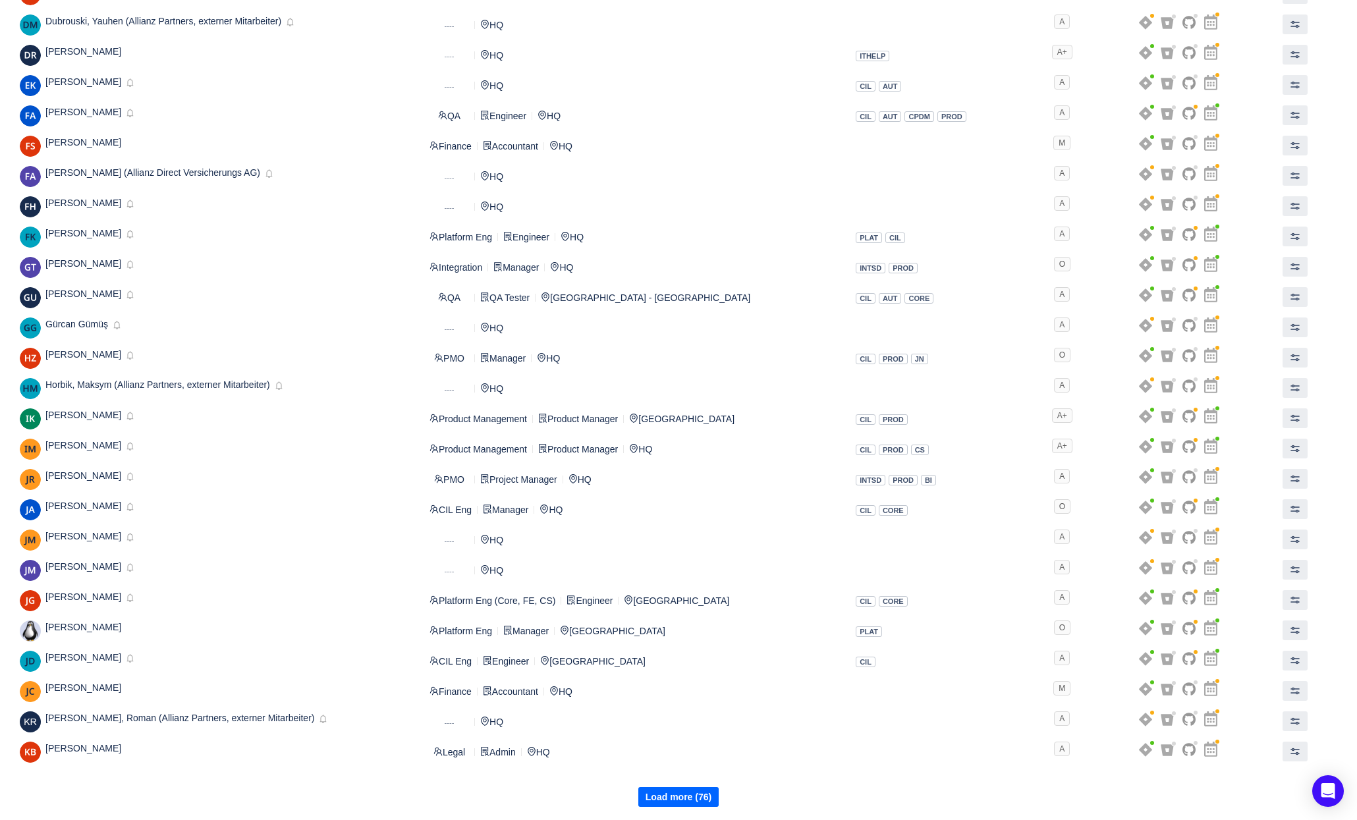
click at [676, 797] on button "Load more (76)" at bounding box center [678, 797] width 80 height 20
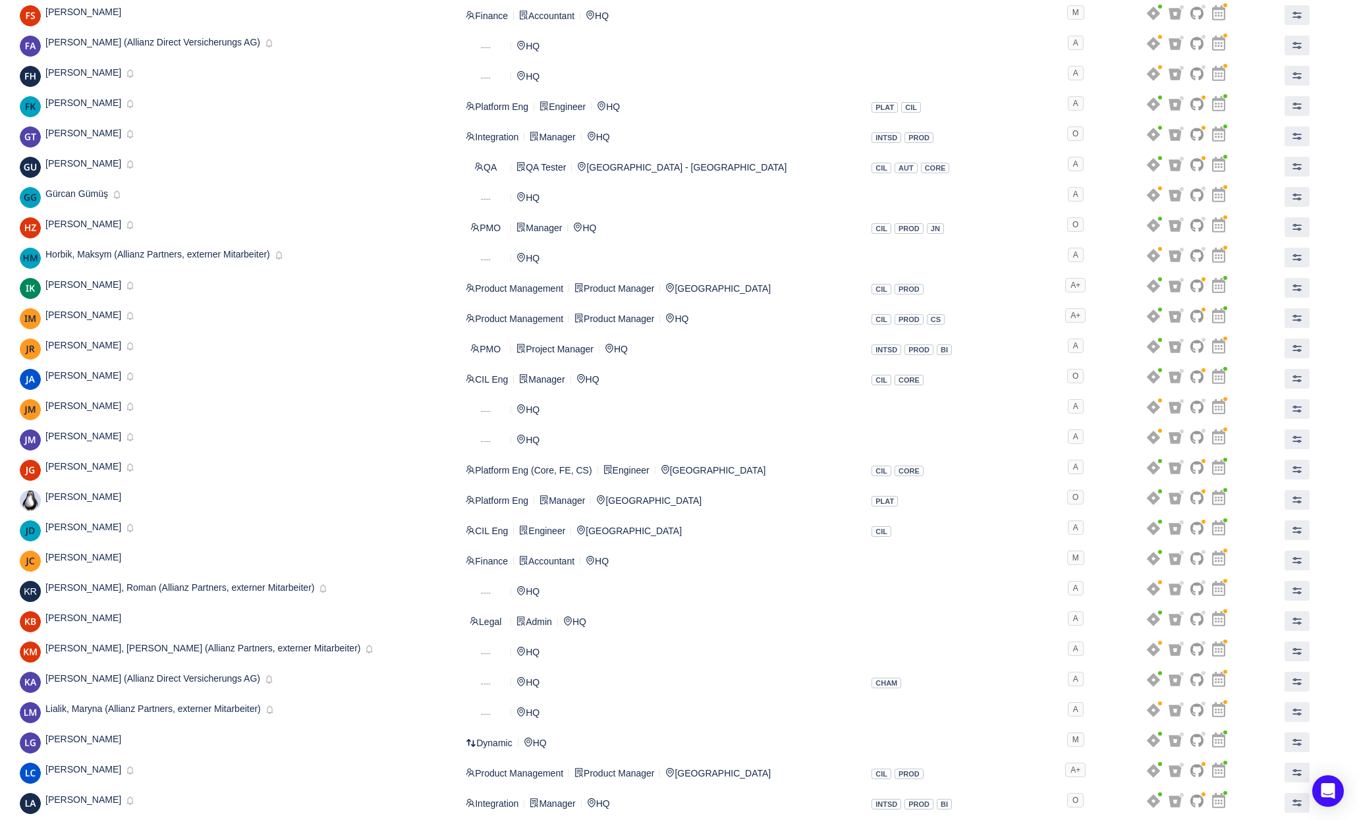
scroll to position [1472, 0]
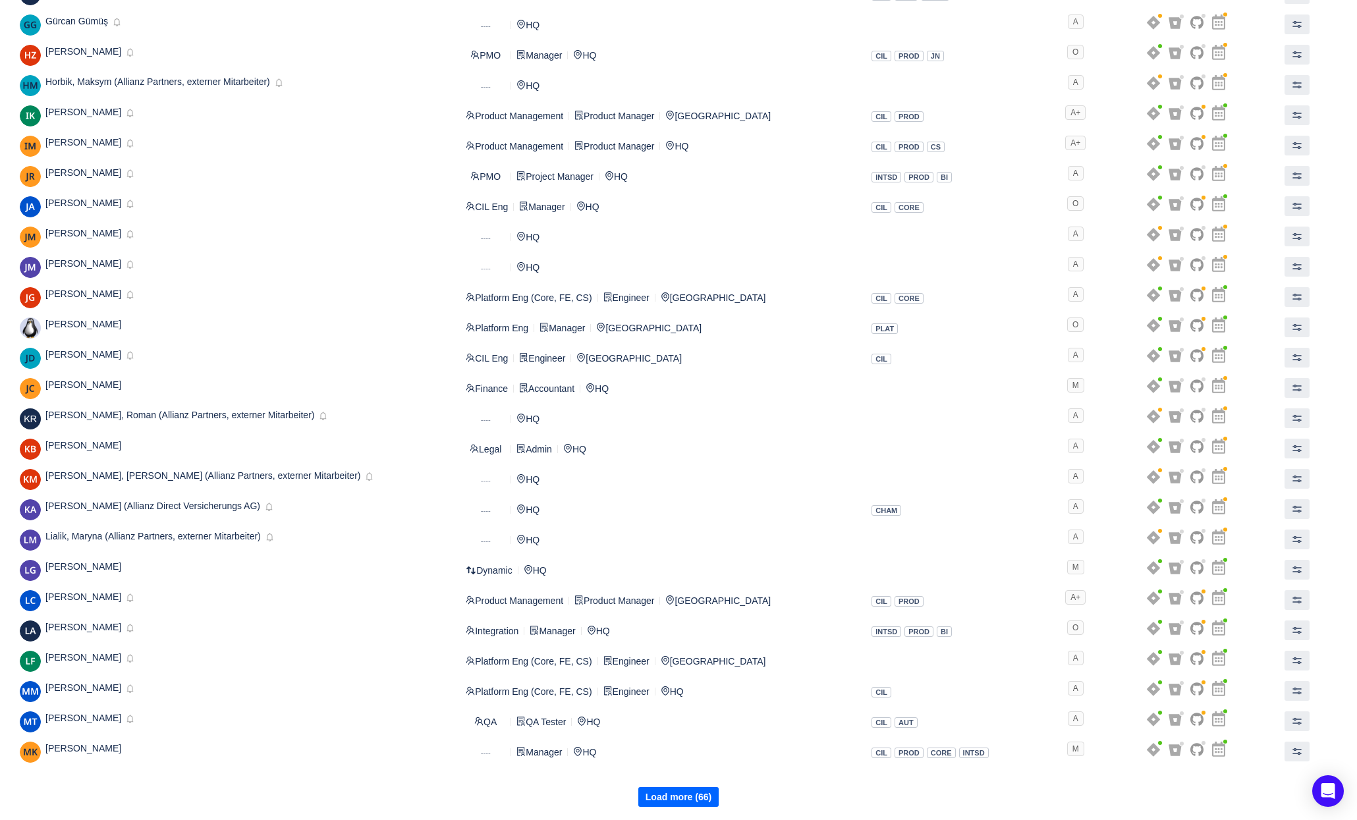
click at [665, 796] on button "Load more (66)" at bounding box center [678, 797] width 80 height 20
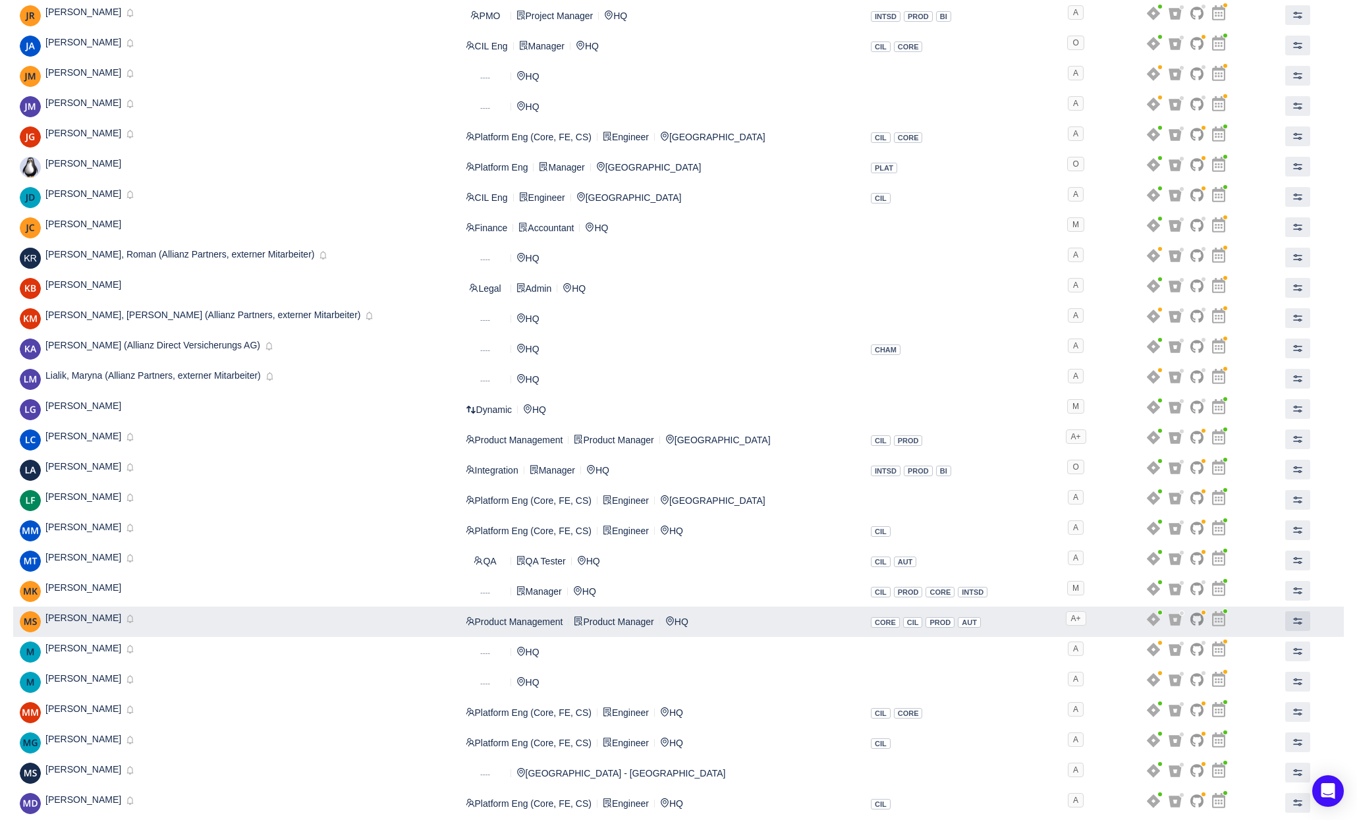
scroll to position [1775, 0]
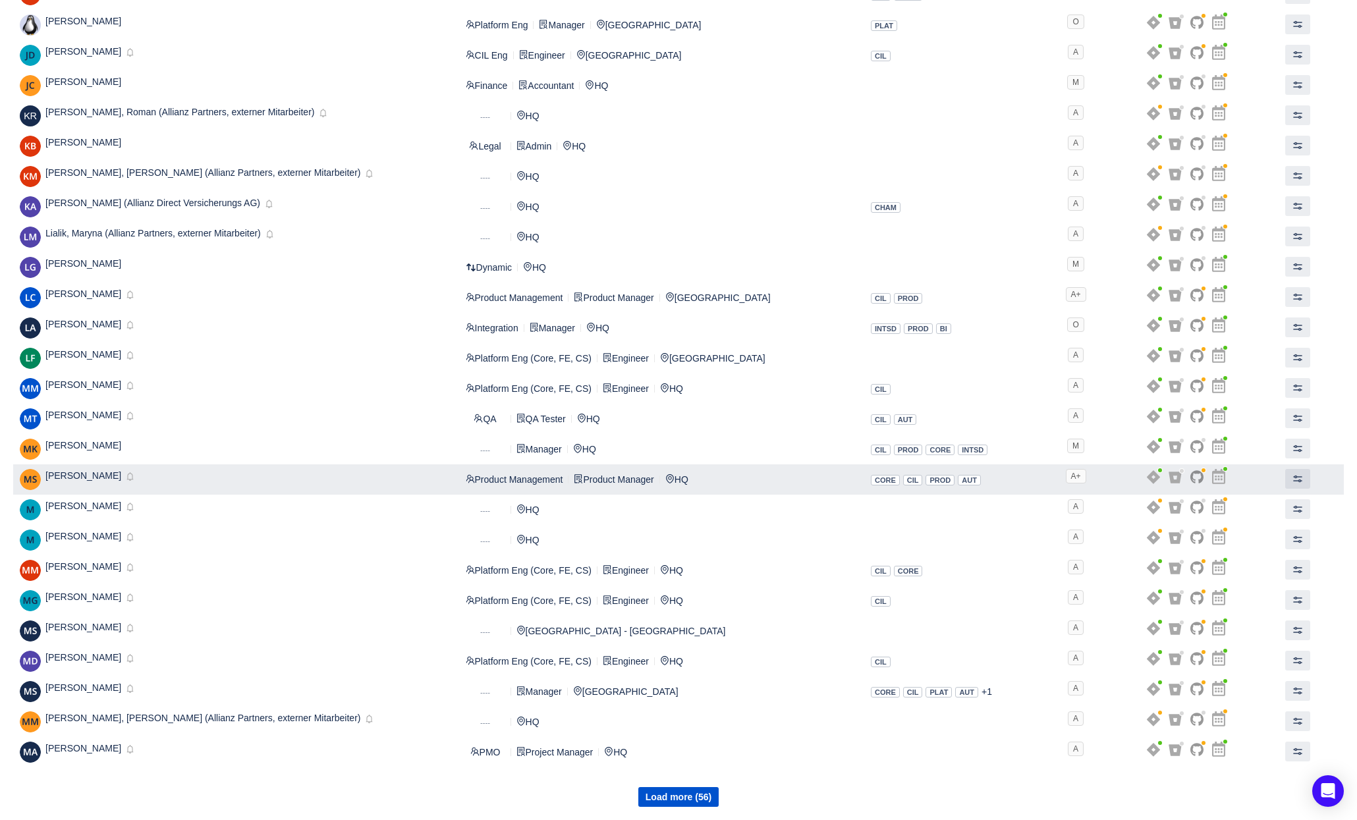
click at [97, 480] on span "[PERSON_NAME]" at bounding box center [83, 475] width 76 height 11
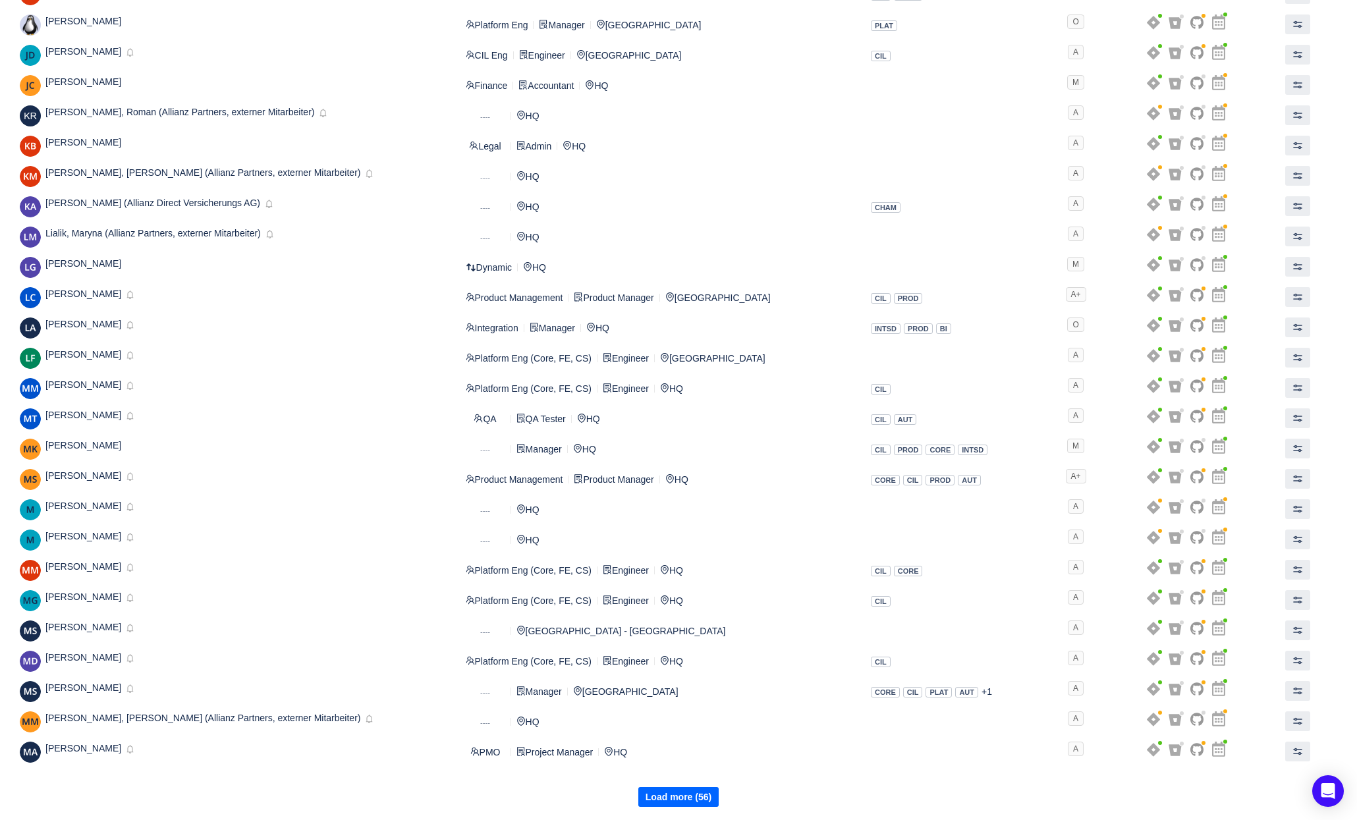
click at [672, 795] on button "Load more (56)" at bounding box center [678, 797] width 80 height 20
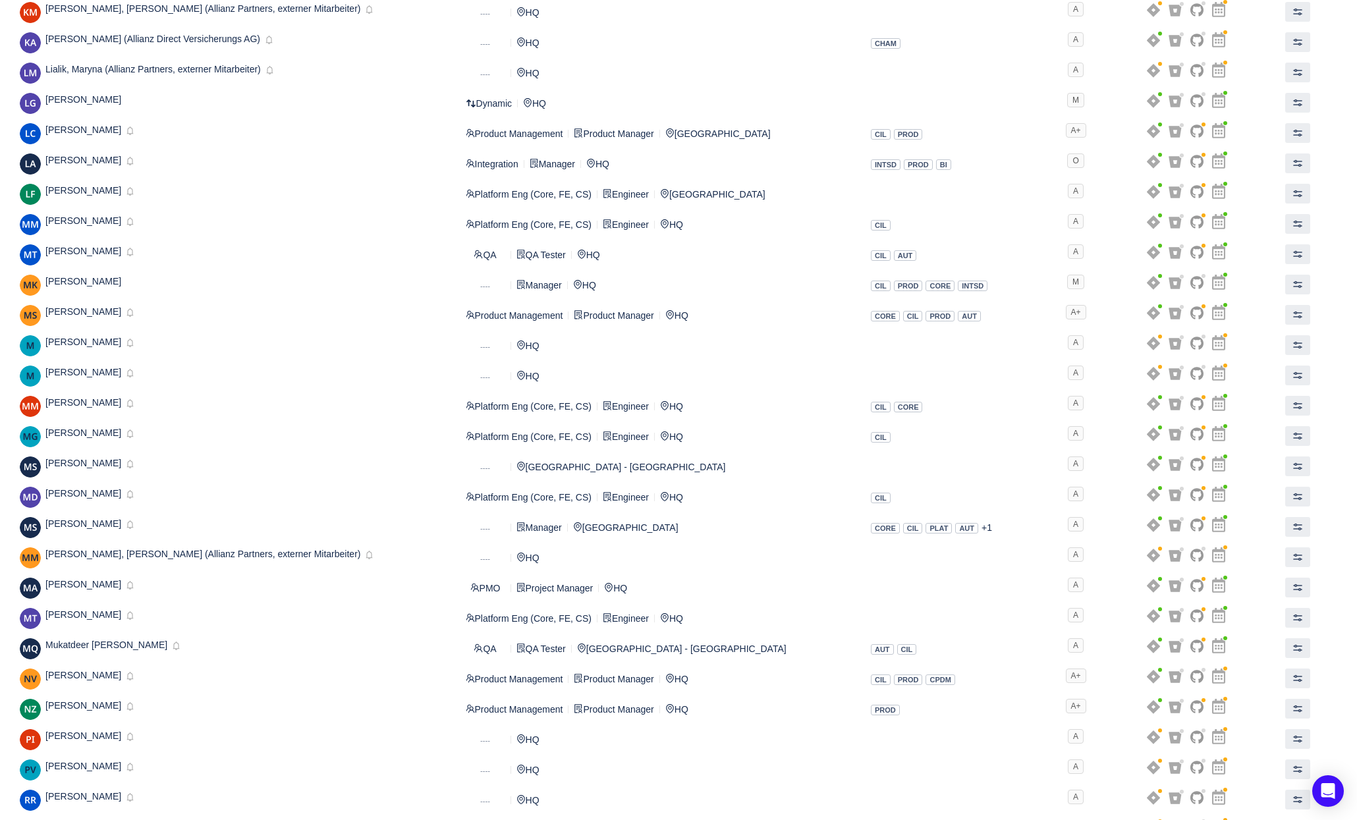
scroll to position [2078, 0]
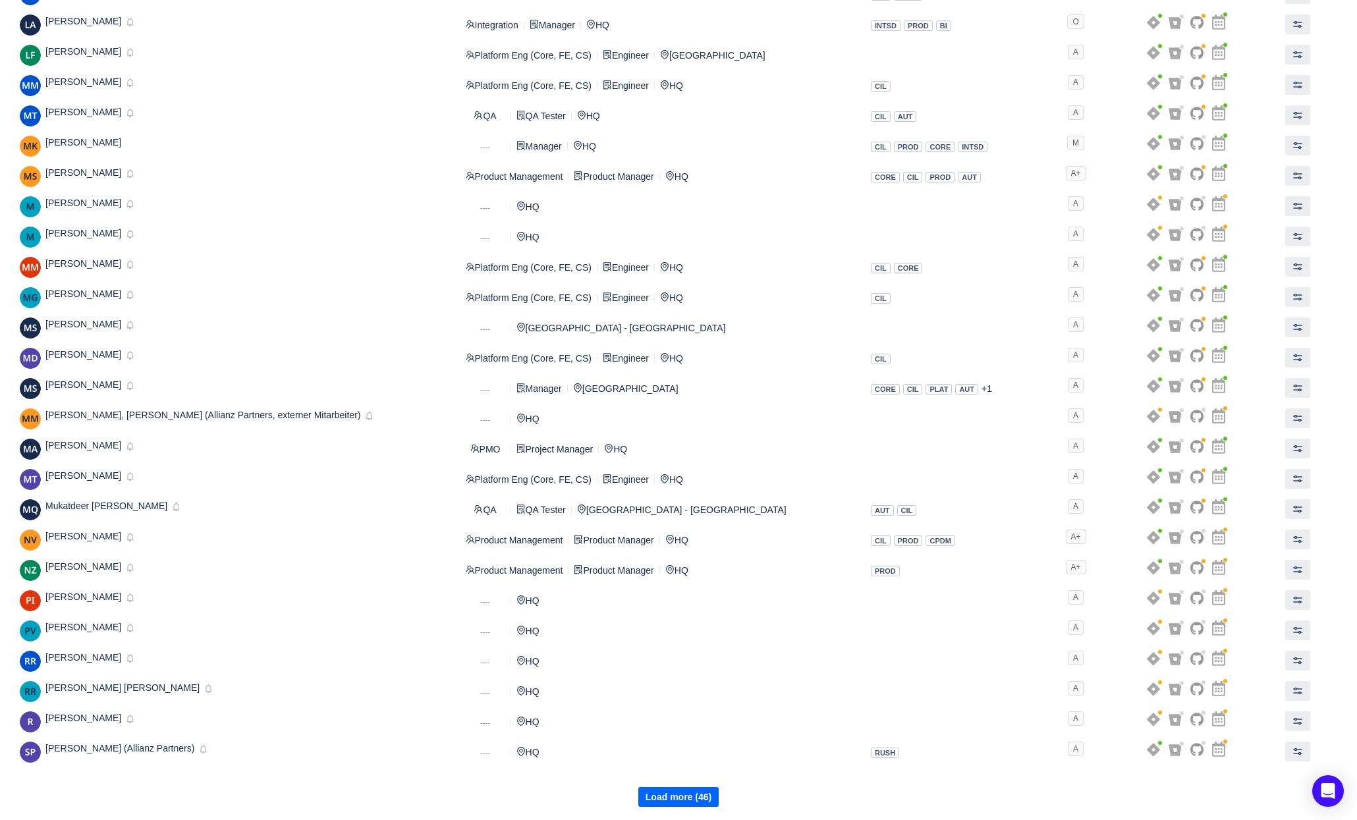
click at [671, 801] on button "Load more (46)" at bounding box center [678, 797] width 80 height 20
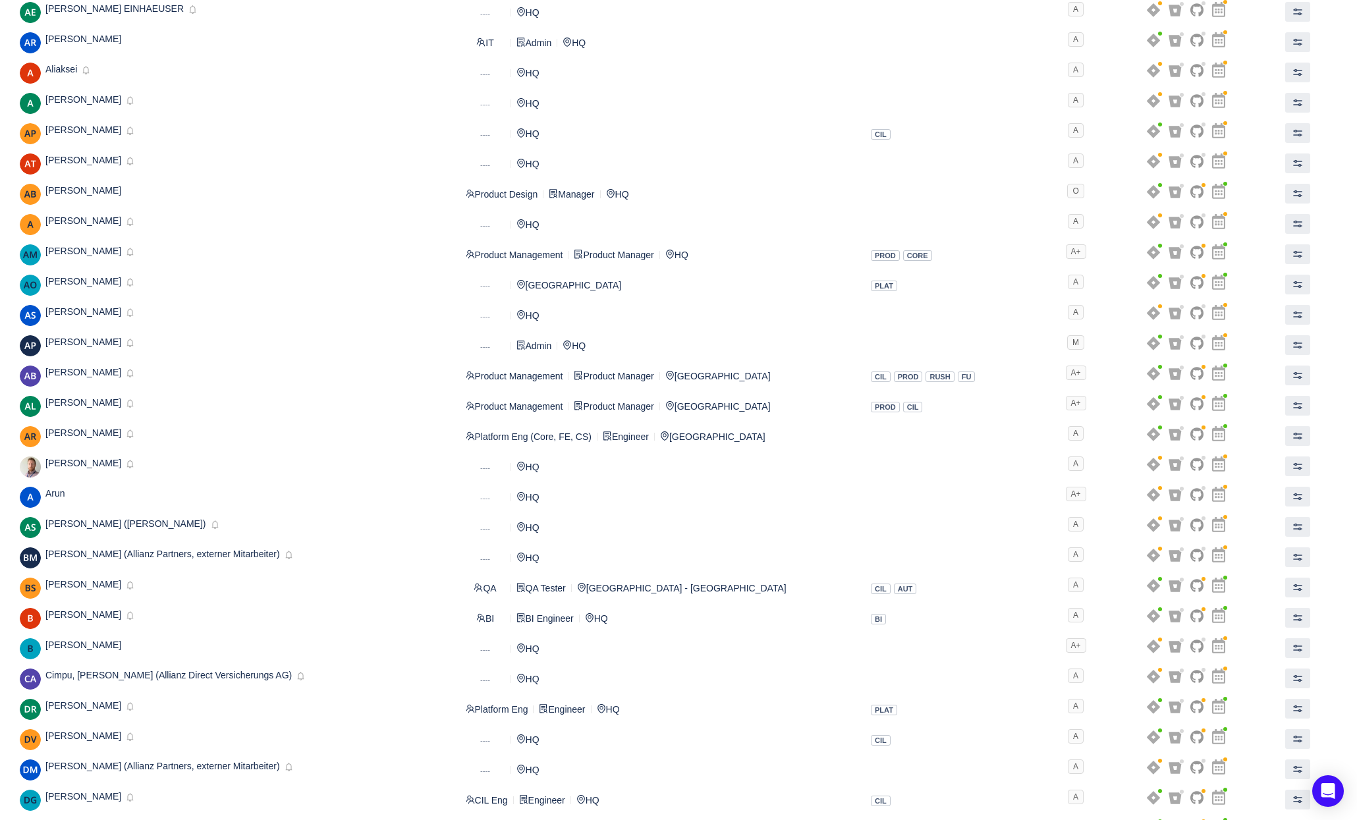
scroll to position [0, 0]
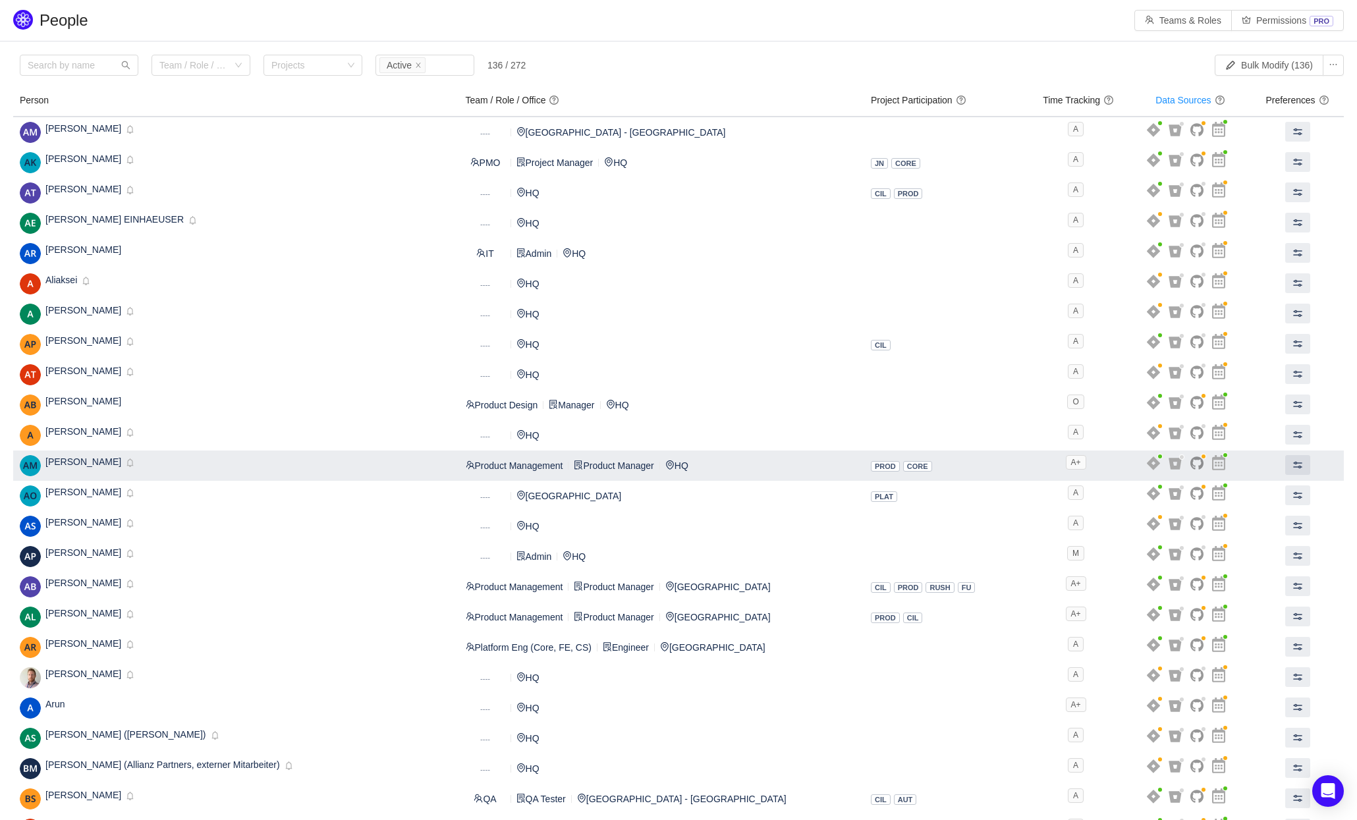
click at [82, 464] on span "[PERSON_NAME]" at bounding box center [83, 461] width 76 height 11
